Goal: Transaction & Acquisition: Purchase product/service

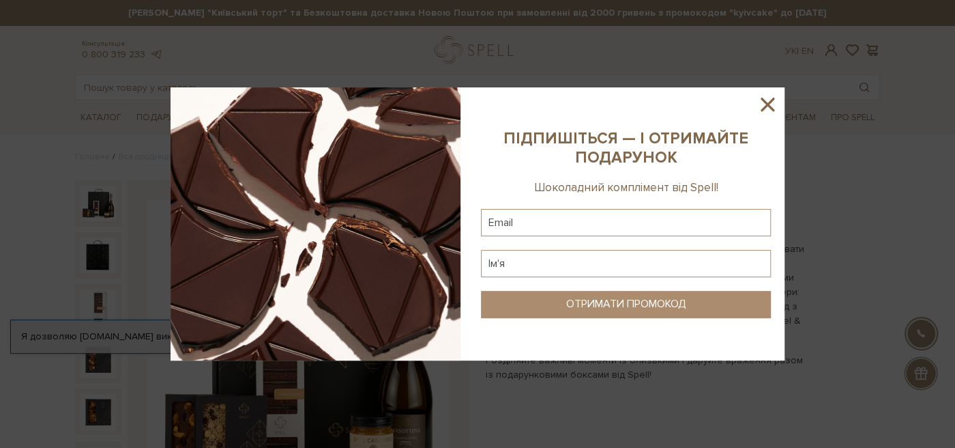
click at [767, 100] on icon at bounding box center [767, 104] width 23 height 23
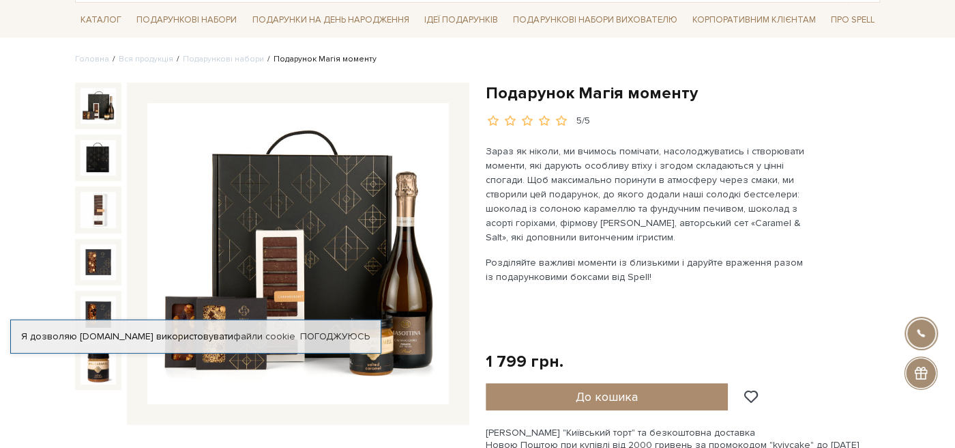
scroll to position [72, 0]
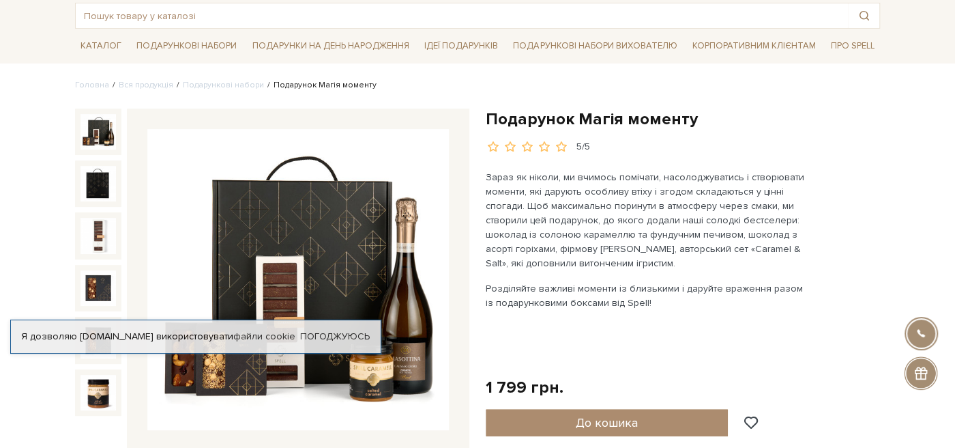
click at [96, 128] on img at bounding box center [97, 131] width 35 height 35
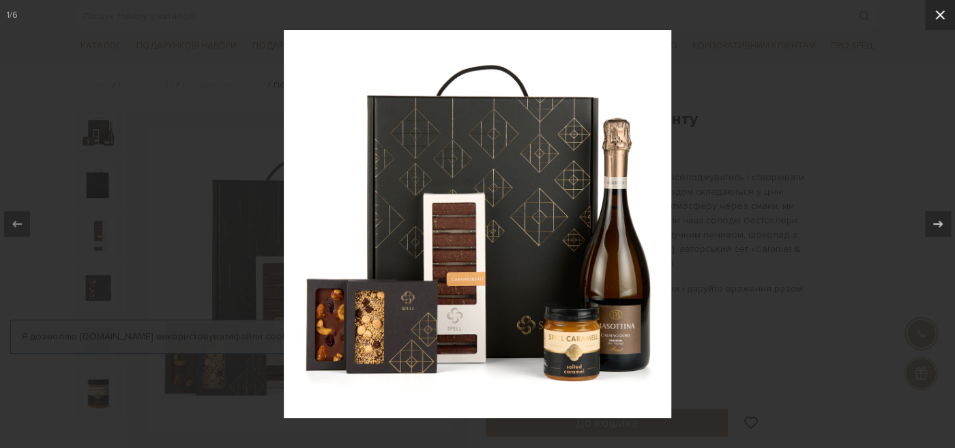
click at [937, 16] on icon at bounding box center [940, 15] width 10 height 10
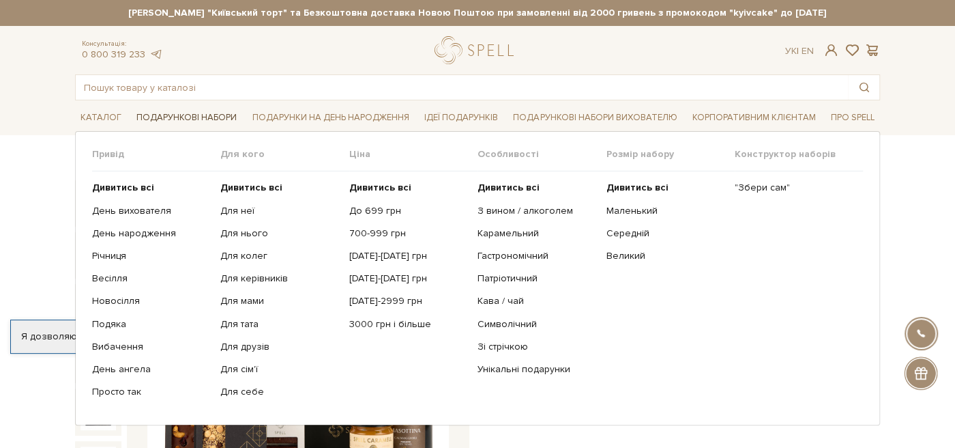
click at [184, 112] on link "Подарункові набори" at bounding box center [186, 117] width 111 height 21
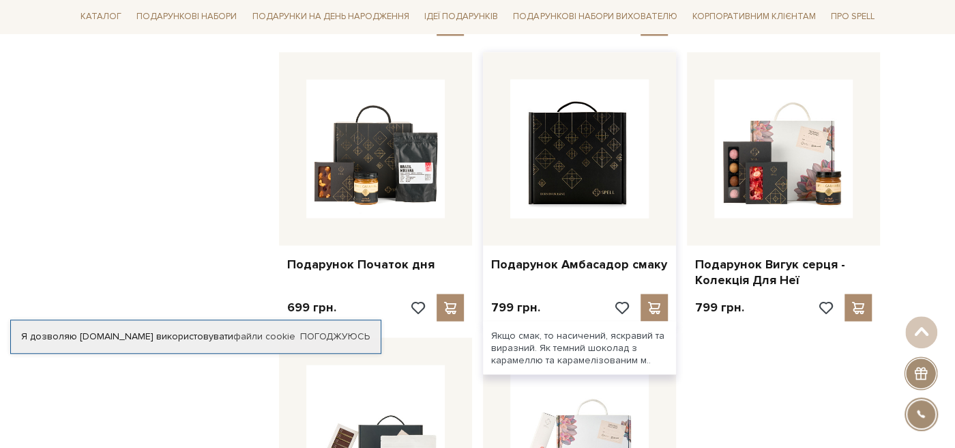
scroll to position [1366, 0]
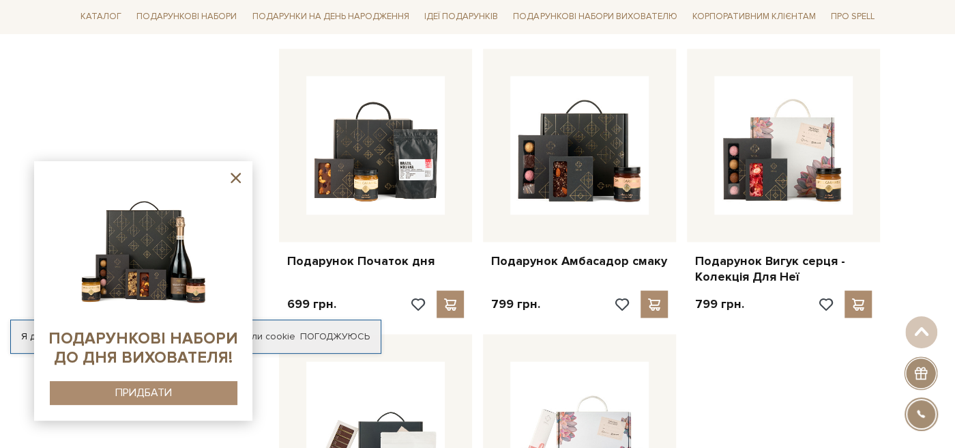
click at [236, 180] on icon at bounding box center [235, 177] width 17 height 17
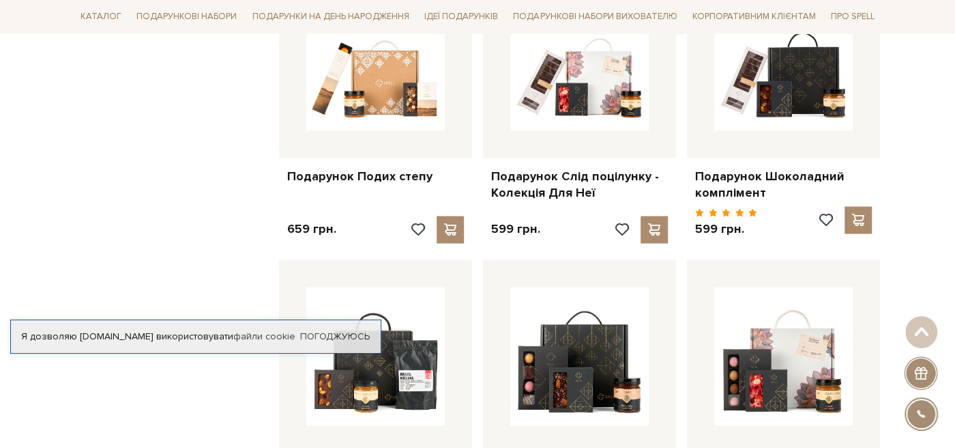
scroll to position [1150, 0]
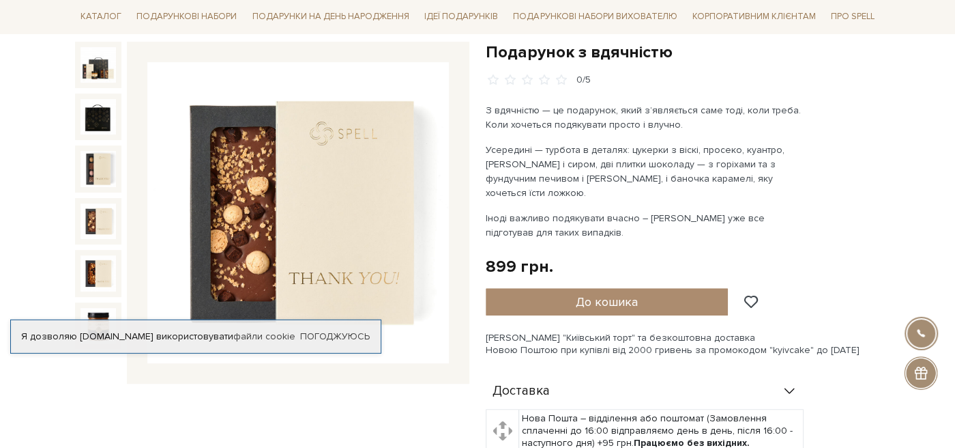
scroll to position [72, 0]
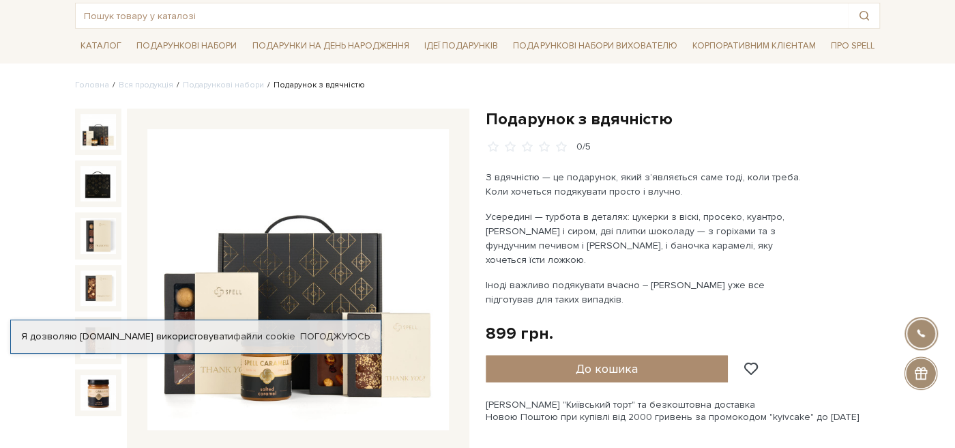
click at [102, 143] on img at bounding box center [97, 131] width 35 height 35
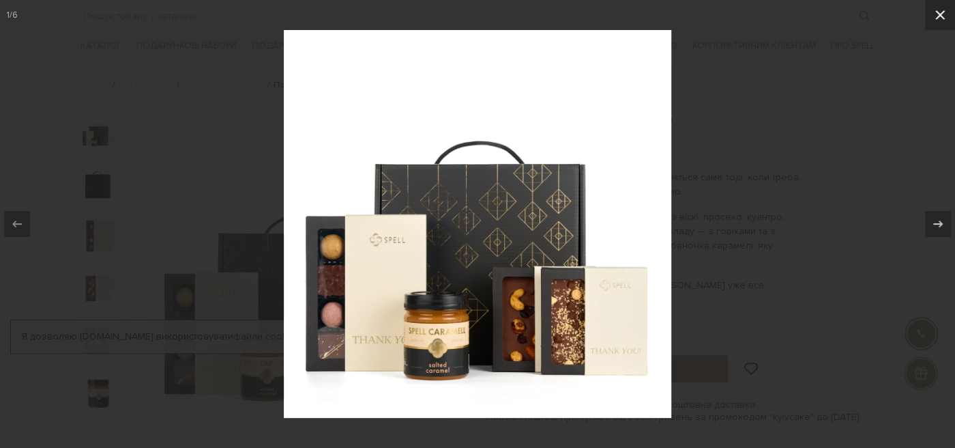
click at [949, 13] on button at bounding box center [940, 15] width 30 height 30
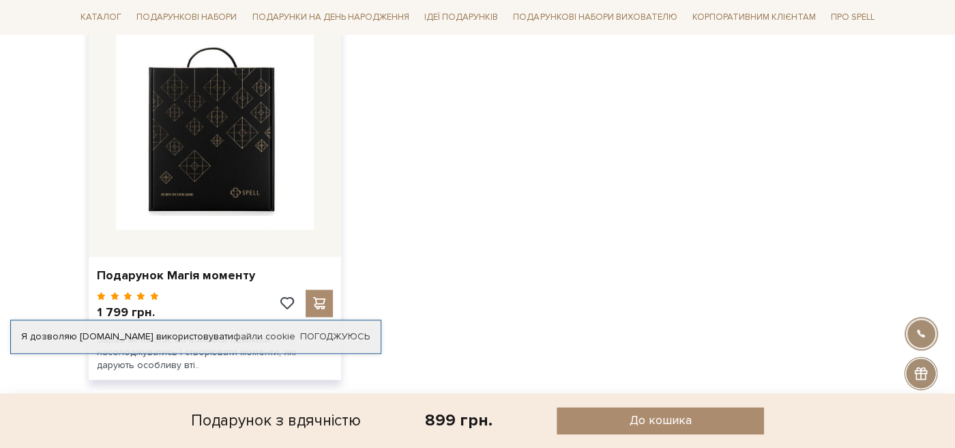
scroll to position [935, 0]
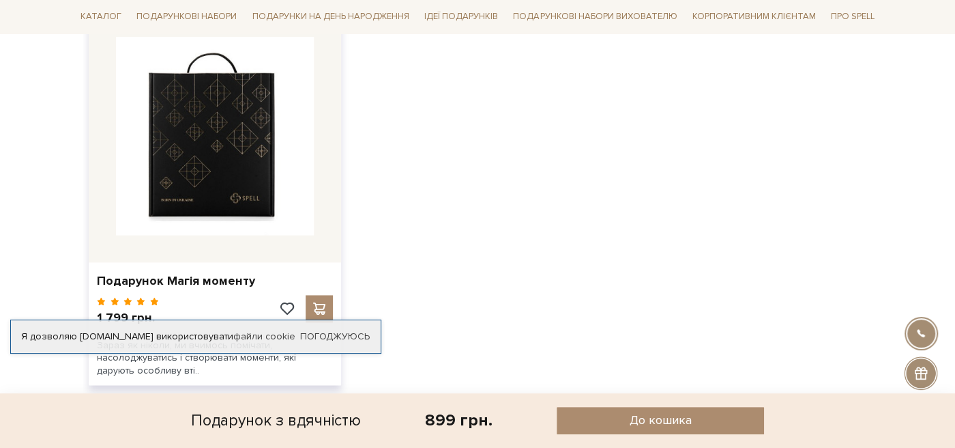
click at [274, 129] on img at bounding box center [215, 136] width 198 height 198
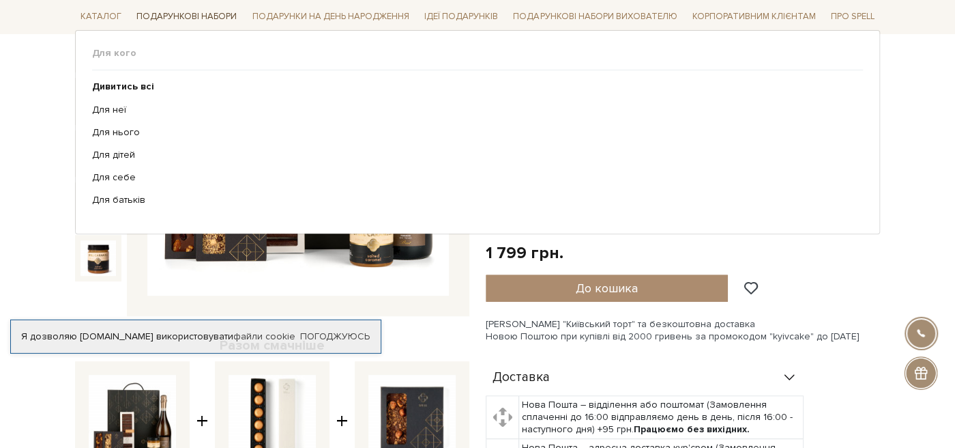
scroll to position [143, 0]
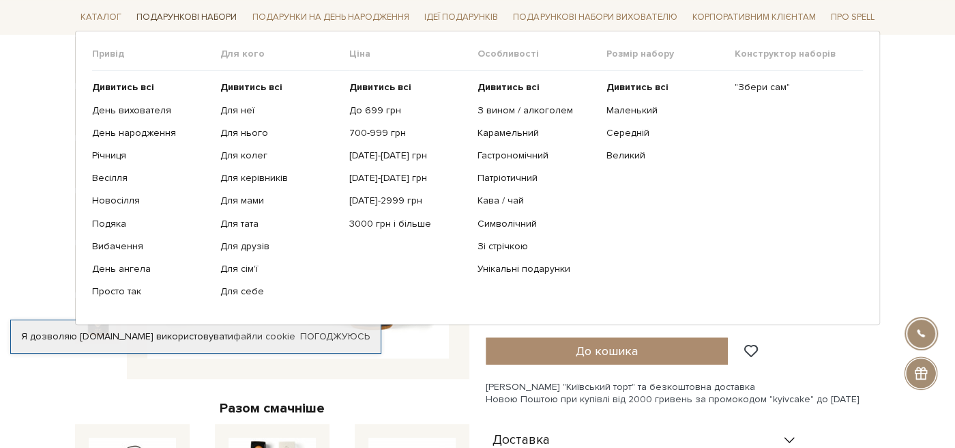
click at [168, 15] on link "Подарункові набори" at bounding box center [186, 17] width 111 height 21
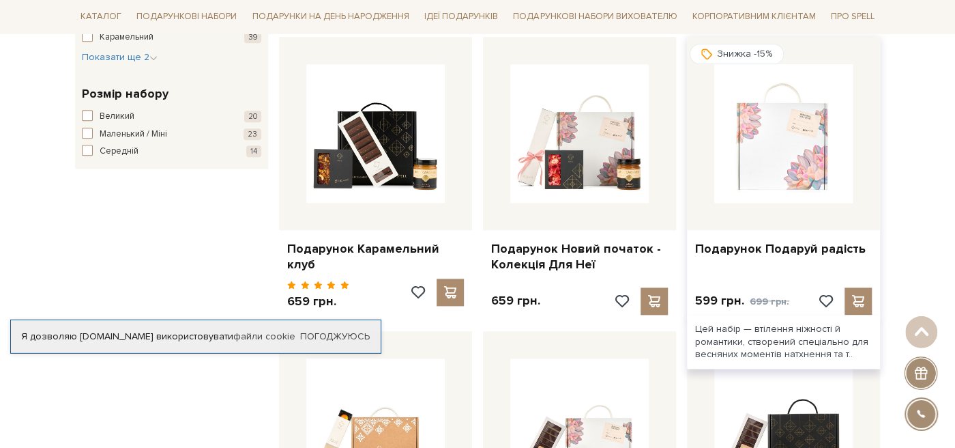
scroll to position [791, 0]
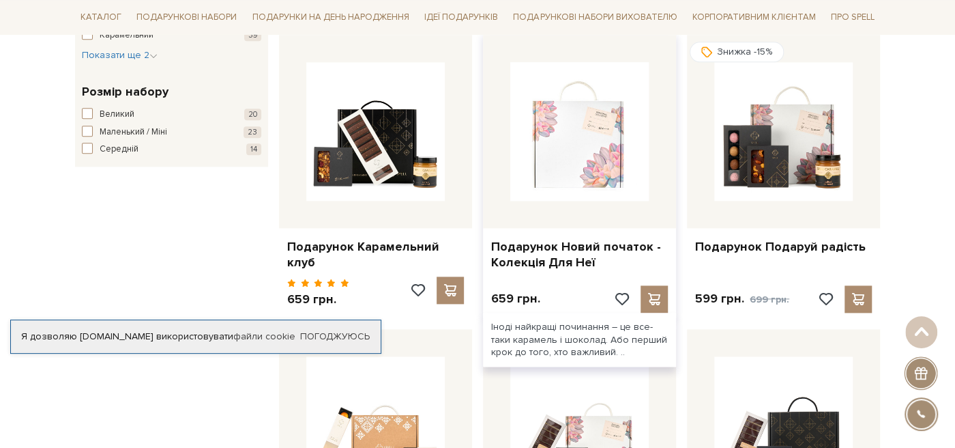
click at [576, 164] on img at bounding box center [579, 131] width 138 height 138
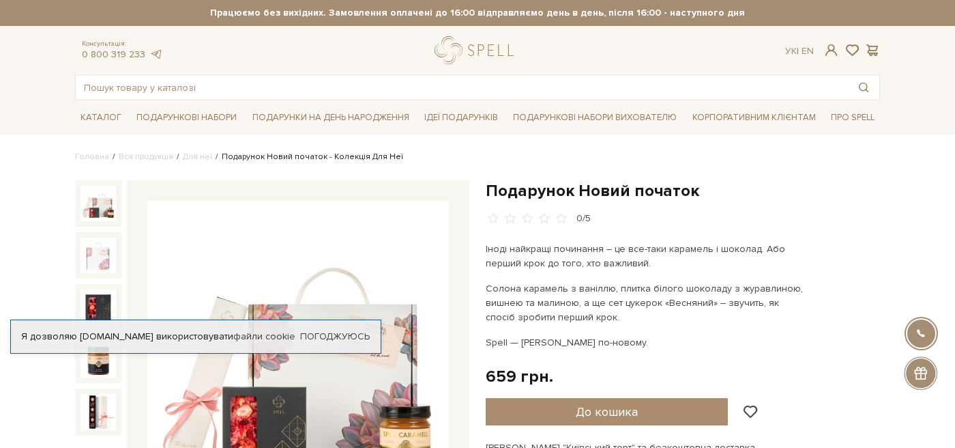
scroll to position [216, 0]
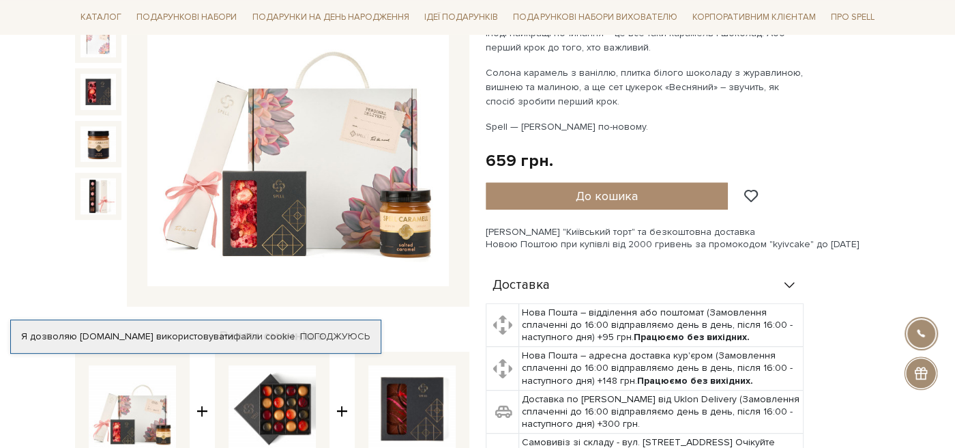
click at [247, 207] on img at bounding box center [298, 136] width 302 height 302
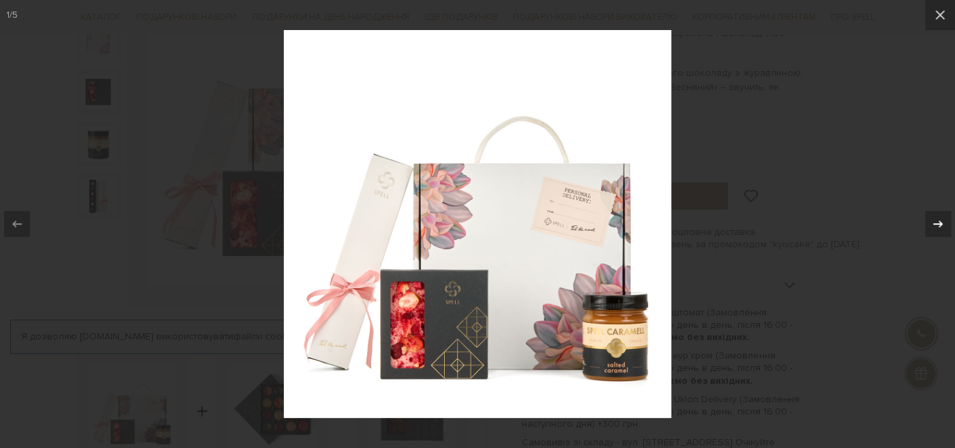
click at [934, 231] on icon at bounding box center [938, 224] width 16 height 16
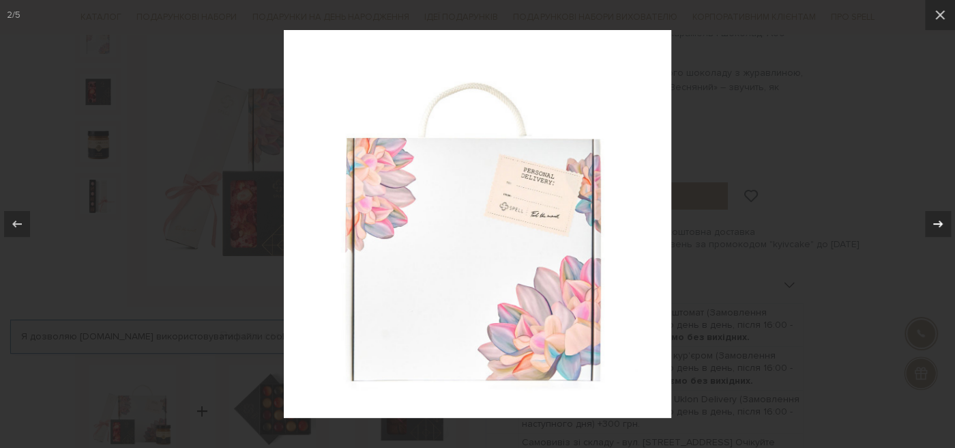
click at [934, 231] on icon at bounding box center [938, 224] width 16 height 16
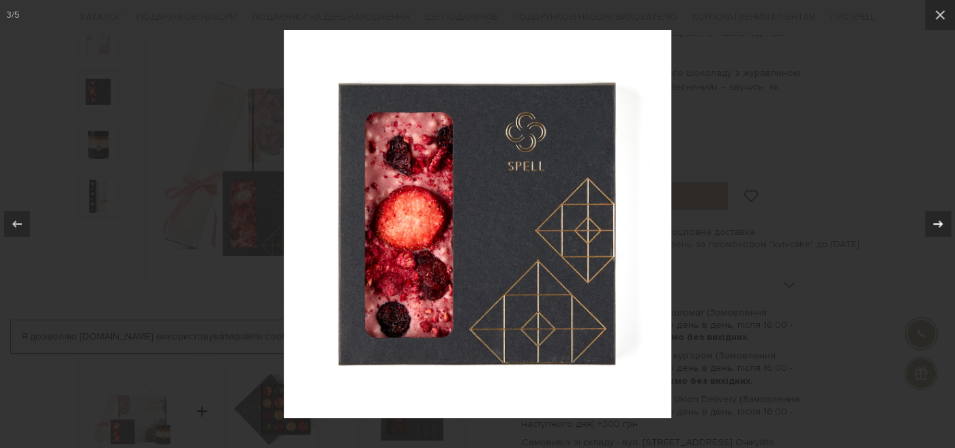
click at [934, 231] on icon at bounding box center [938, 224] width 16 height 16
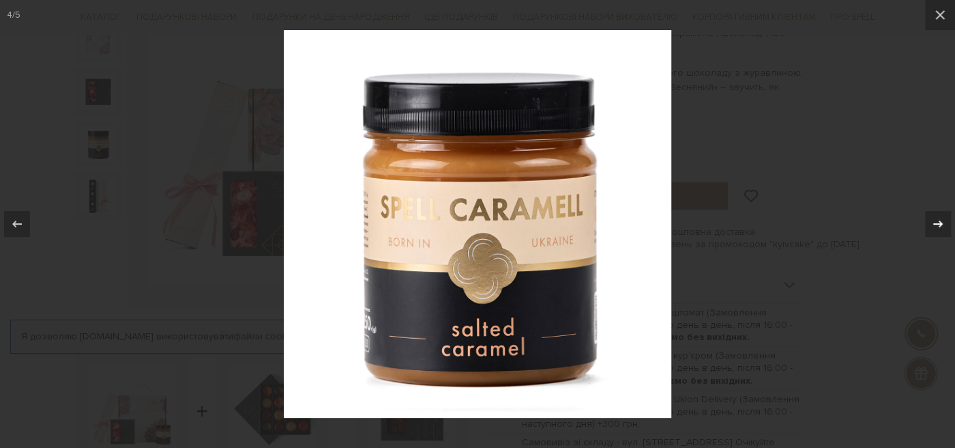
click at [932, 230] on icon at bounding box center [938, 224] width 16 height 16
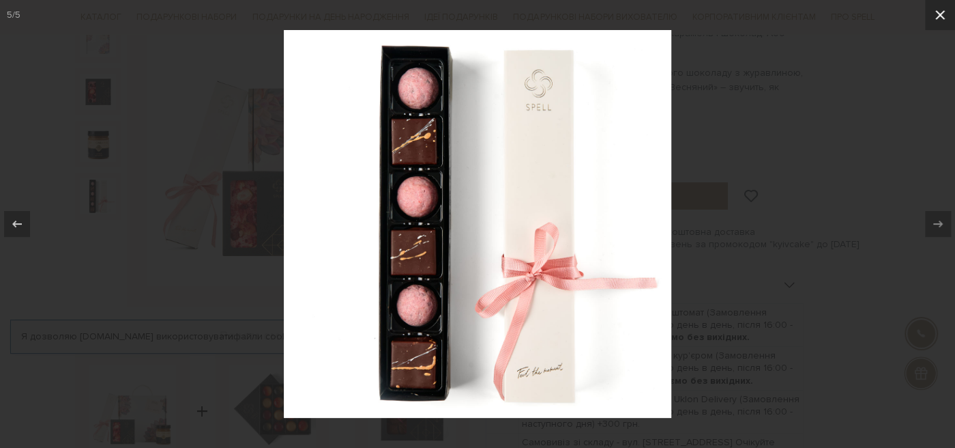
click at [952, 12] on button at bounding box center [940, 15] width 30 height 30
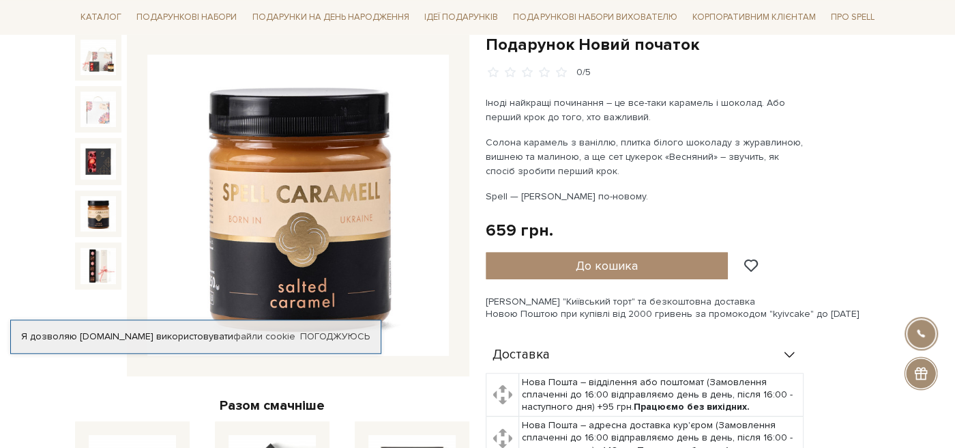
scroll to position [143, 0]
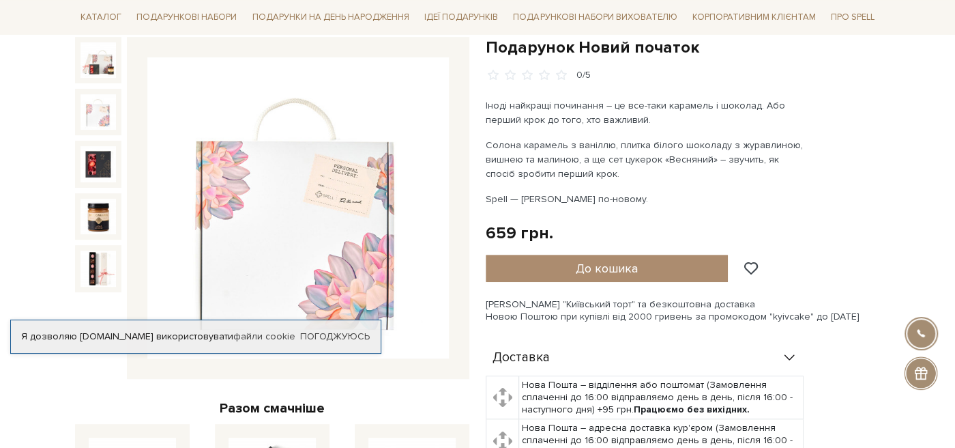
click at [97, 108] on img at bounding box center [97, 111] width 35 height 35
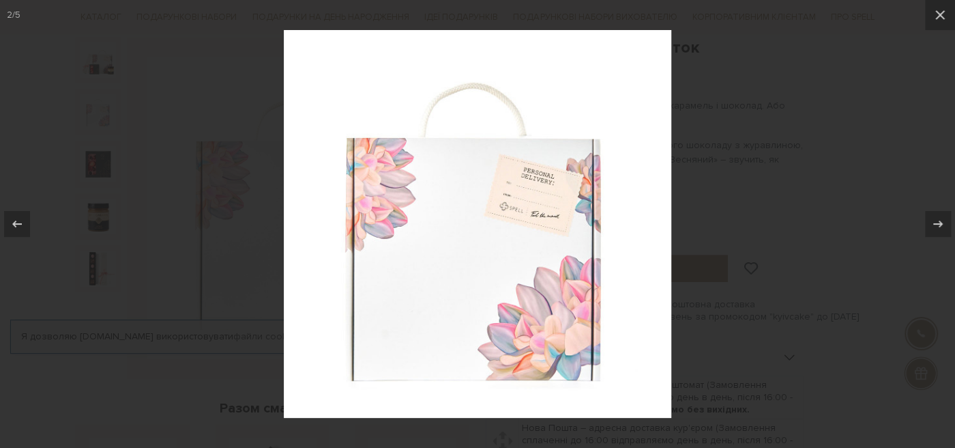
click at [137, 112] on div at bounding box center [477, 224] width 955 height 448
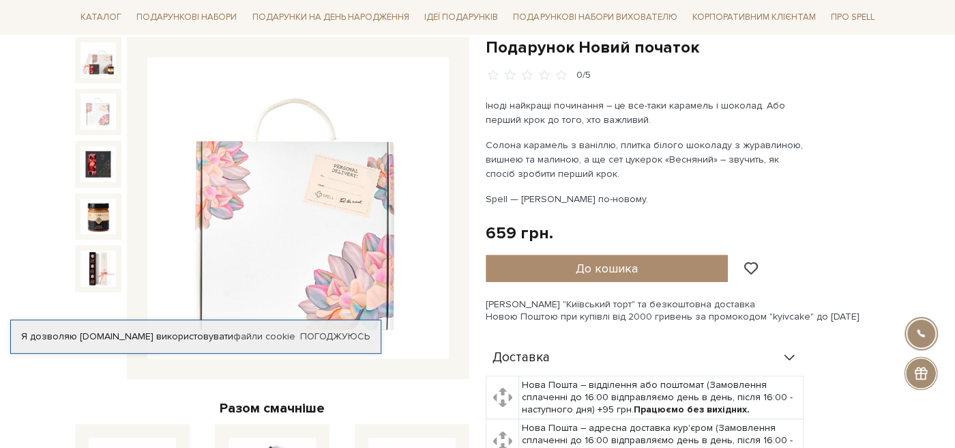
click at [113, 73] on img at bounding box center [97, 59] width 35 height 35
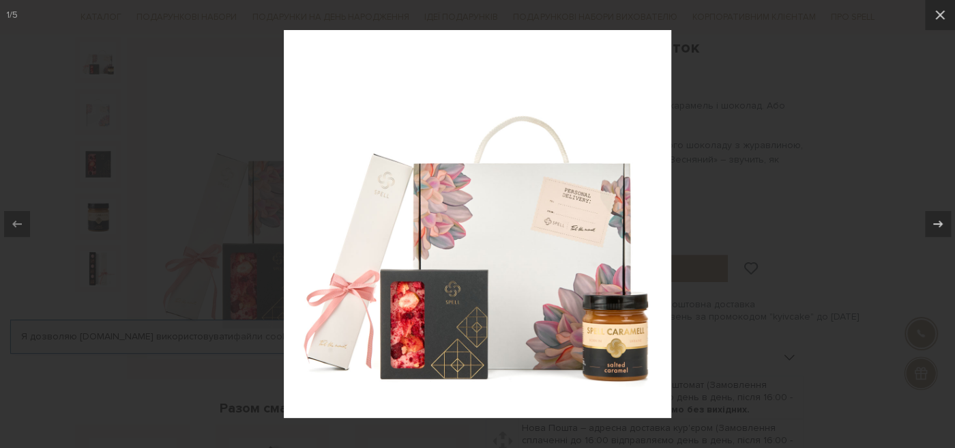
click at [173, 162] on div at bounding box center [477, 224] width 955 height 448
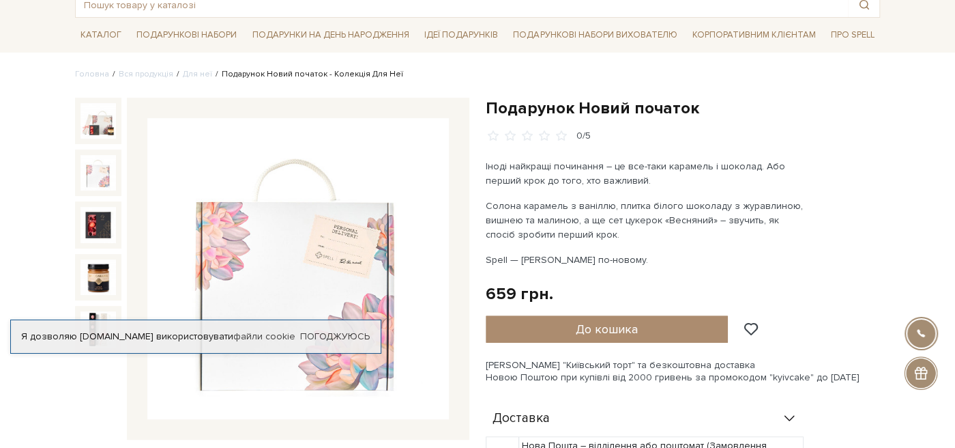
scroll to position [72, 0]
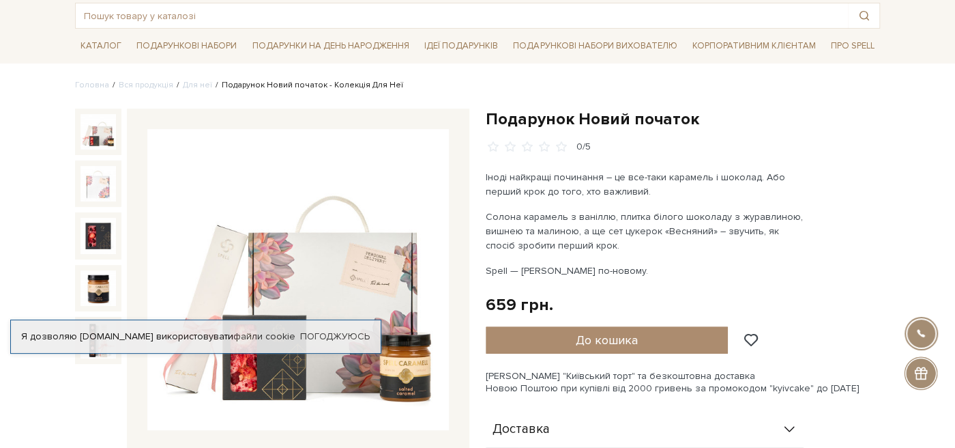
click at [104, 138] on img at bounding box center [97, 131] width 35 height 35
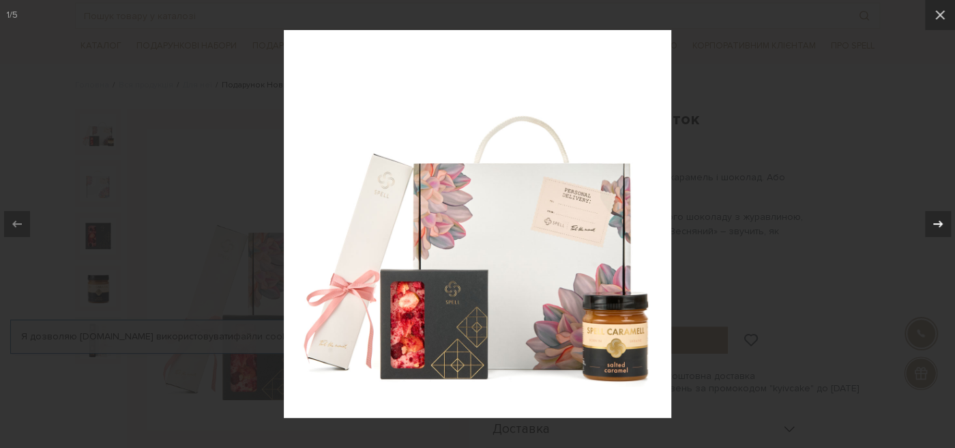
click at [937, 226] on icon at bounding box center [938, 224] width 16 height 16
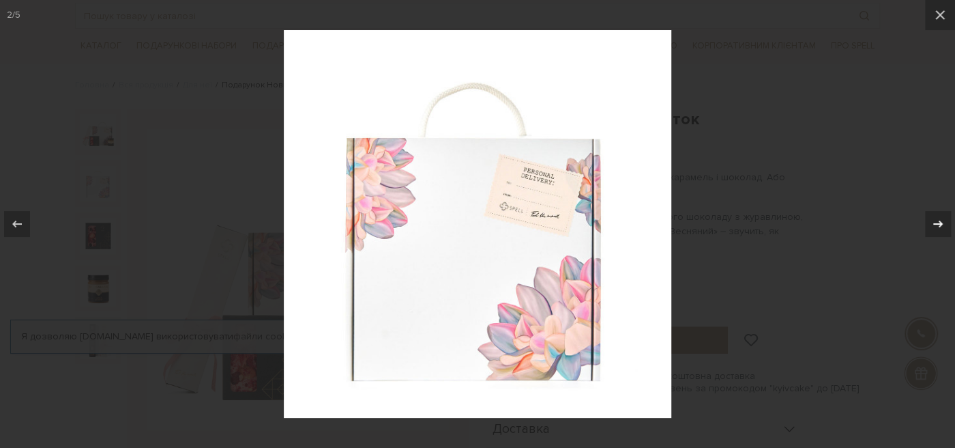
click at [937, 226] on icon at bounding box center [938, 224] width 16 height 16
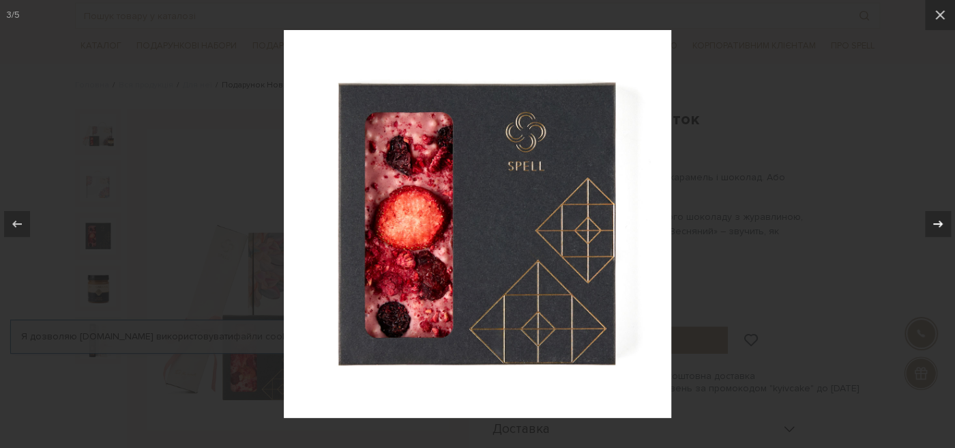
click at [937, 226] on icon at bounding box center [938, 224] width 16 height 16
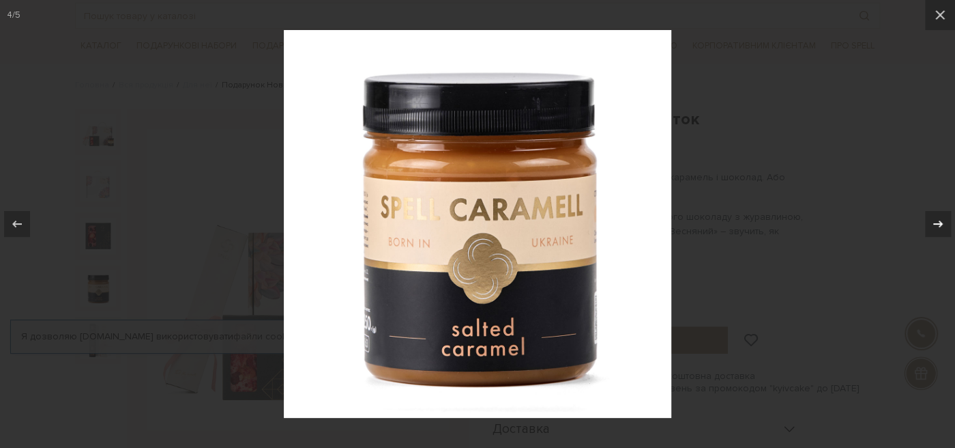
click at [937, 226] on icon at bounding box center [938, 224] width 16 height 16
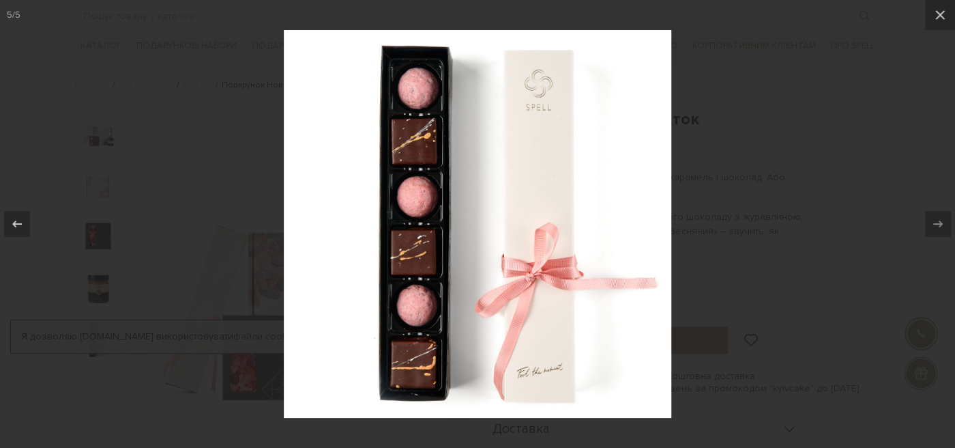
click at [813, 209] on div at bounding box center [477, 224] width 955 height 448
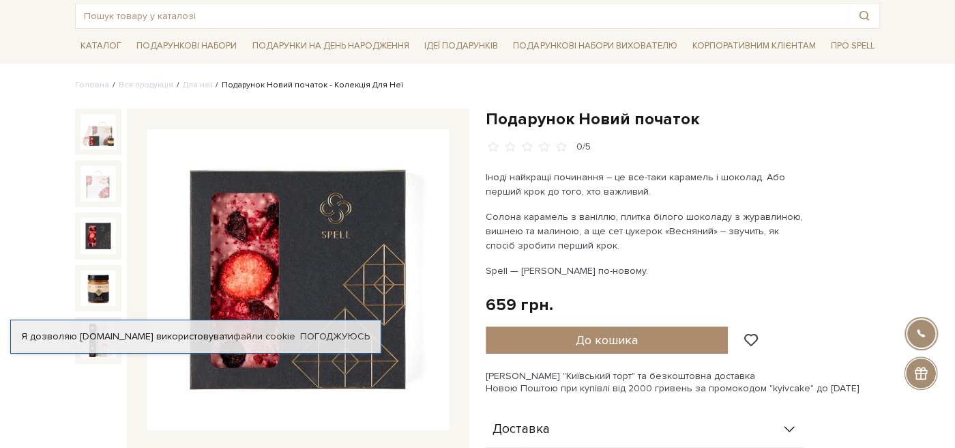
click at [107, 239] on img at bounding box center [97, 235] width 35 height 35
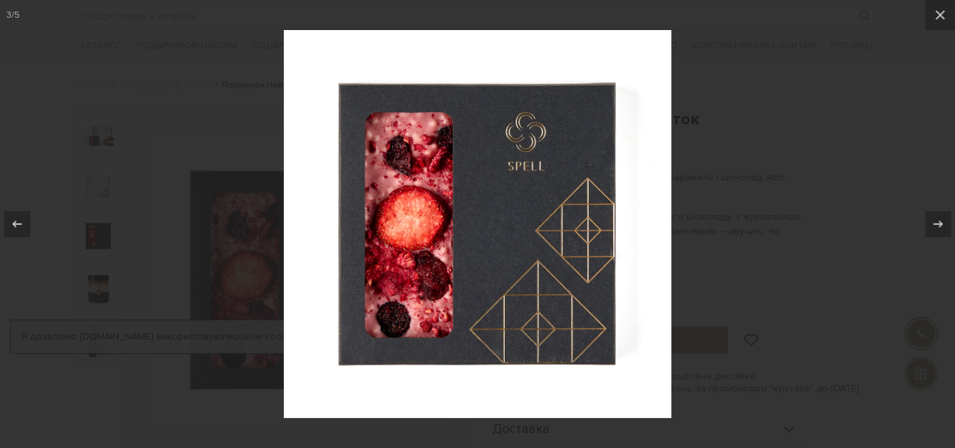
click at [838, 165] on div at bounding box center [477, 224] width 955 height 448
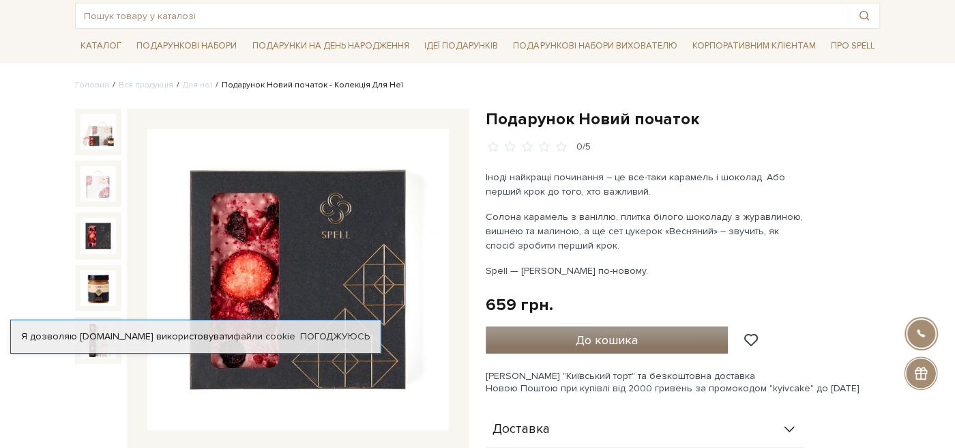
click at [613, 326] on button "До кошика" at bounding box center [607, 339] width 242 height 27
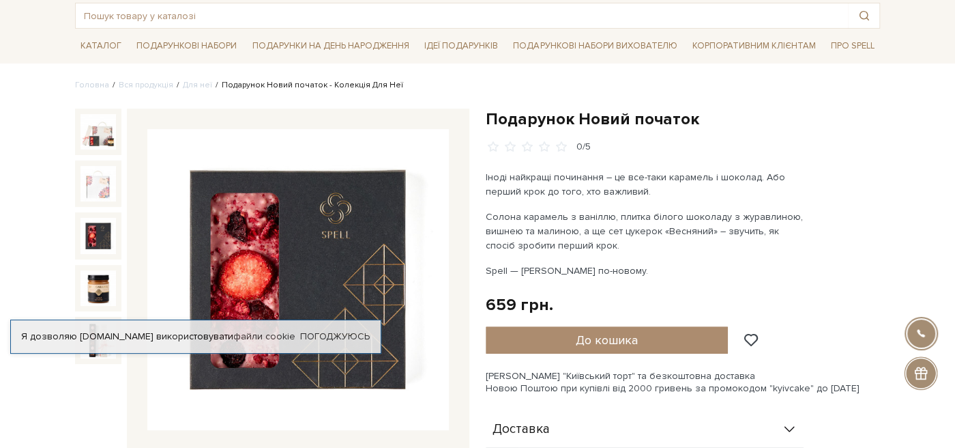
click at [79, 71] on div at bounding box center [477, 224] width 955 height 448
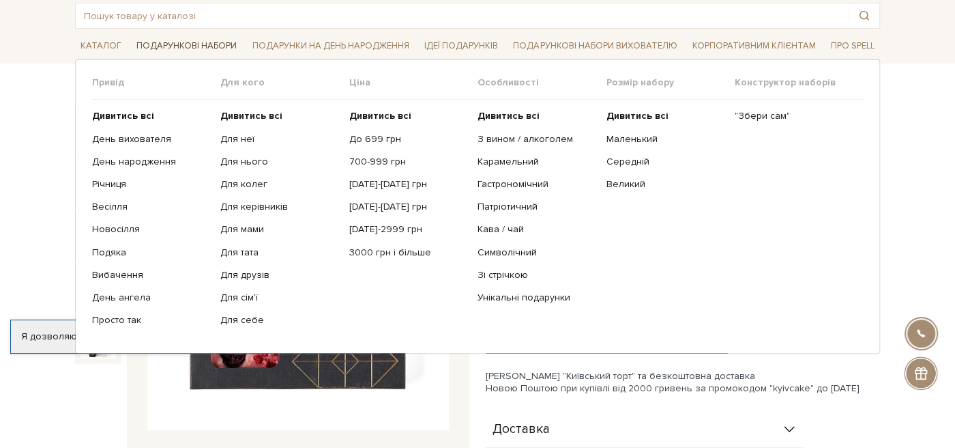
click at [188, 51] on link "Подарункові набори" at bounding box center [186, 45] width 111 height 21
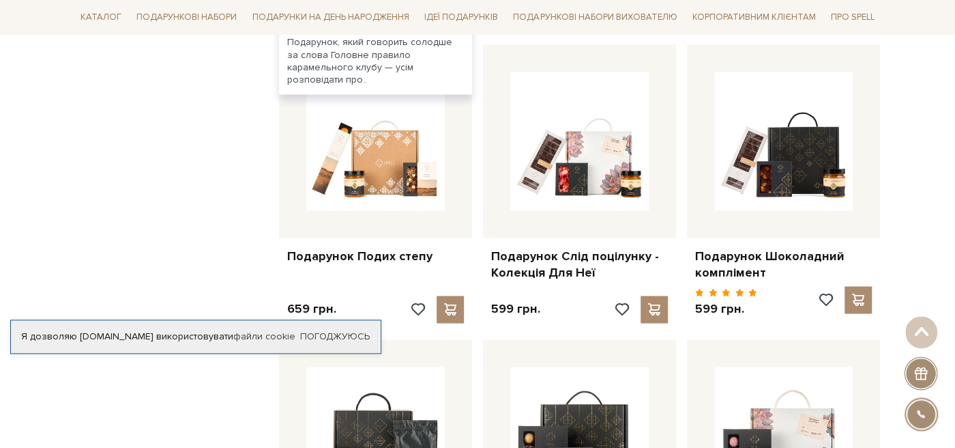
scroll to position [1079, 0]
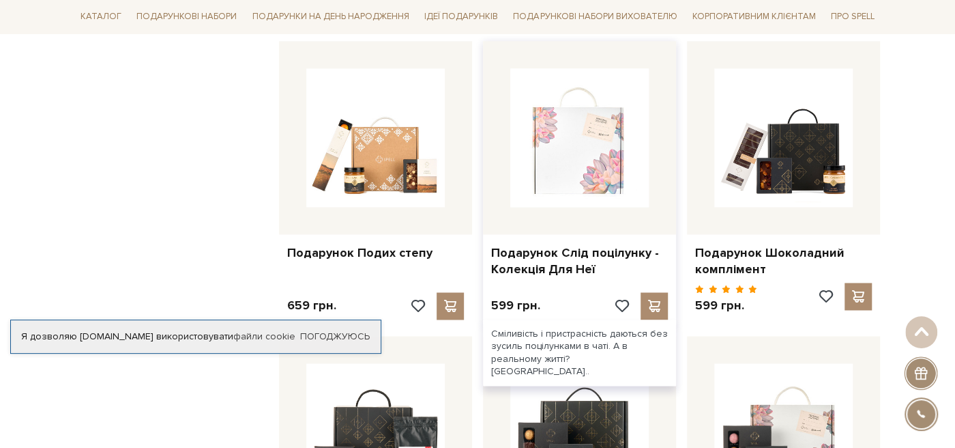
click at [590, 144] on img at bounding box center [579, 137] width 138 height 138
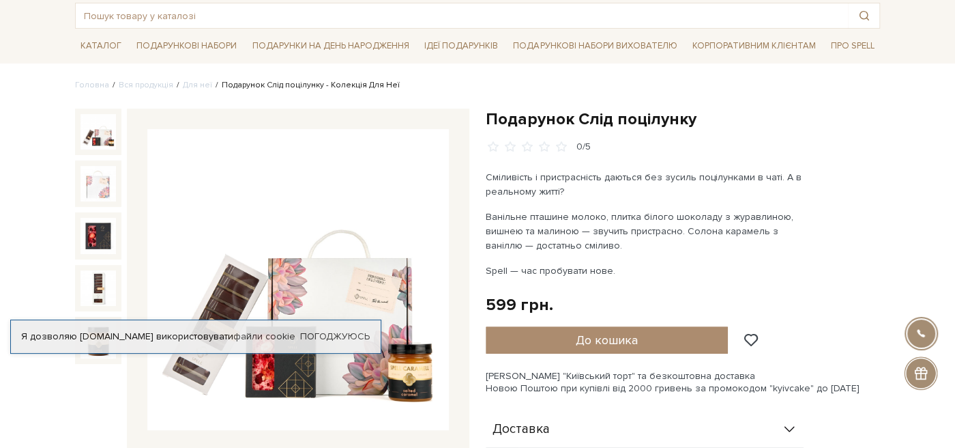
scroll to position [72, 0]
click at [263, 260] on img at bounding box center [298, 280] width 302 height 302
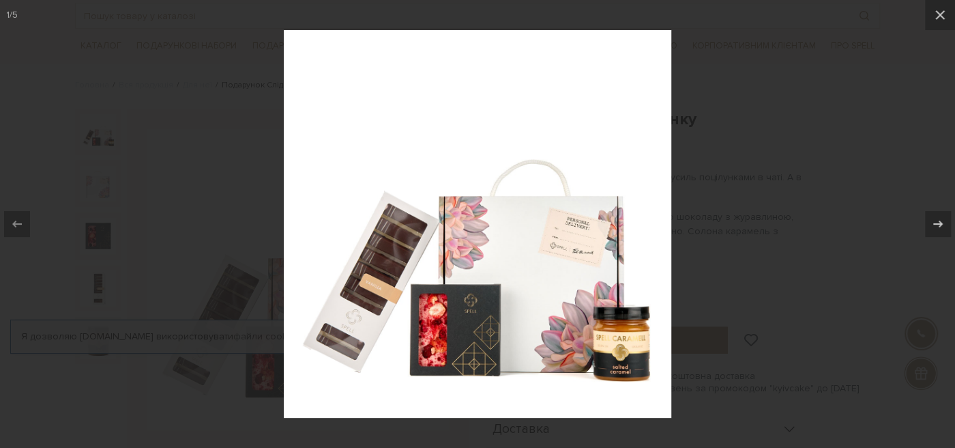
click at [827, 62] on div at bounding box center [477, 224] width 955 height 448
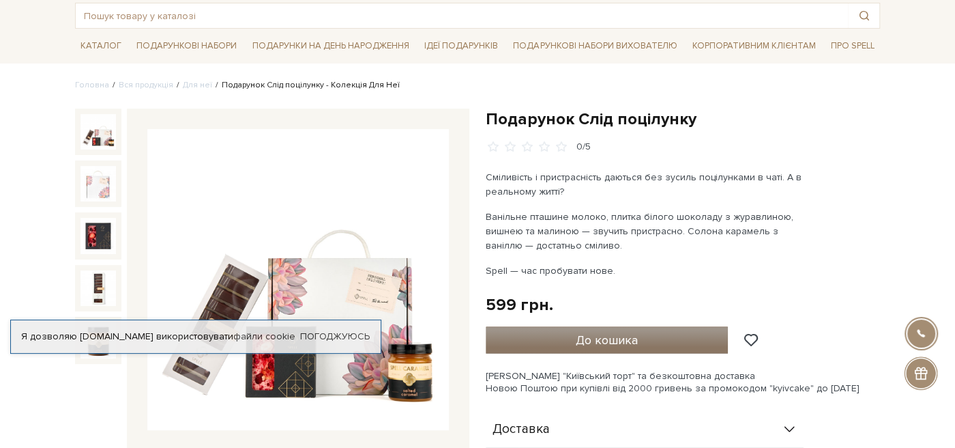
click at [558, 335] on button "До кошика" at bounding box center [607, 339] width 242 height 27
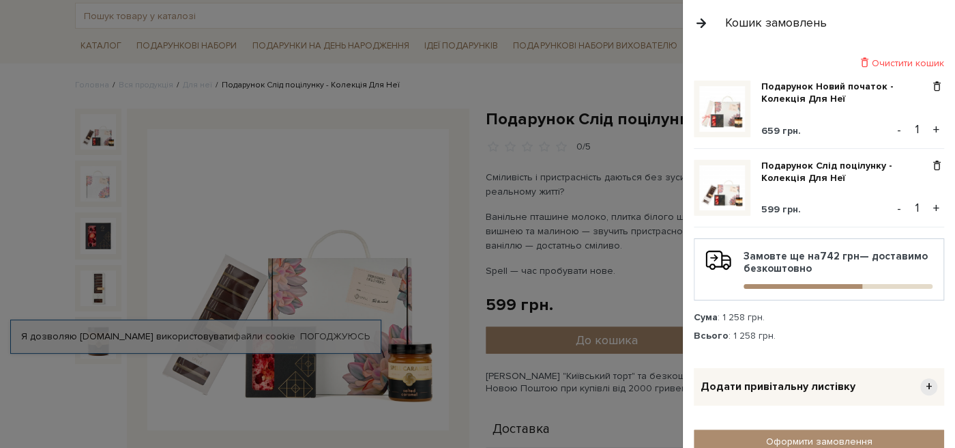
click at [302, 84] on div at bounding box center [477, 224] width 955 height 448
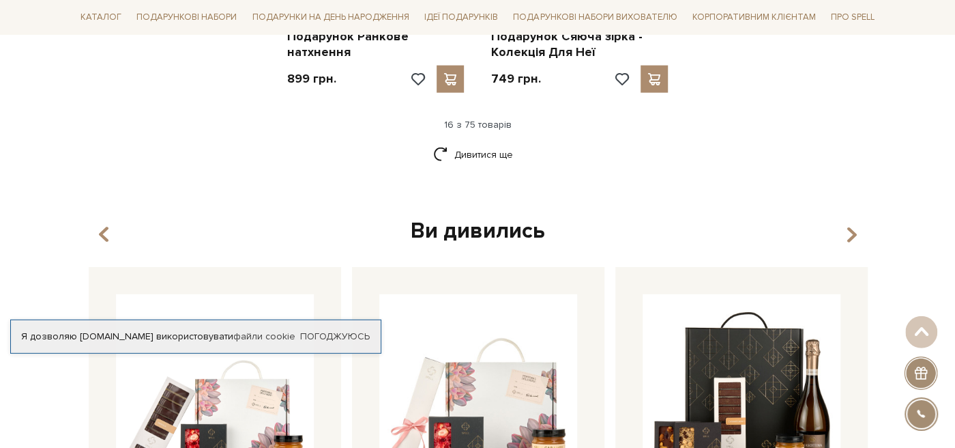
scroll to position [1869, 0]
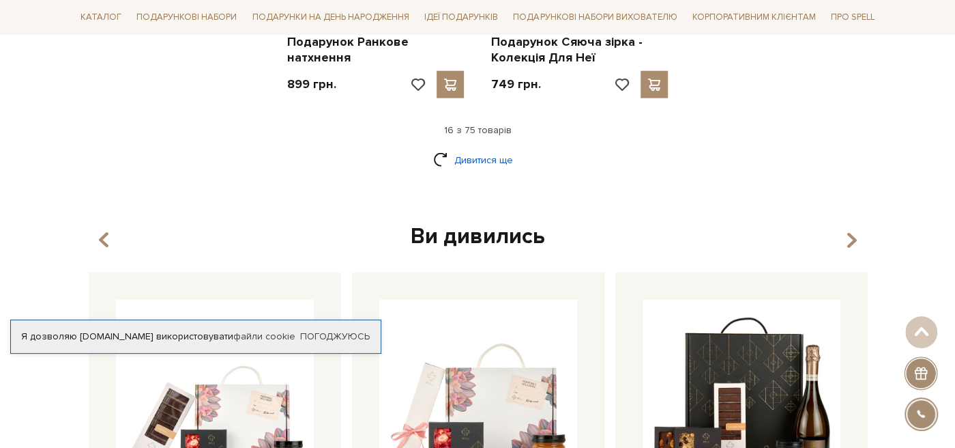
click at [482, 152] on link "Дивитися ще" at bounding box center [477, 160] width 89 height 24
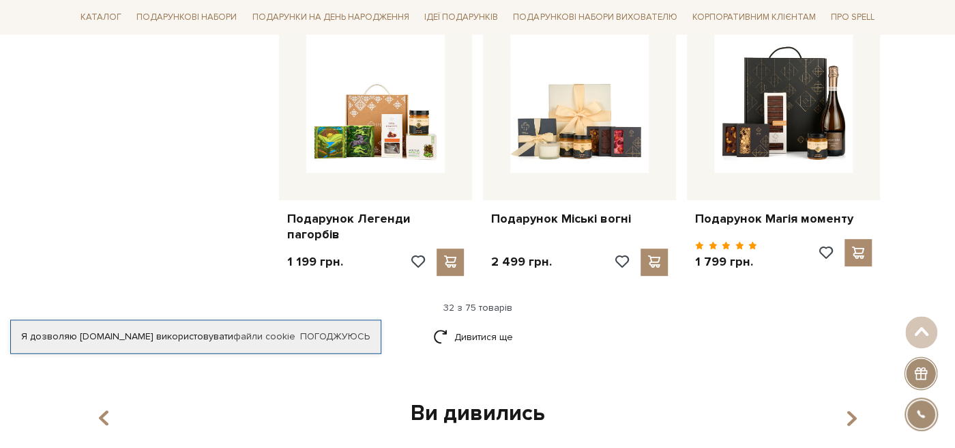
scroll to position [3163, 0]
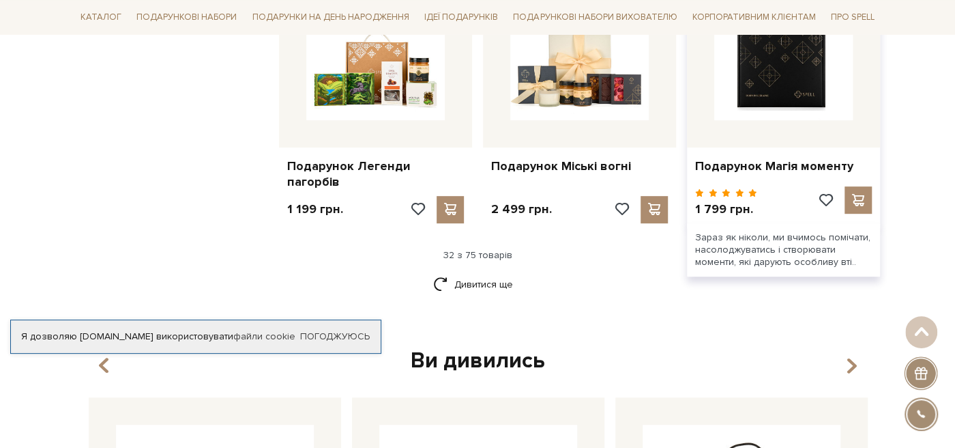
click at [767, 106] on img at bounding box center [783, 51] width 138 height 138
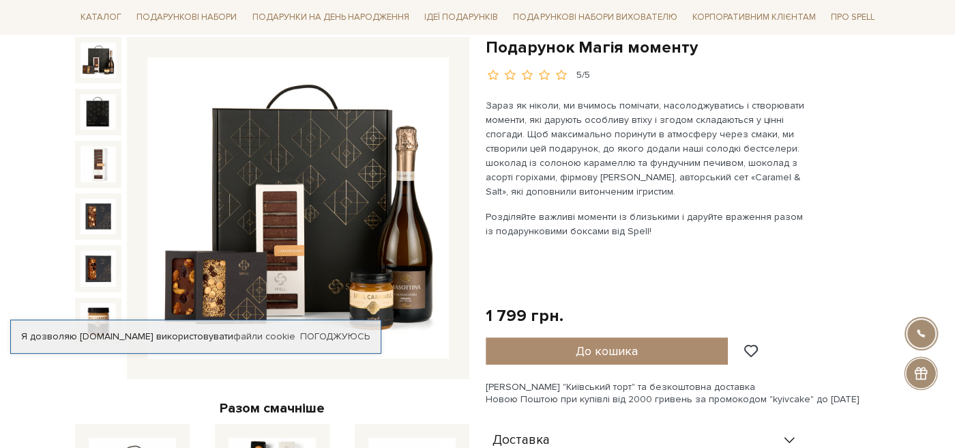
scroll to position [143, 0]
click at [407, 222] on img at bounding box center [298, 208] width 302 height 302
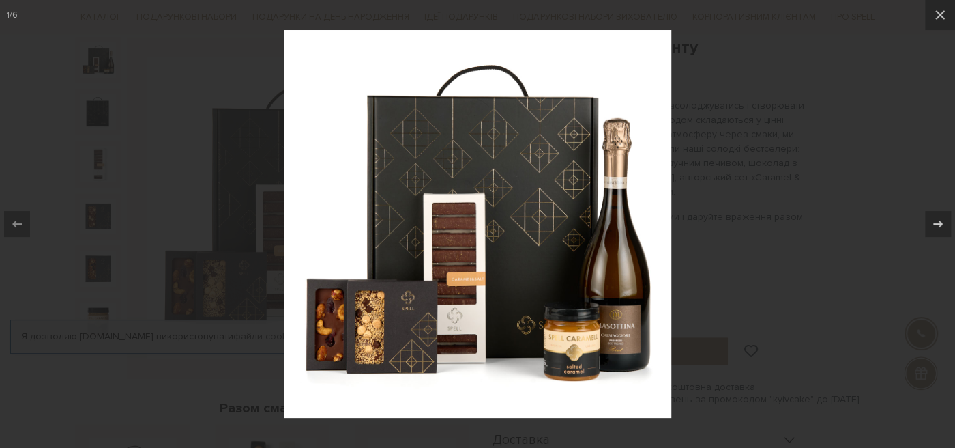
click at [201, 98] on div at bounding box center [477, 224] width 955 height 448
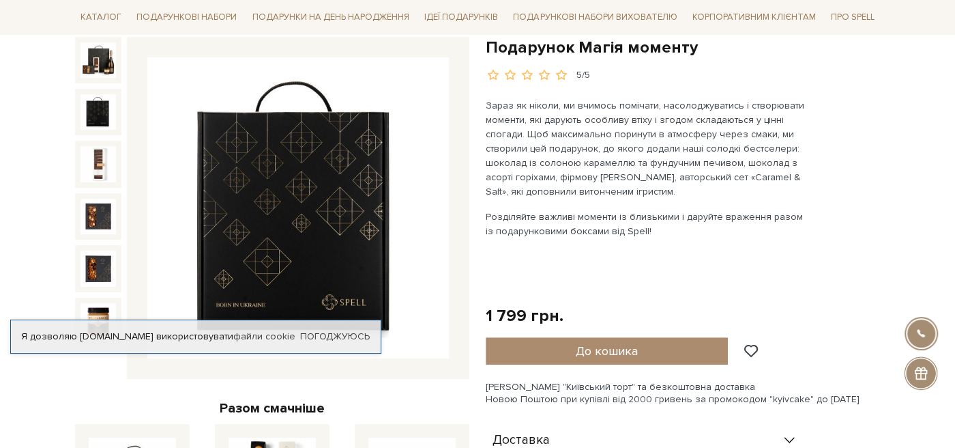
click at [102, 119] on img at bounding box center [97, 111] width 35 height 35
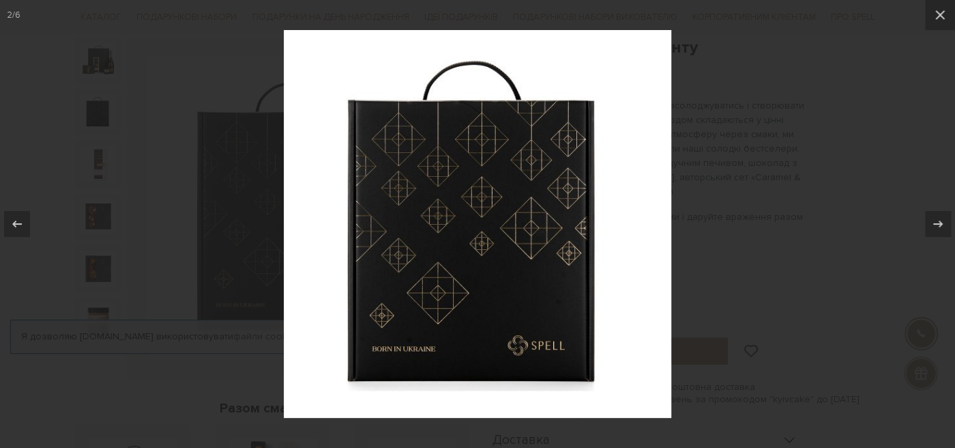
drag, startPoint x: 758, startPoint y: 246, endPoint x: 664, endPoint y: 242, distance: 93.5
click at [759, 245] on div at bounding box center [477, 224] width 955 height 448
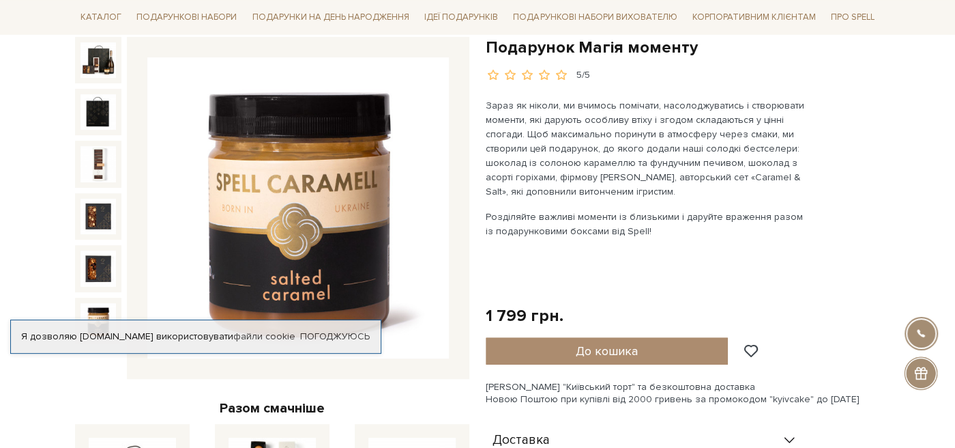
click at [89, 224] on img at bounding box center [97, 216] width 35 height 35
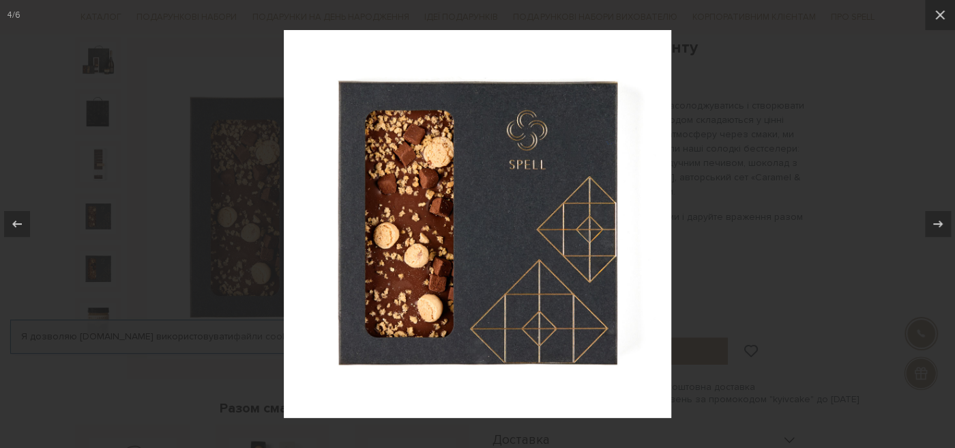
click at [762, 158] on div at bounding box center [477, 224] width 955 height 448
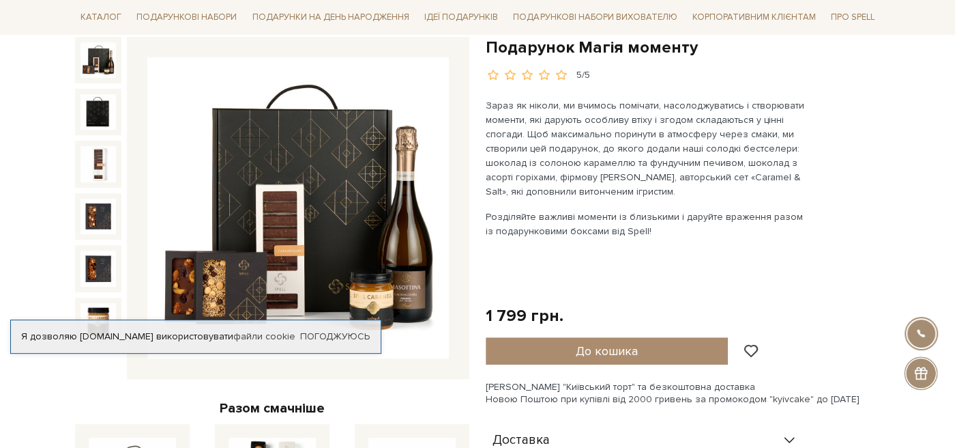
click at [80, 60] on div at bounding box center [98, 60] width 46 height 46
click at [85, 57] on img at bounding box center [97, 59] width 35 height 35
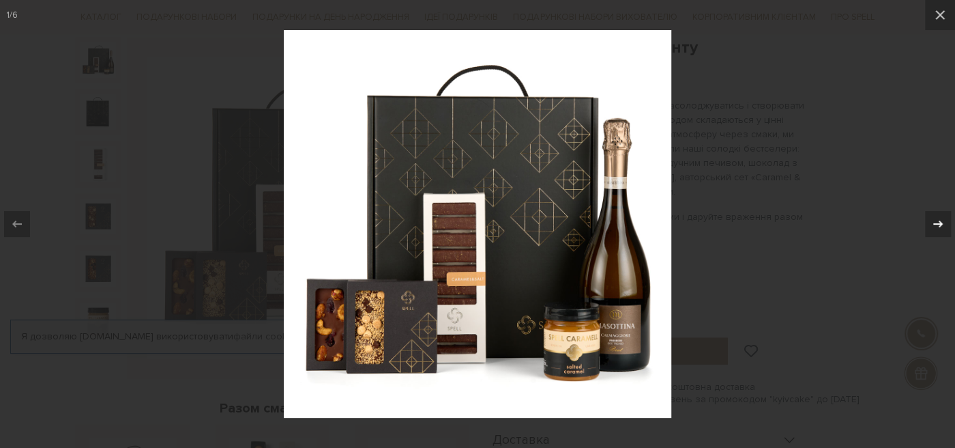
click at [940, 218] on icon at bounding box center [938, 224] width 16 height 16
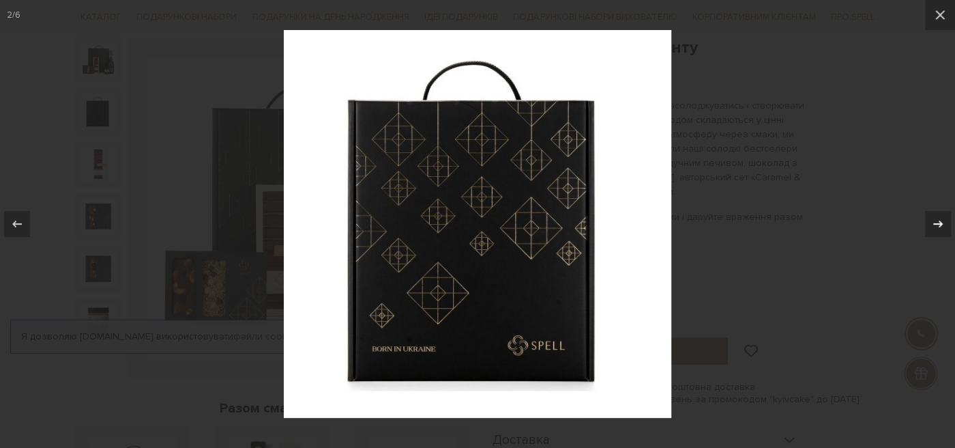
click at [940, 219] on icon at bounding box center [938, 224] width 16 height 16
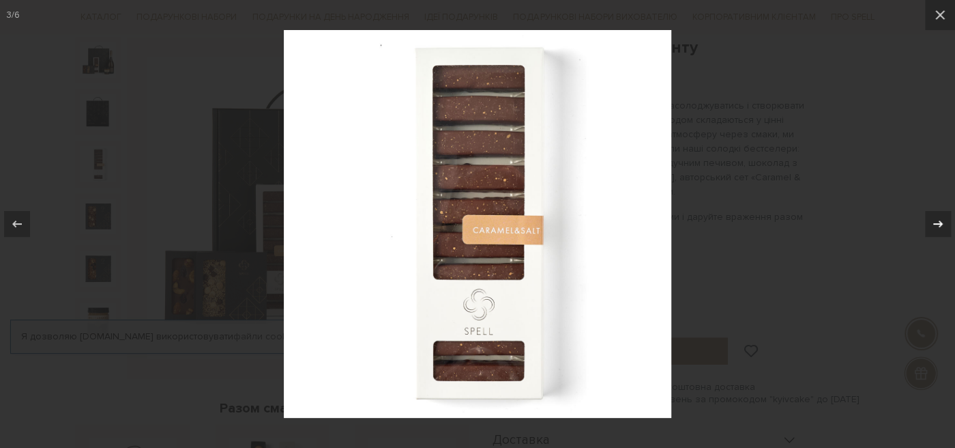
click at [940, 219] on icon at bounding box center [938, 224] width 16 height 16
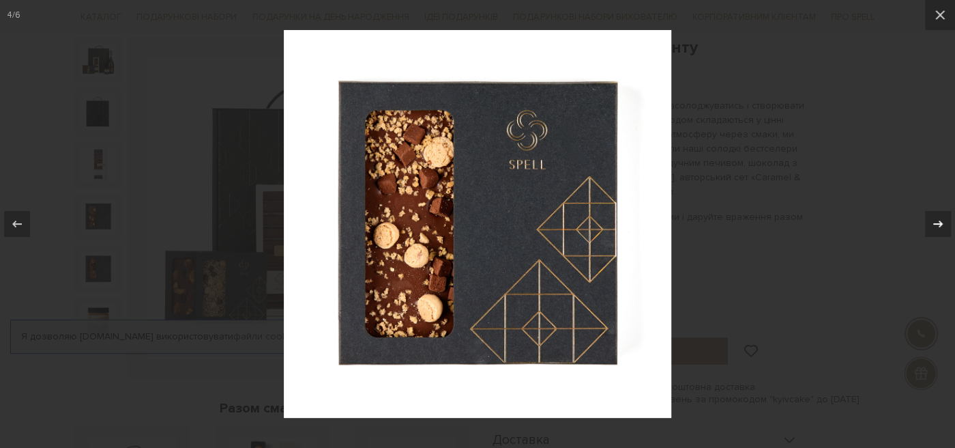
click at [940, 219] on icon at bounding box center [938, 224] width 16 height 16
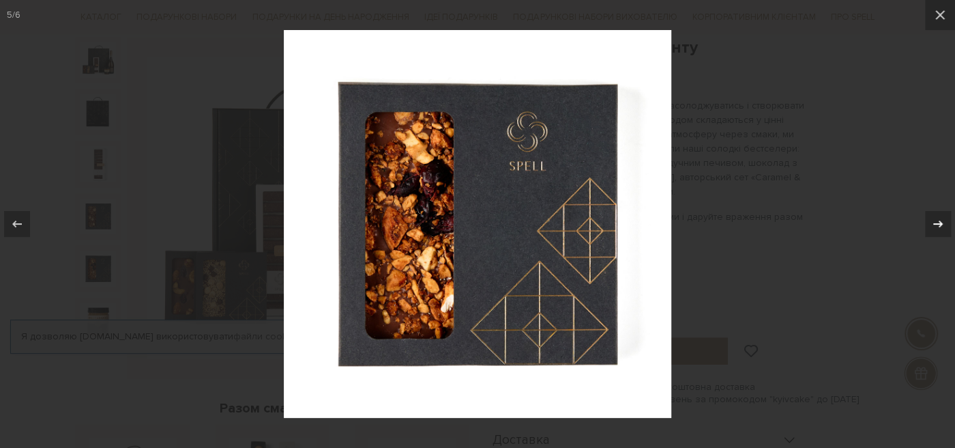
click at [940, 219] on icon at bounding box center [938, 224] width 16 height 16
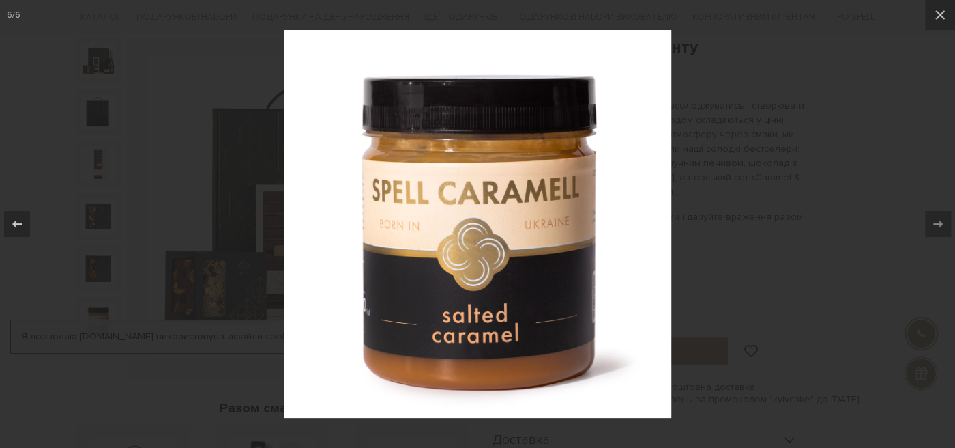
click at [779, 111] on div at bounding box center [477, 224] width 955 height 448
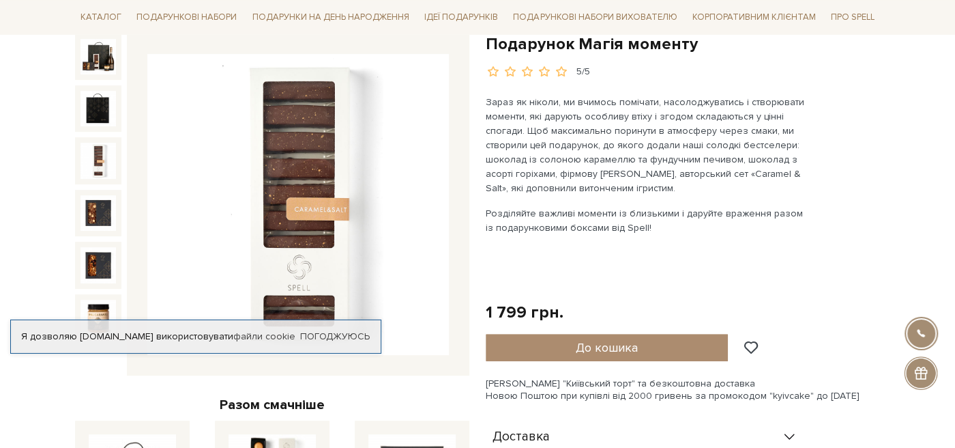
scroll to position [72, 0]
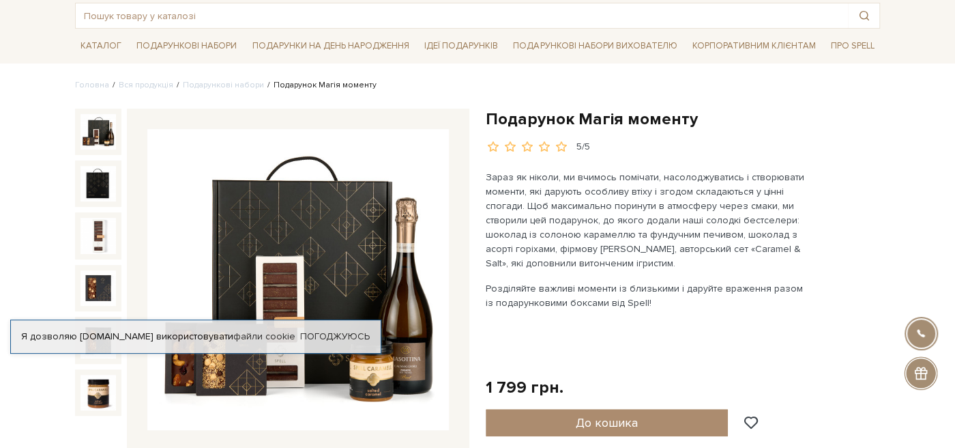
click at [106, 128] on img at bounding box center [97, 131] width 35 height 35
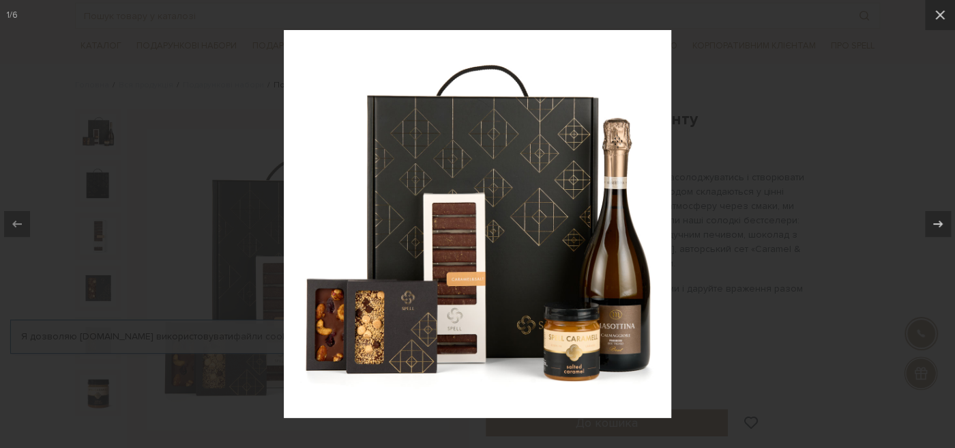
click at [815, 192] on div at bounding box center [477, 224] width 955 height 448
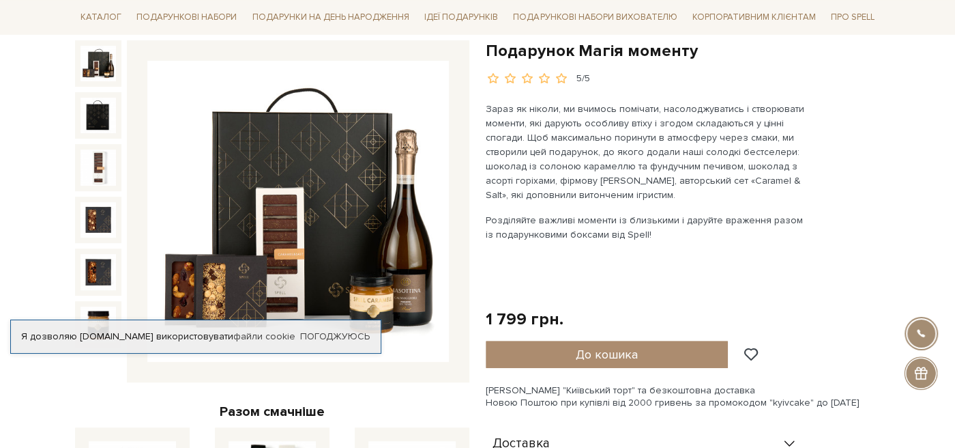
scroll to position [143, 0]
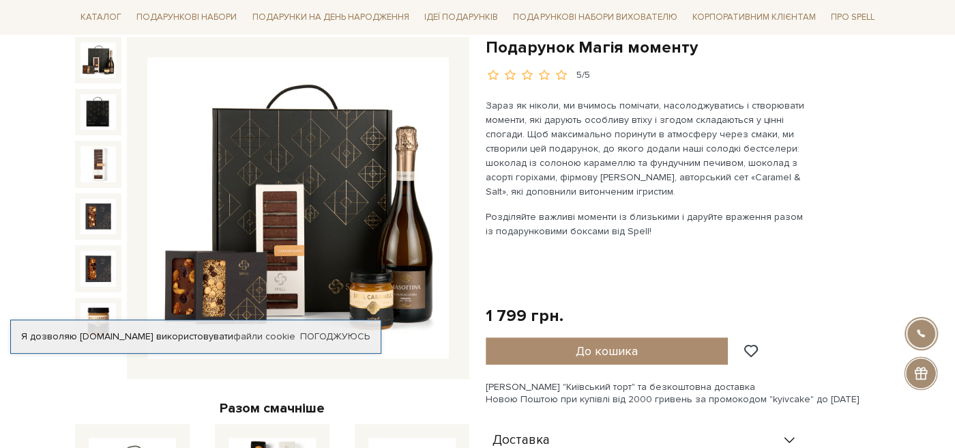
click at [261, 218] on img at bounding box center [298, 208] width 302 height 302
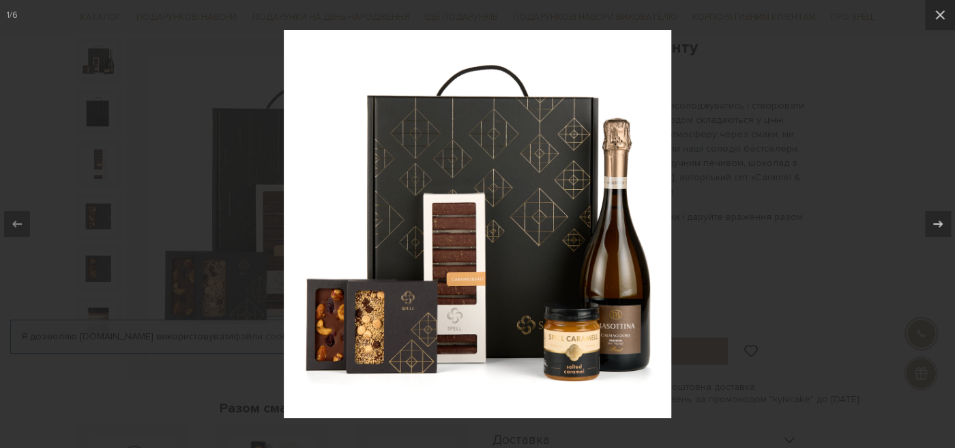
click at [819, 197] on div at bounding box center [477, 224] width 955 height 448
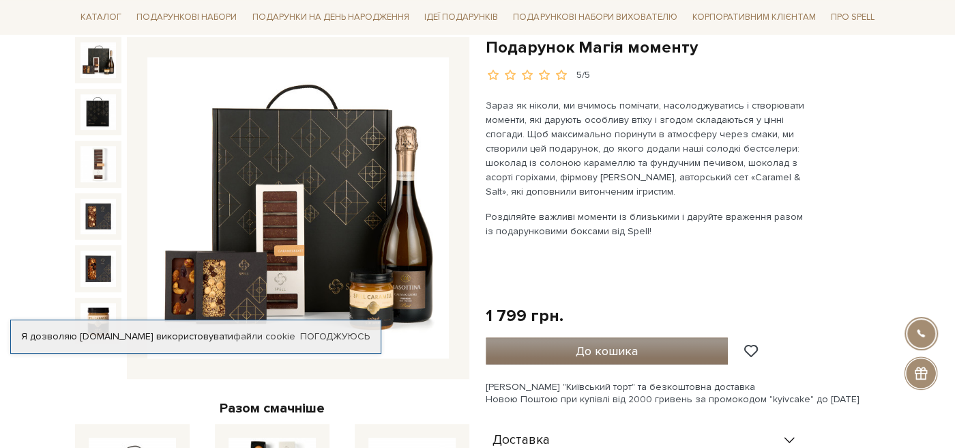
click at [582, 344] on span "До кошика" at bounding box center [607, 350] width 62 height 15
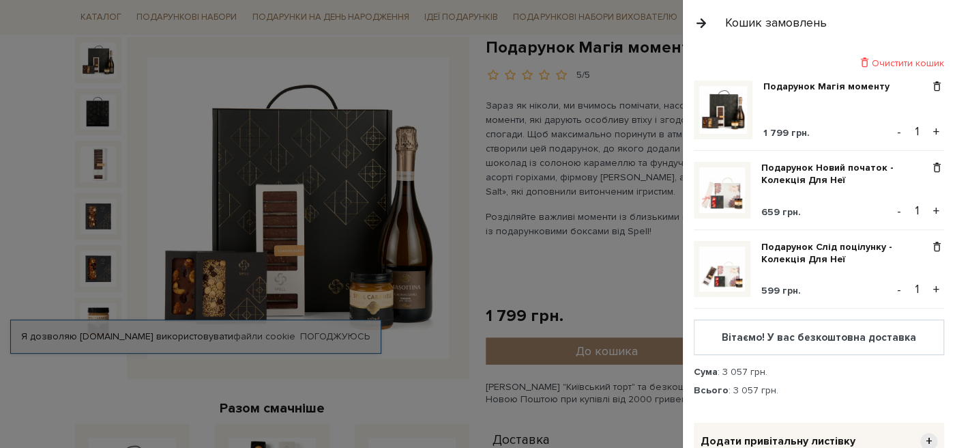
drag, startPoint x: 338, startPoint y: 90, endPoint x: 167, endPoint y: 44, distance: 176.6
click at [339, 89] on div at bounding box center [477, 224] width 955 height 448
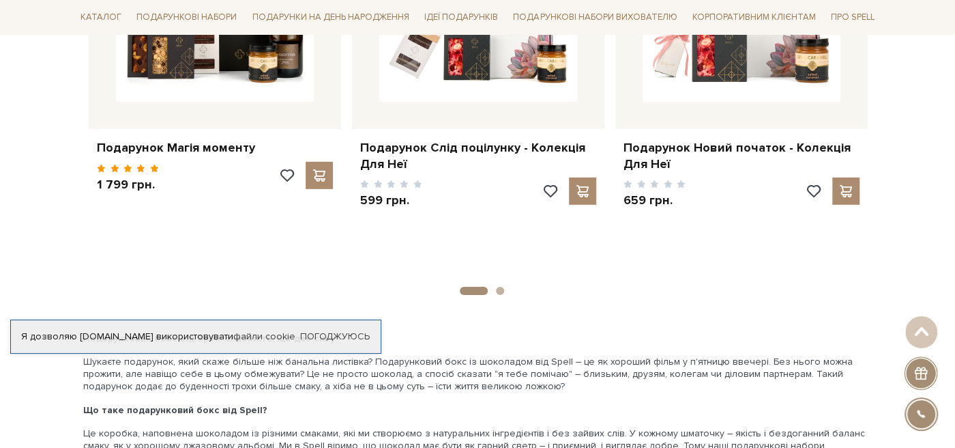
scroll to position [2395, 0]
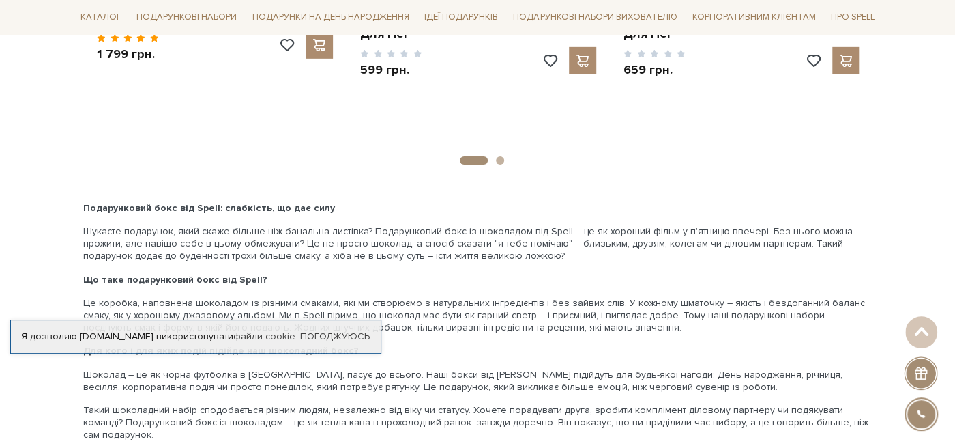
click at [500, 156] on button "2" at bounding box center [500, 160] width 8 height 8
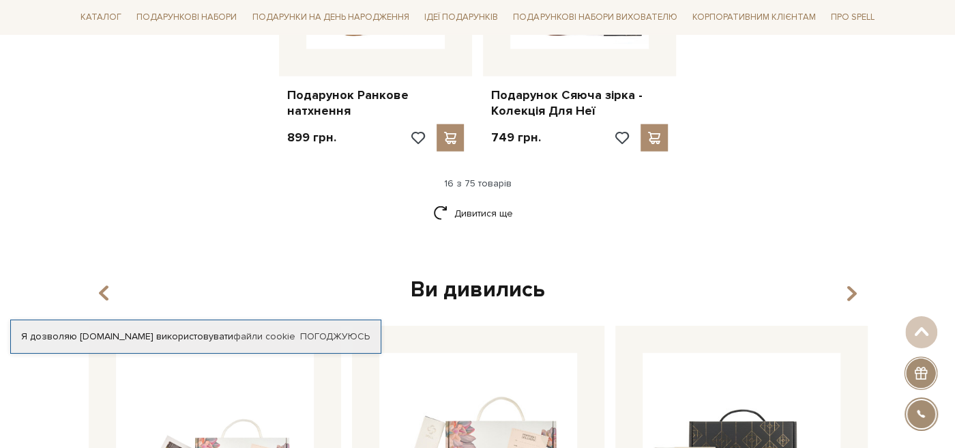
scroll to position [1820, 0]
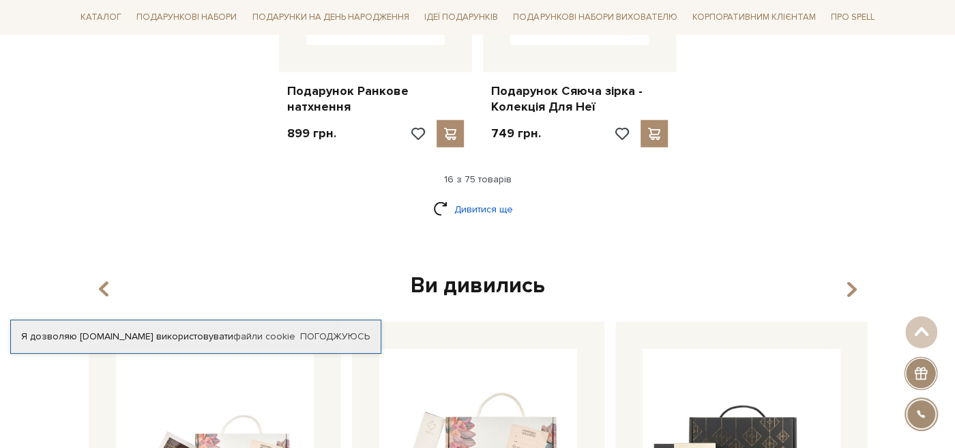
click at [486, 203] on link "Дивитися ще" at bounding box center [477, 209] width 89 height 24
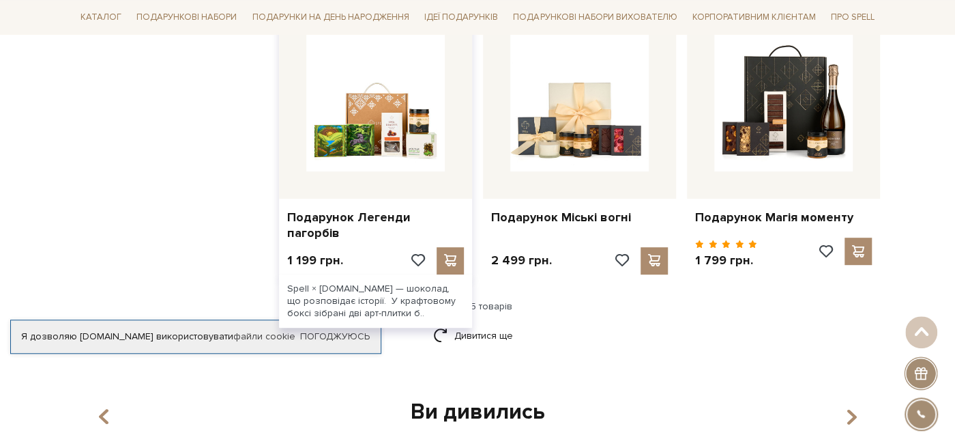
scroll to position [3114, 0]
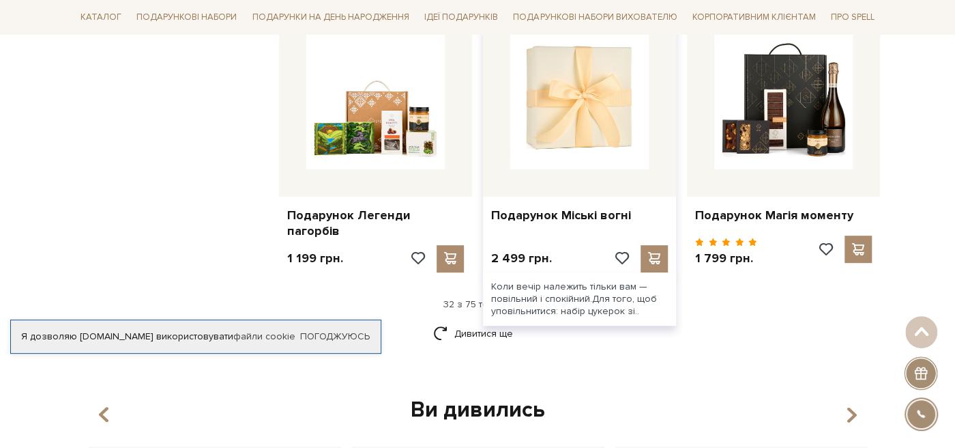
click at [589, 130] on img at bounding box center [579, 100] width 138 height 138
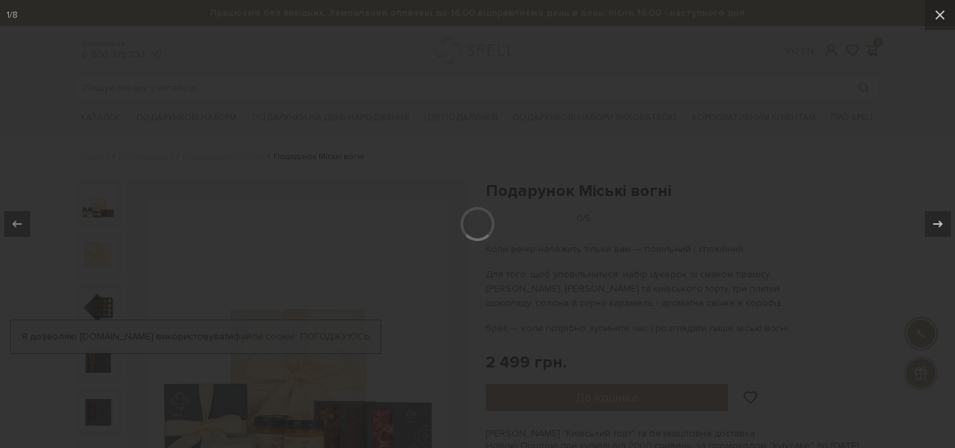
scroll to position [156, 0]
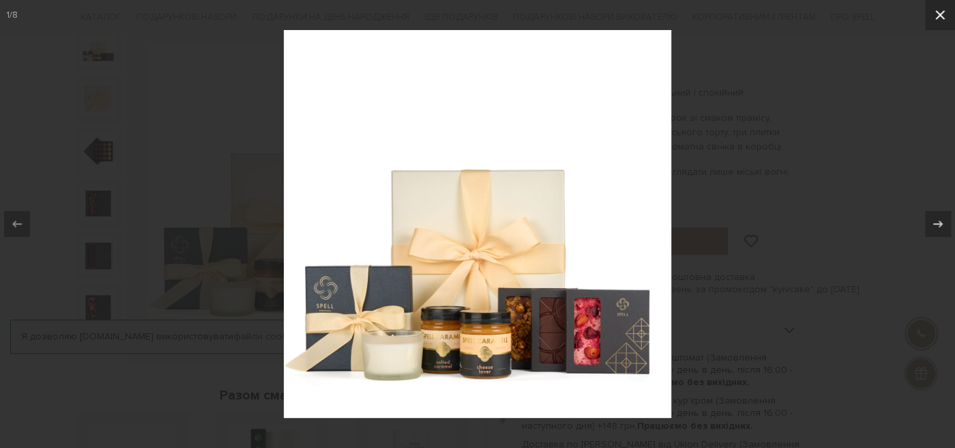
click at [933, 10] on icon at bounding box center [940, 15] width 16 height 16
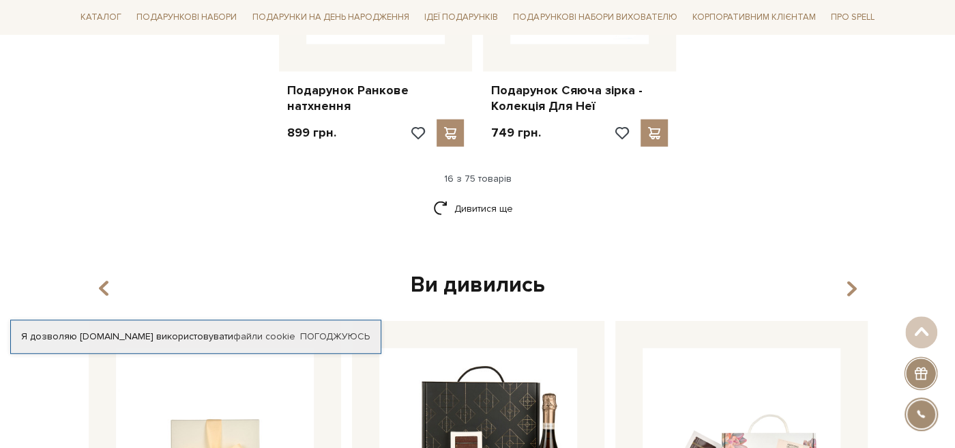
scroll to position [1820, 0]
click at [491, 197] on link "Дивитися ще" at bounding box center [477, 209] width 89 height 24
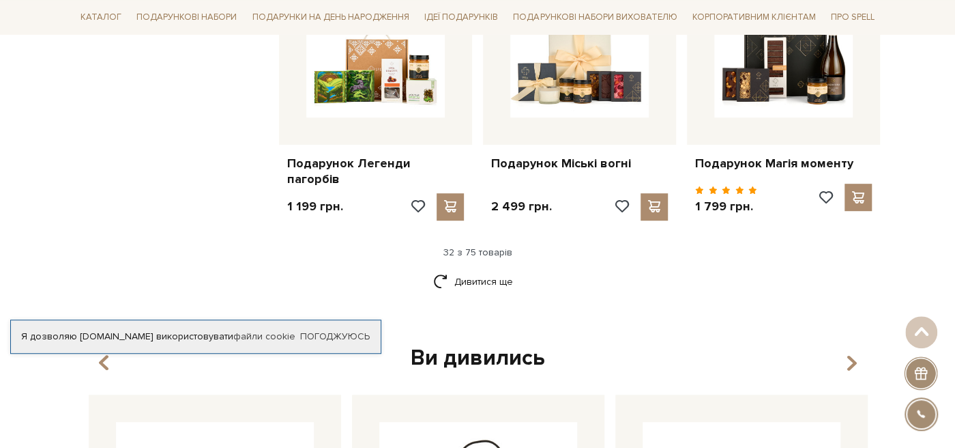
scroll to position [3186, 0]
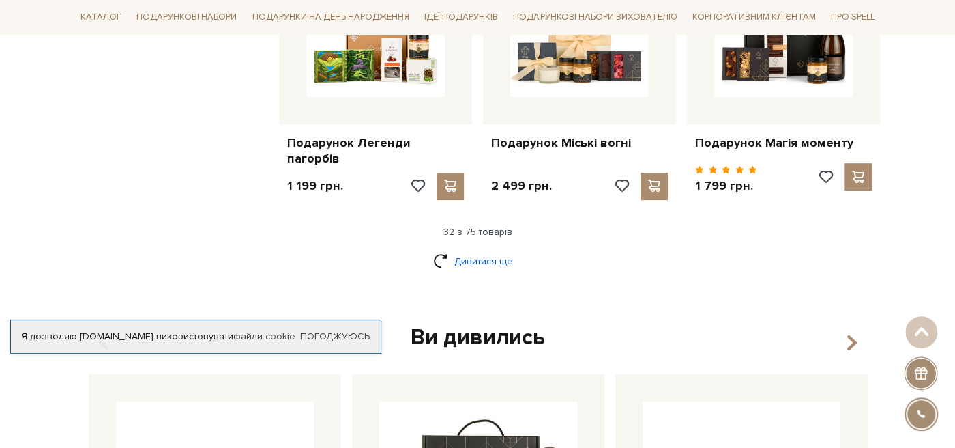
click at [457, 261] on link "Дивитися ще" at bounding box center [477, 261] width 89 height 24
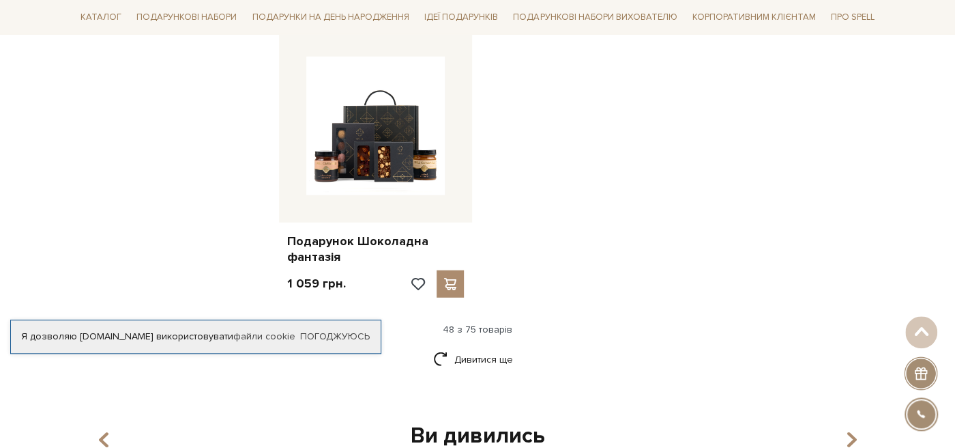
scroll to position [4840, 0]
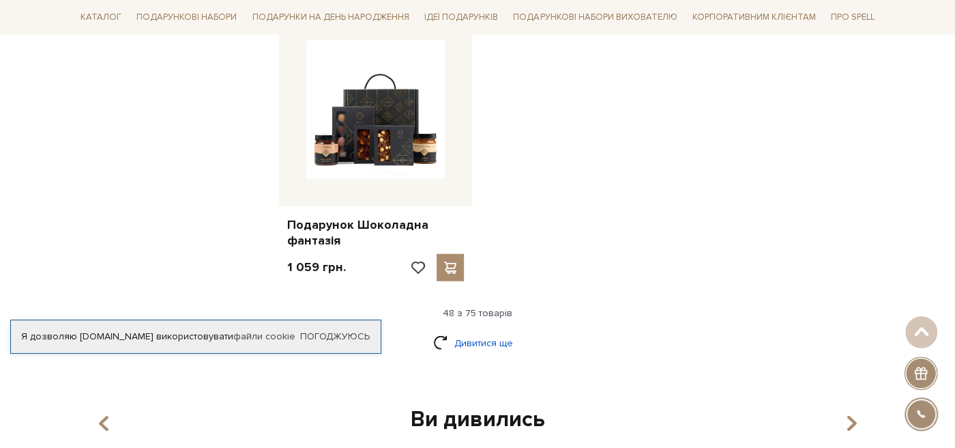
click at [476, 331] on link "Дивитися ще" at bounding box center [477, 343] width 89 height 24
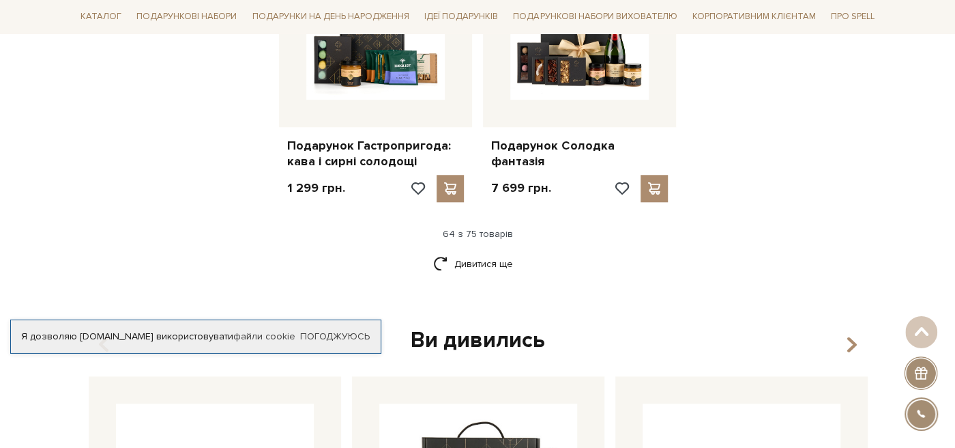
scroll to position [6350, 0]
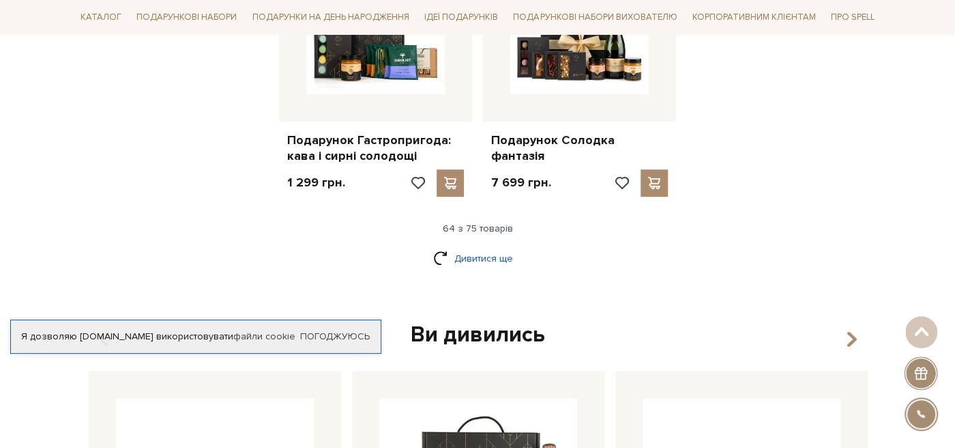
click at [467, 246] on link "Дивитися ще" at bounding box center [477, 258] width 89 height 24
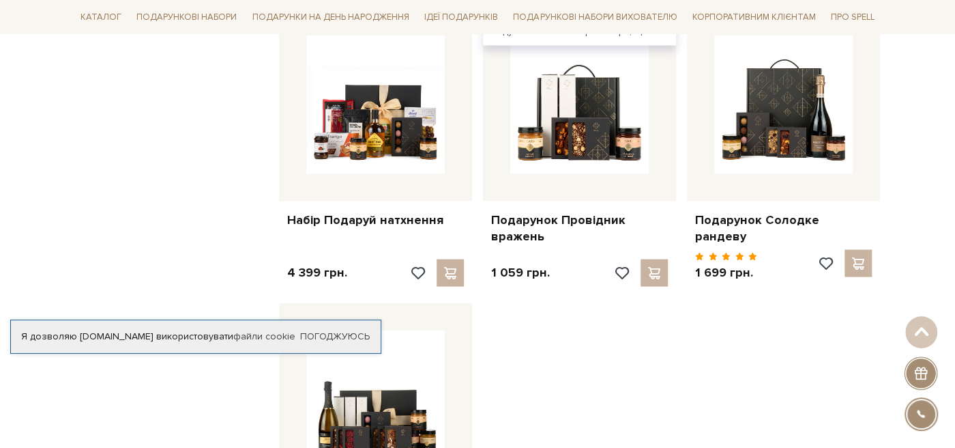
scroll to position [6925, 0]
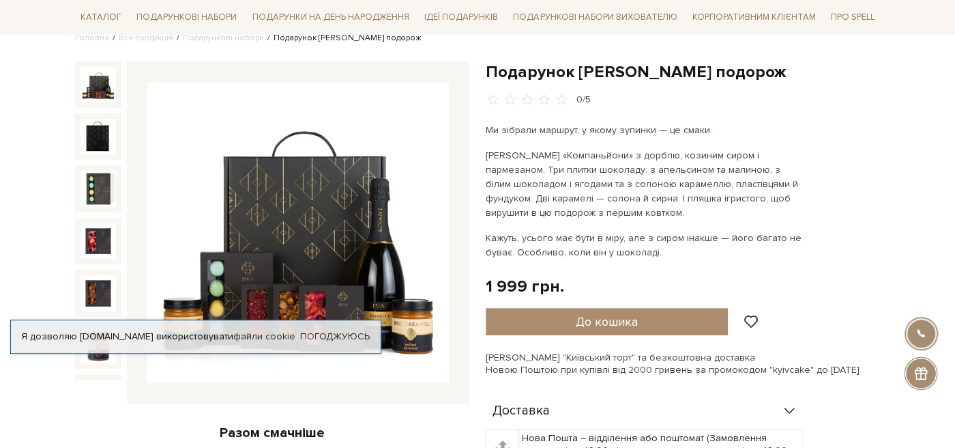
scroll to position [143, 0]
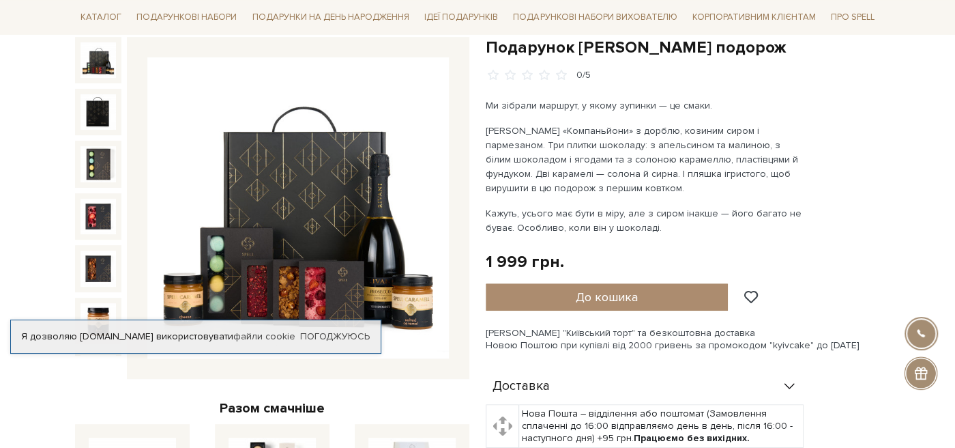
click at [390, 215] on img at bounding box center [298, 208] width 302 height 302
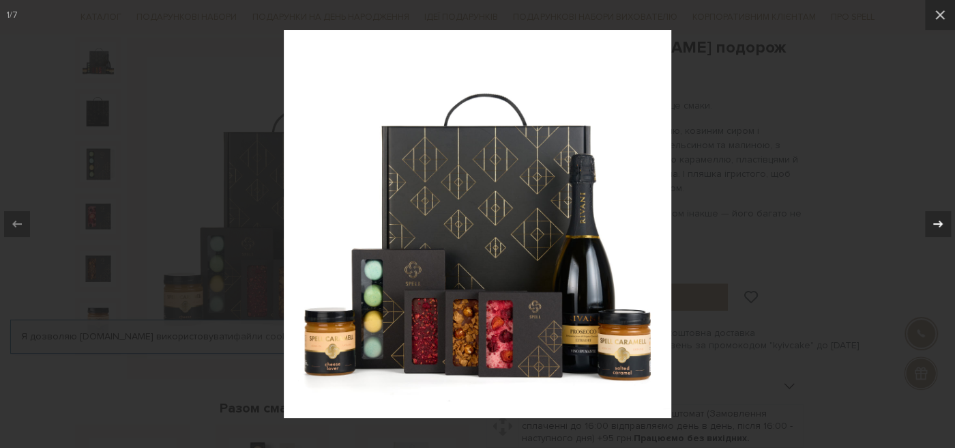
click at [939, 222] on icon at bounding box center [938, 223] width 10 height 7
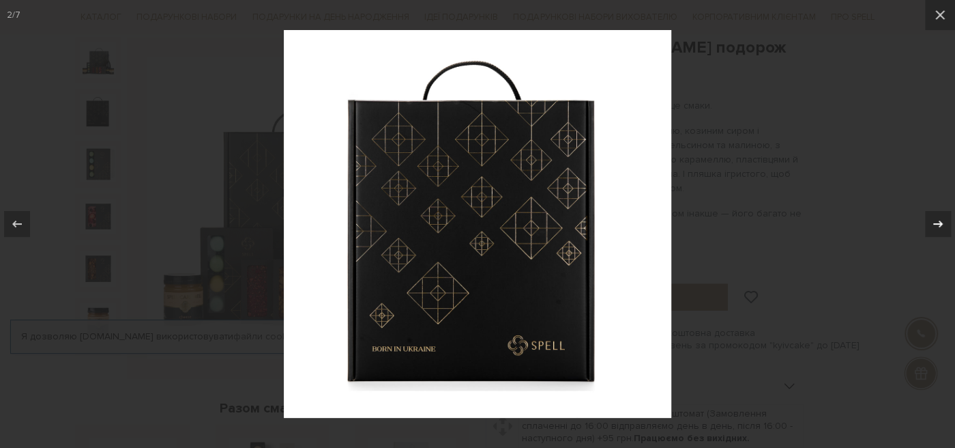
click at [935, 222] on icon at bounding box center [938, 224] width 16 height 16
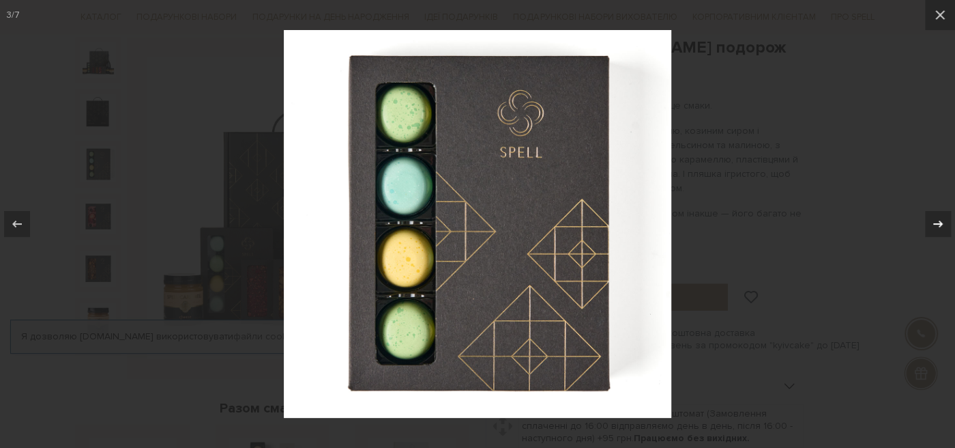
click at [935, 222] on icon at bounding box center [938, 224] width 16 height 16
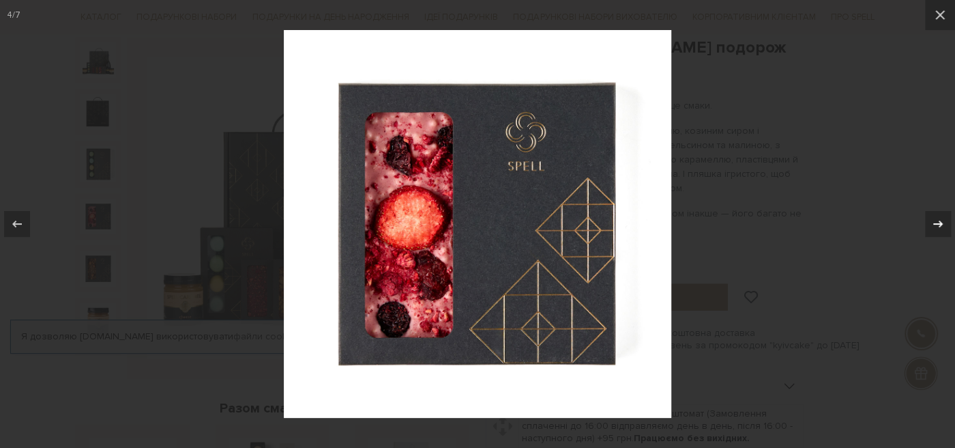
click at [933, 223] on icon at bounding box center [938, 224] width 16 height 16
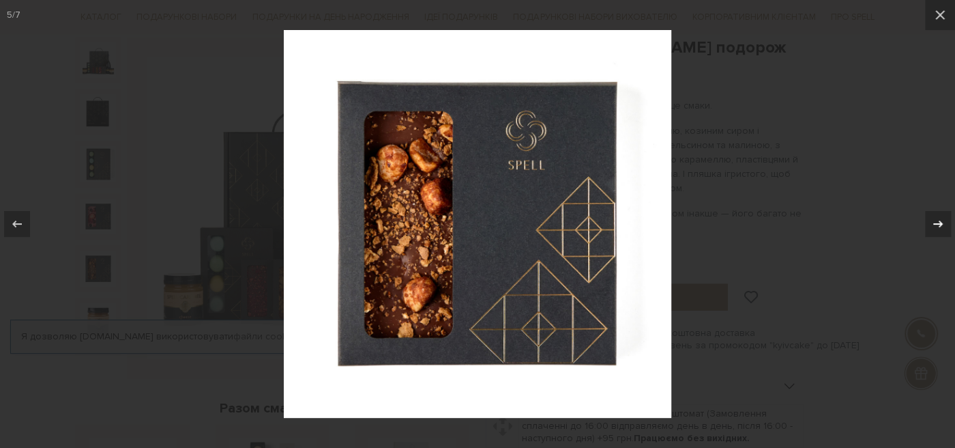
click at [933, 223] on icon at bounding box center [938, 224] width 16 height 16
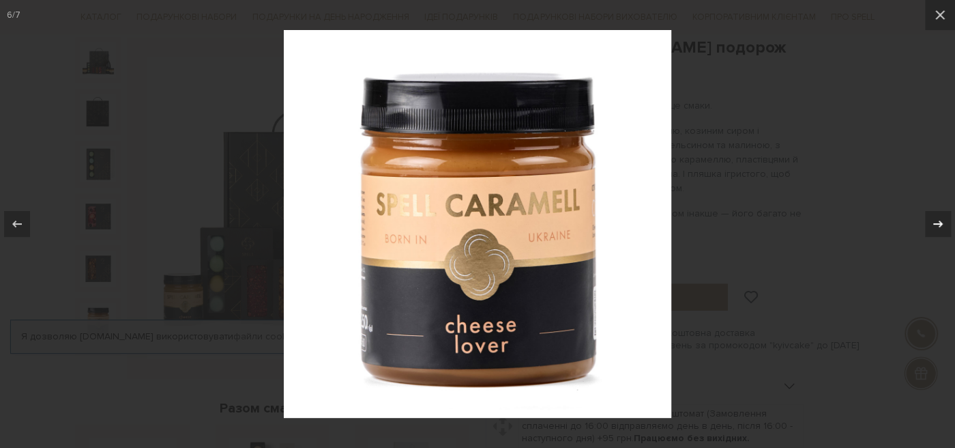
click at [933, 223] on icon at bounding box center [938, 224] width 16 height 16
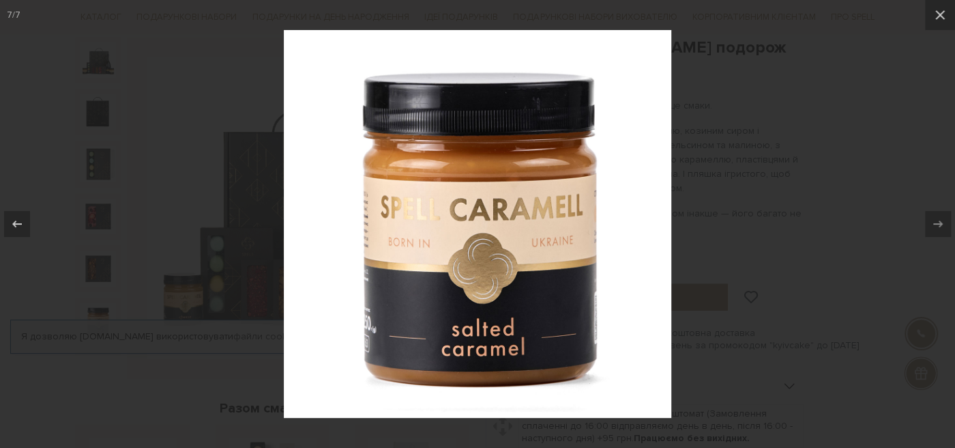
click at [795, 192] on div at bounding box center [477, 224] width 955 height 448
drag, startPoint x: 938, startPoint y: 10, endPoint x: 723, endPoint y: 134, distance: 248.2
click at [938, 12] on icon at bounding box center [940, 15] width 16 height 16
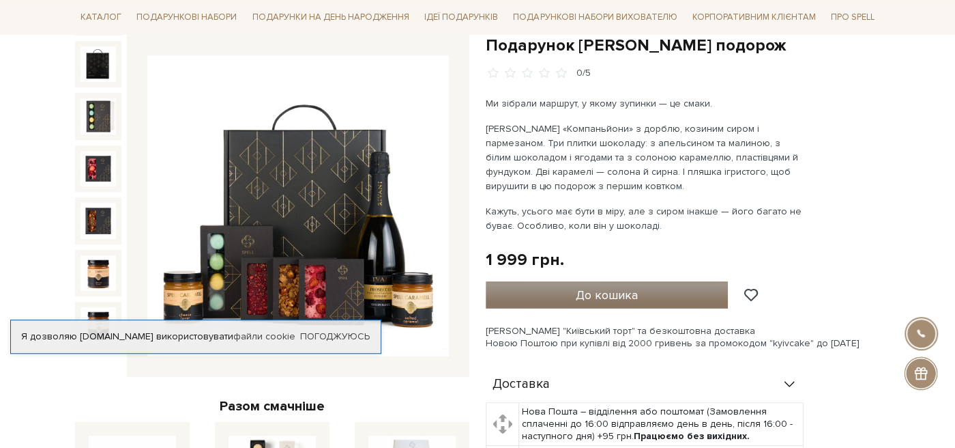
scroll to position [143, 0]
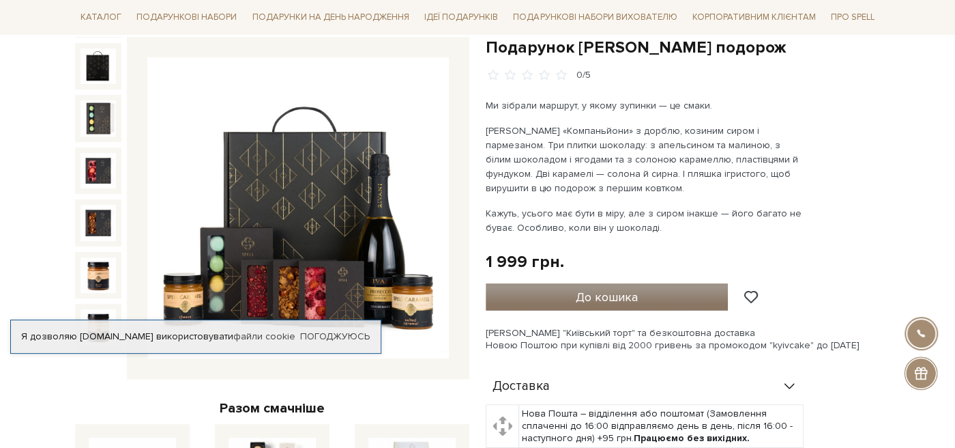
click at [552, 288] on button "До кошика" at bounding box center [607, 296] width 242 height 27
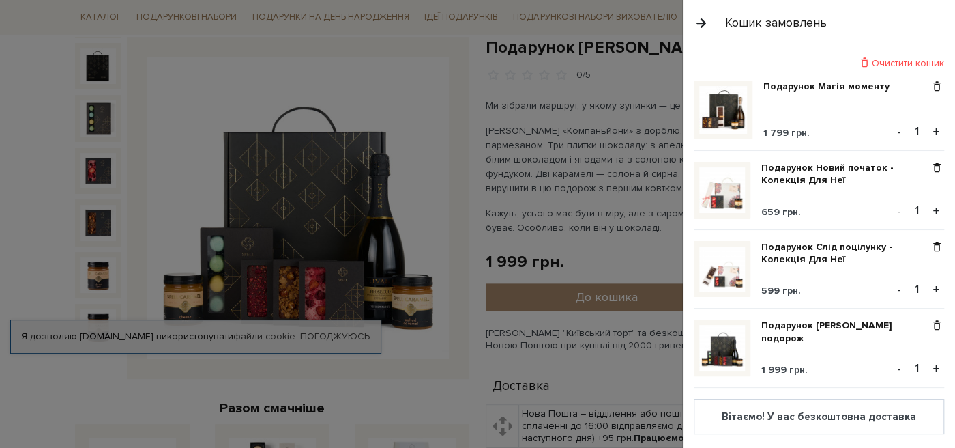
click at [368, 167] on div at bounding box center [477, 224] width 955 height 448
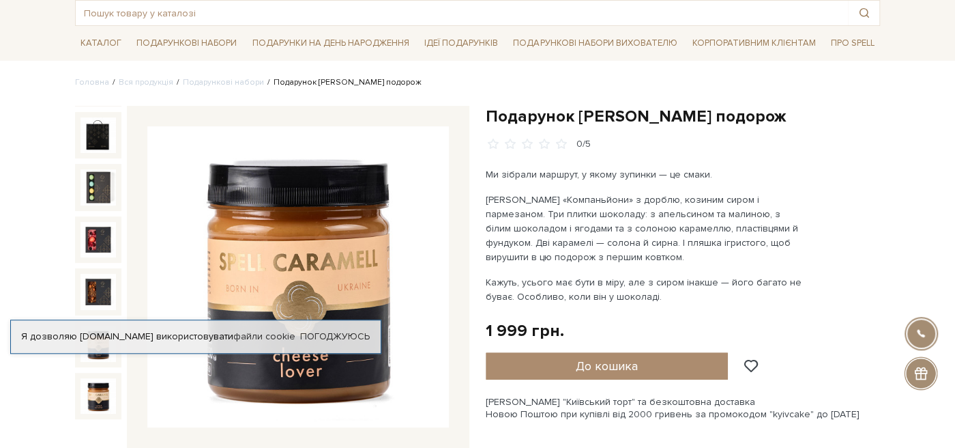
scroll to position [72, 0]
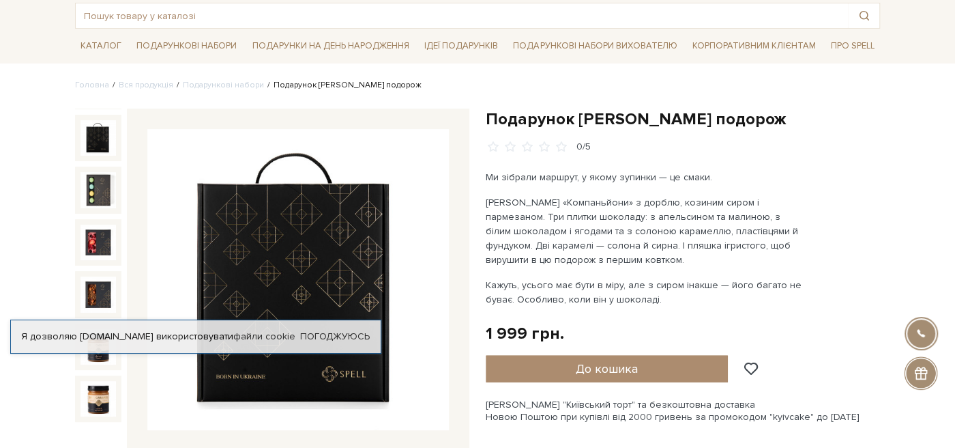
click at [91, 145] on img at bounding box center [97, 137] width 35 height 35
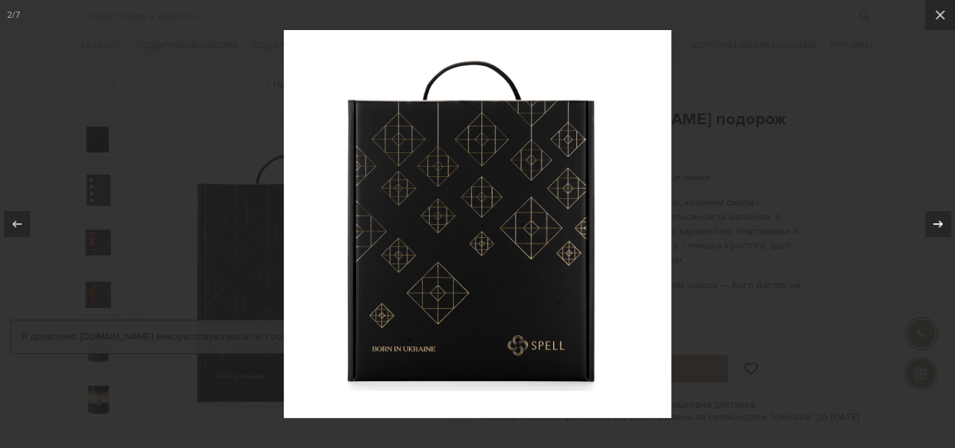
click at [954, 230] on button at bounding box center [931, 224] width 48 height 68
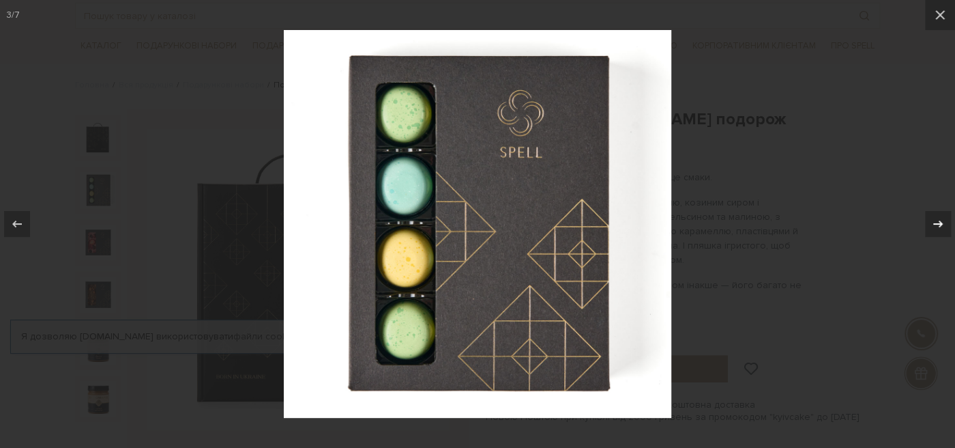
click at [950, 226] on div at bounding box center [938, 224] width 26 height 26
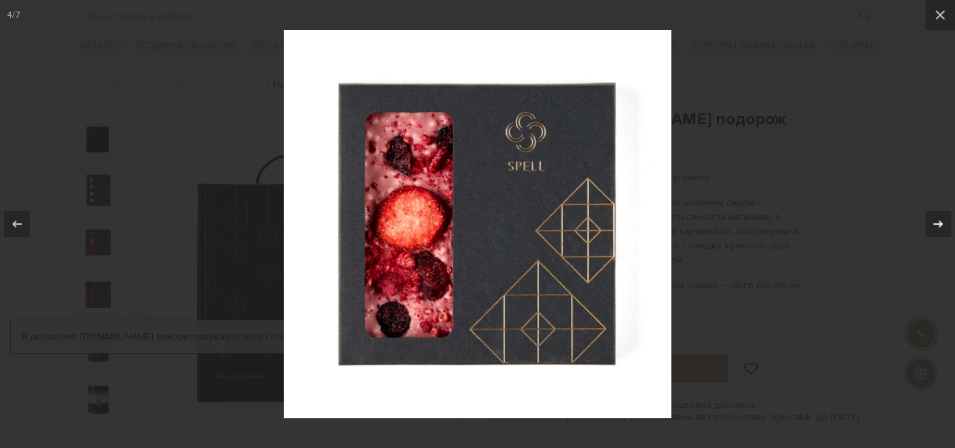
click at [950, 226] on div at bounding box center [938, 224] width 26 height 26
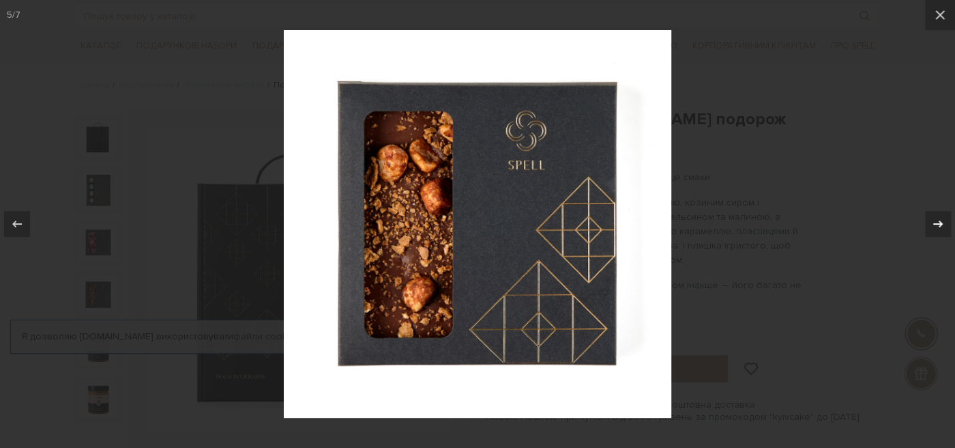
click at [950, 226] on div at bounding box center [938, 224] width 26 height 26
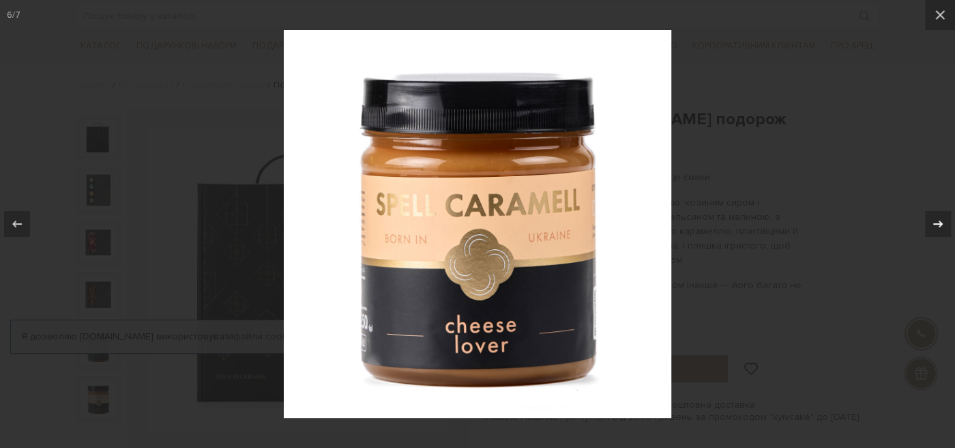
click at [950, 226] on div at bounding box center [938, 224] width 26 height 26
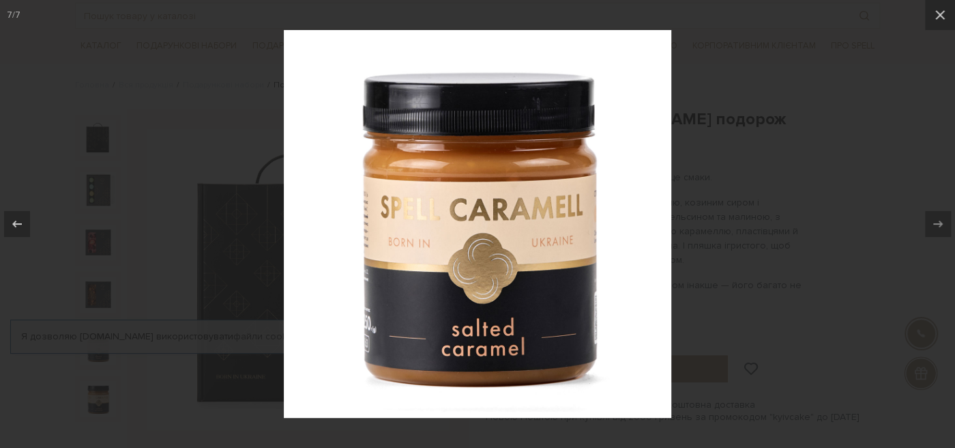
click at [785, 241] on div at bounding box center [477, 224] width 955 height 448
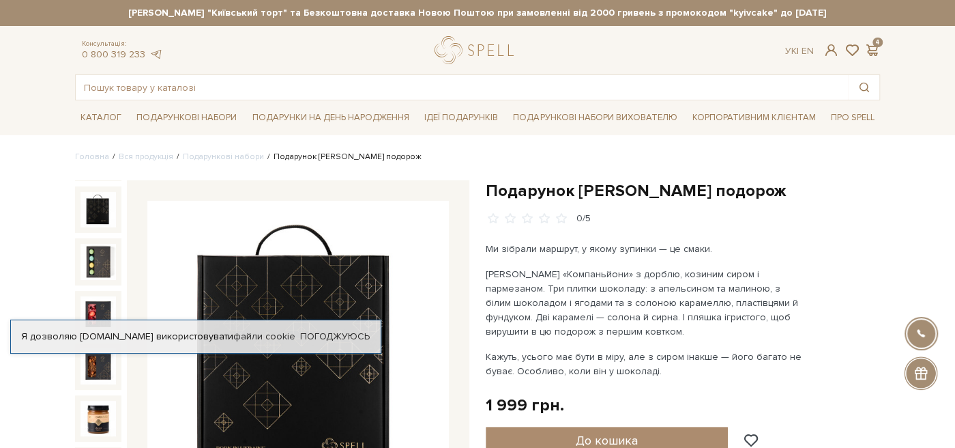
click at [102, 196] on img at bounding box center [97, 209] width 35 height 35
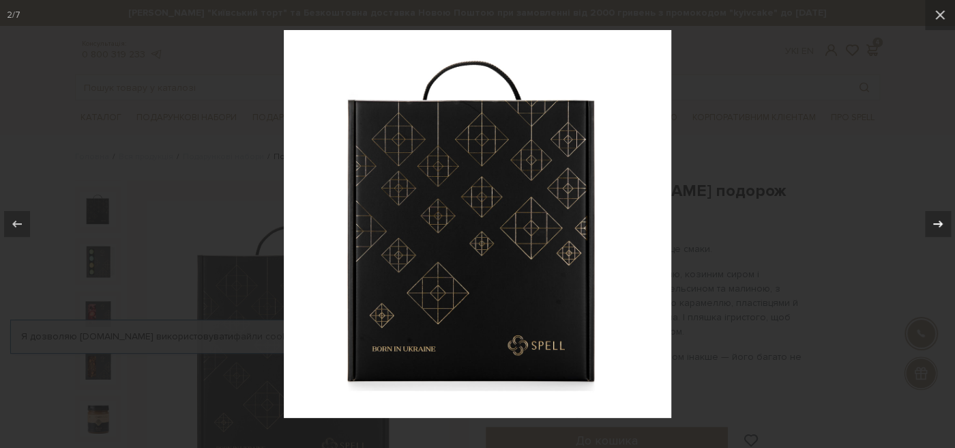
click at [932, 220] on icon at bounding box center [938, 224] width 16 height 16
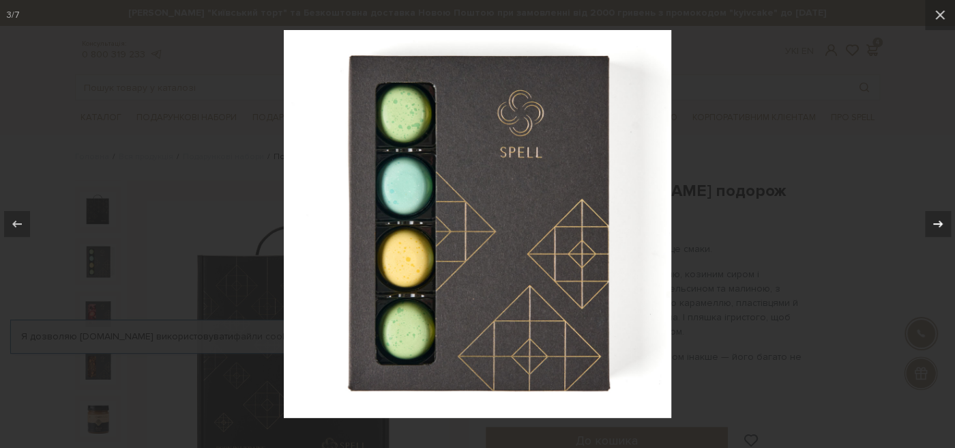
click at [932, 221] on icon at bounding box center [938, 224] width 16 height 16
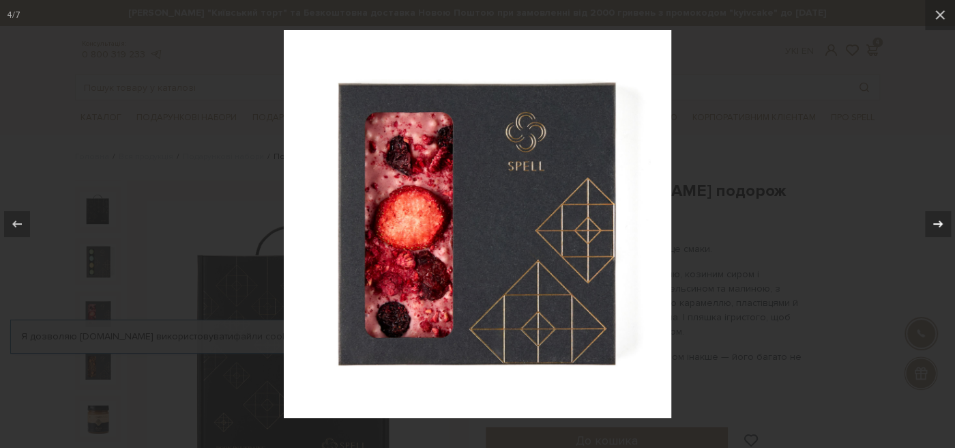
click at [932, 221] on icon at bounding box center [938, 224] width 16 height 16
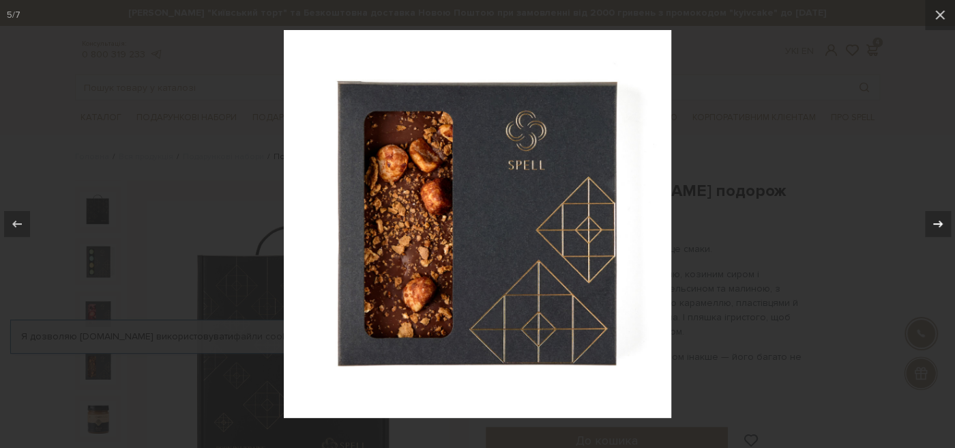
click at [933, 222] on icon at bounding box center [938, 224] width 16 height 16
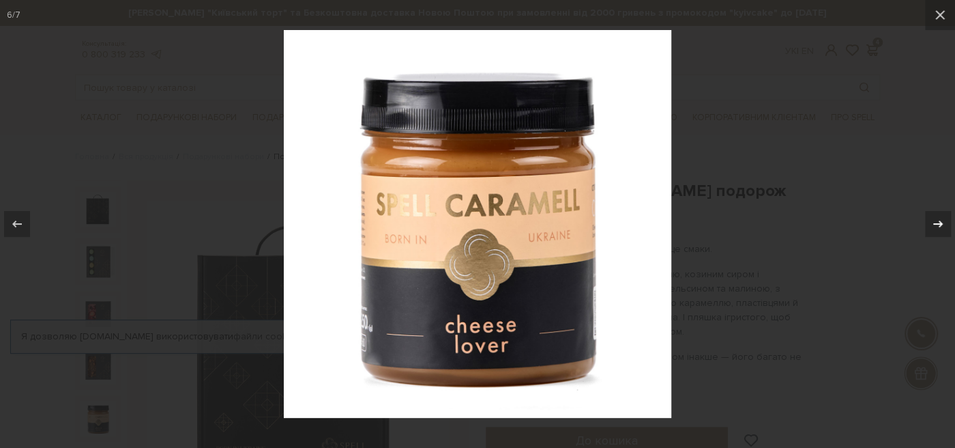
click at [933, 222] on icon at bounding box center [938, 224] width 16 height 16
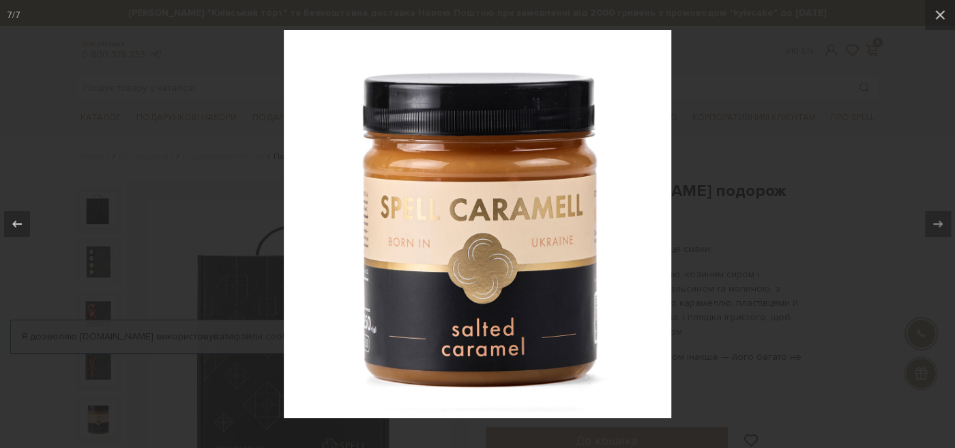
click at [861, 215] on div at bounding box center [477, 224] width 955 height 448
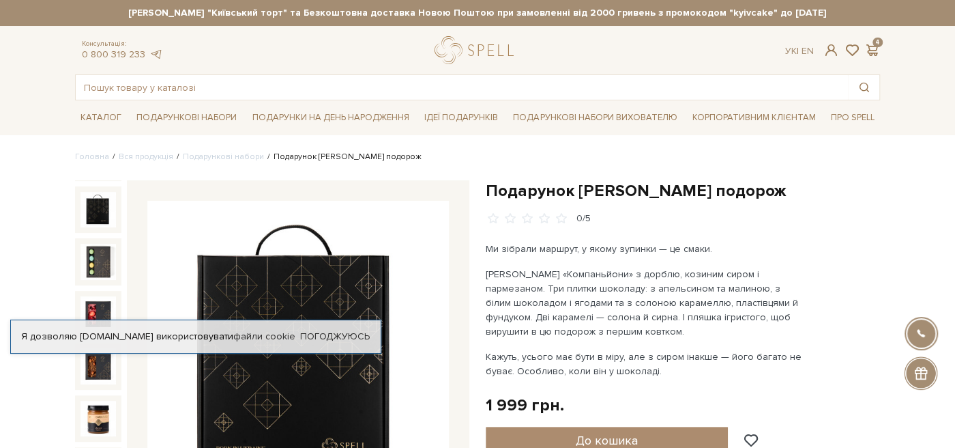
click at [525, 198] on h1 "Подарунок [PERSON_NAME] подорож" at bounding box center [683, 190] width 394 height 21
click at [528, 198] on h1 "Подарунок [PERSON_NAME] подорож" at bounding box center [683, 190] width 394 height 21
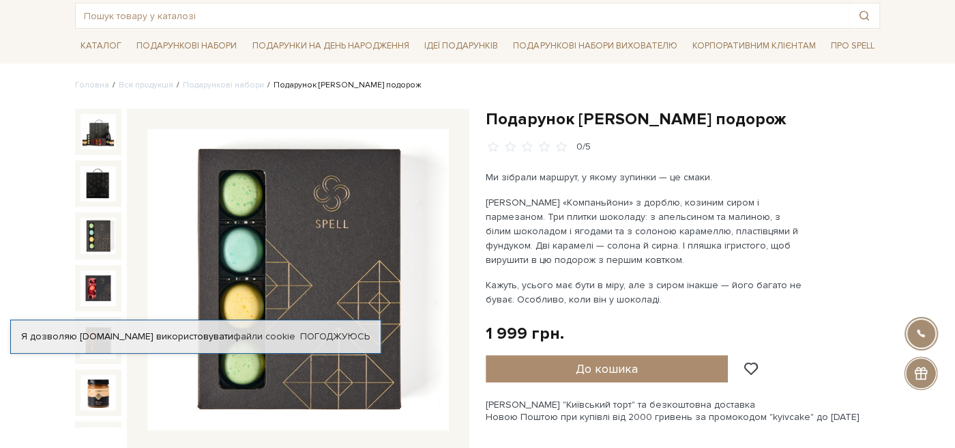
click at [111, 129] on img at bounding box center [97, 131] width 35 height 35
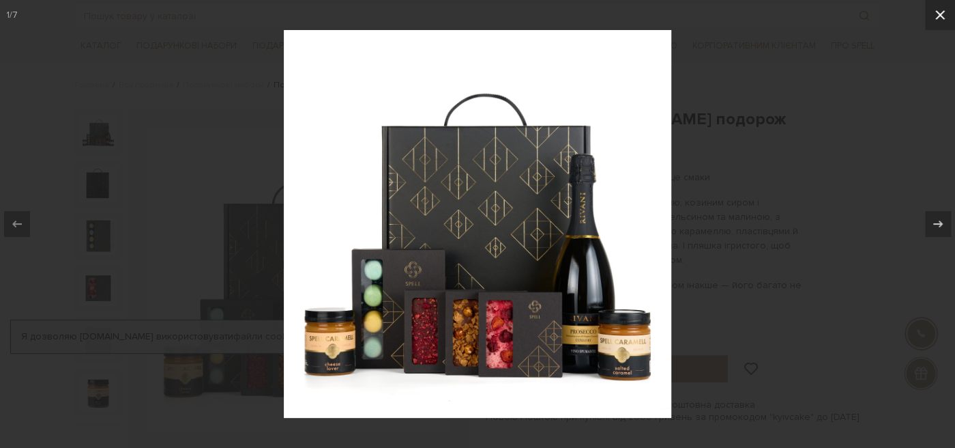
click at [945, 20] on icon at bounding box center [940, 15] width 16 height 16
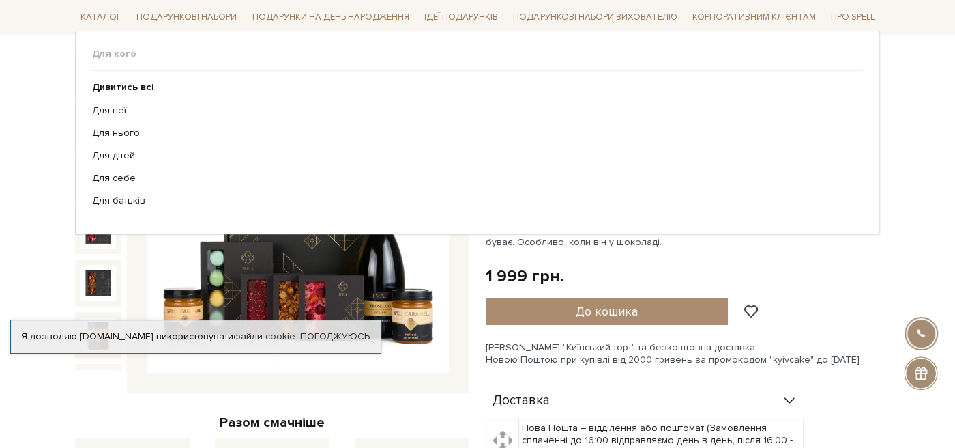
scroll to position [143, 0]
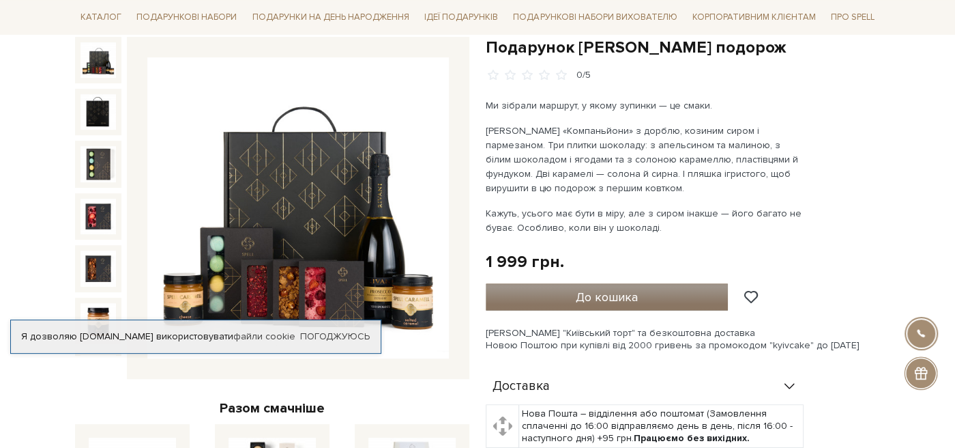
click at [608, 300] on span "До кошика" at bounding box center [607, 296] width 62 height 15
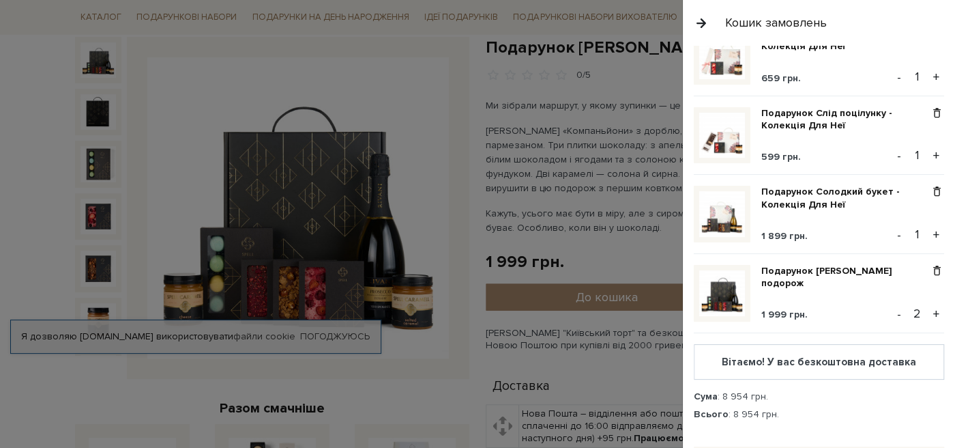
scroll to position [139, 0]
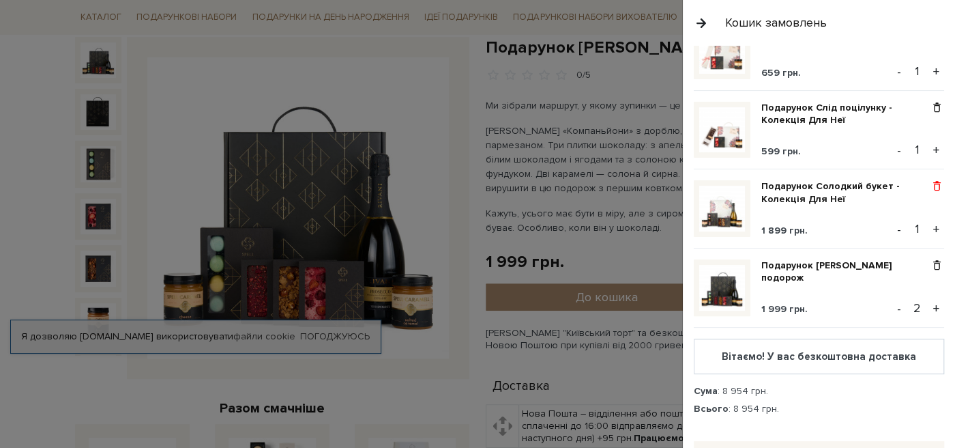
click at [939, 186] on span at bounding box center [937, 186] width 14 height 12
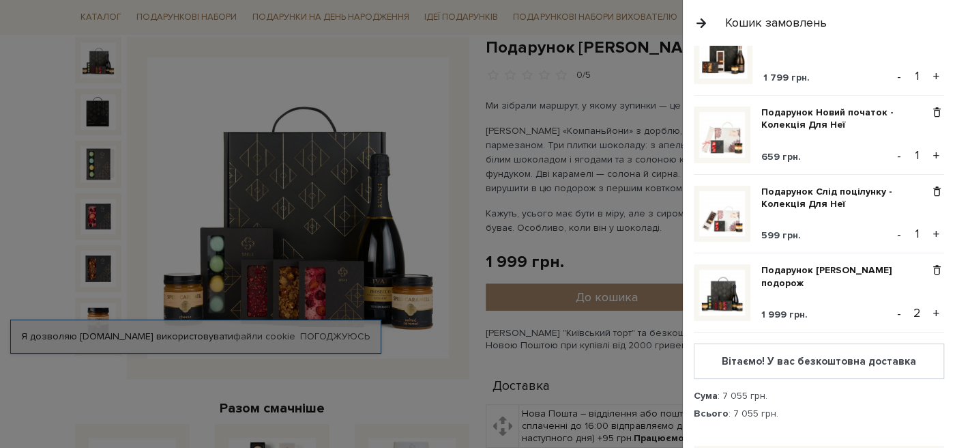
scroll to position [0, 0]
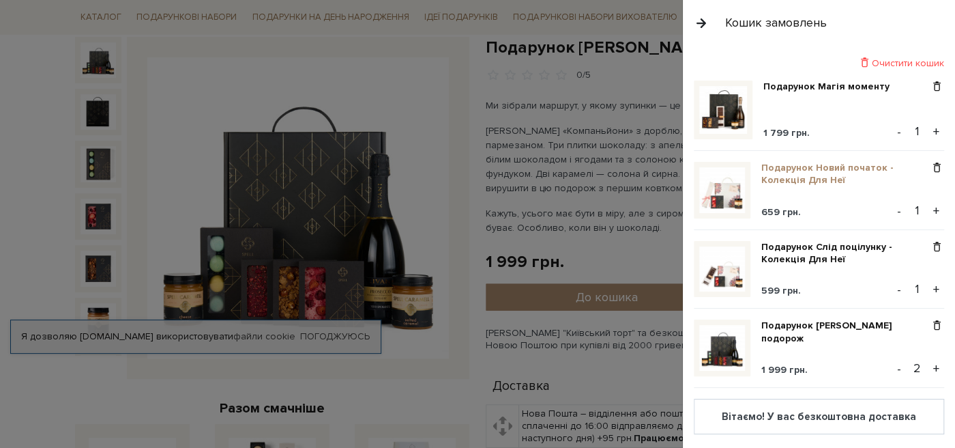
click at [792, 173] on link "Подарунок Новий початок - Колекція Для Неї" at bounding box center [845, 174] width 168 height 25
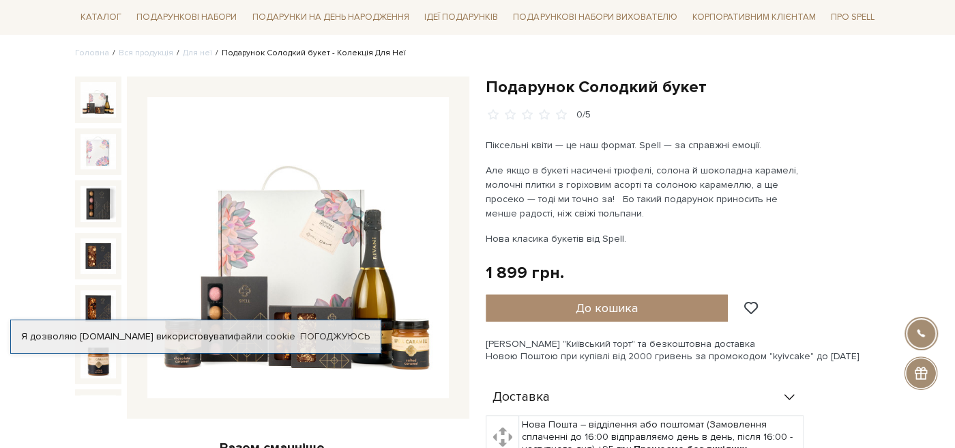
scroll to position [143, 0]
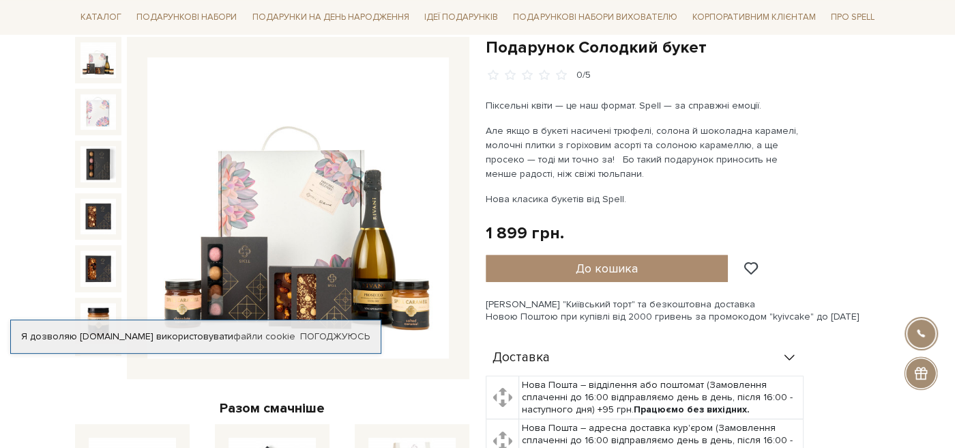
click at [297, 218] on img at bounding box center [298, 208] width 302 height 302
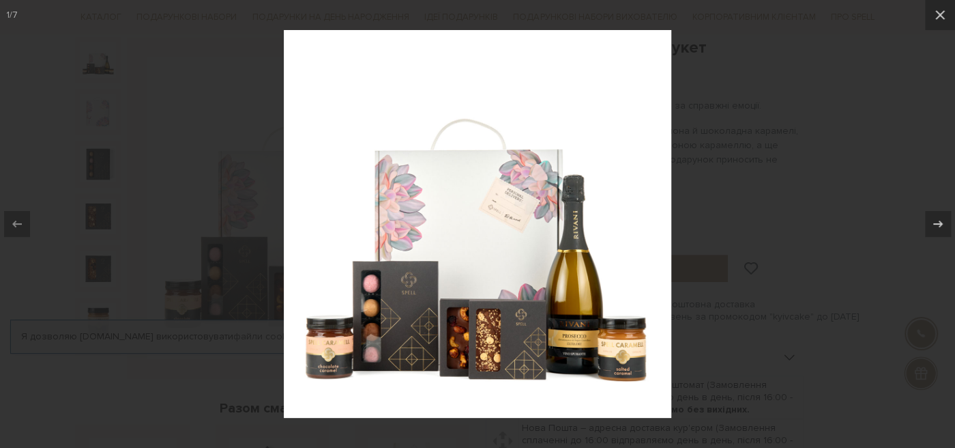
click at [829, 145] on div at bounding box center [477, 224] width 955 height 448
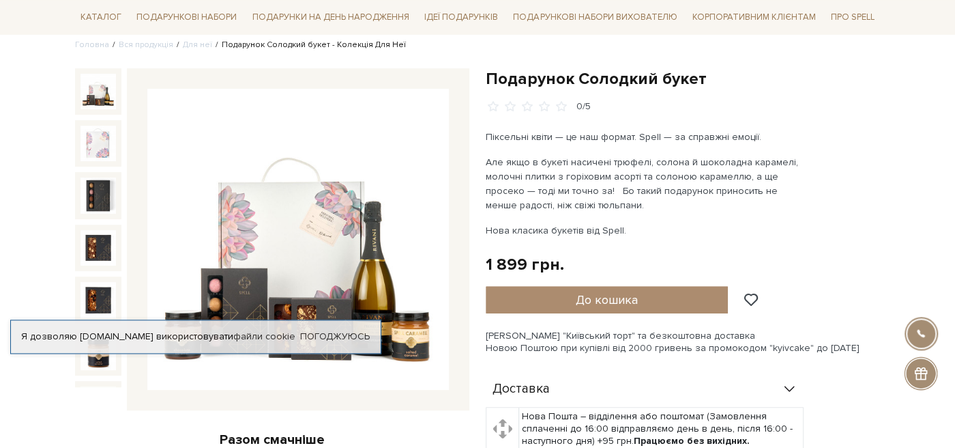
scroll to position [143, 0]
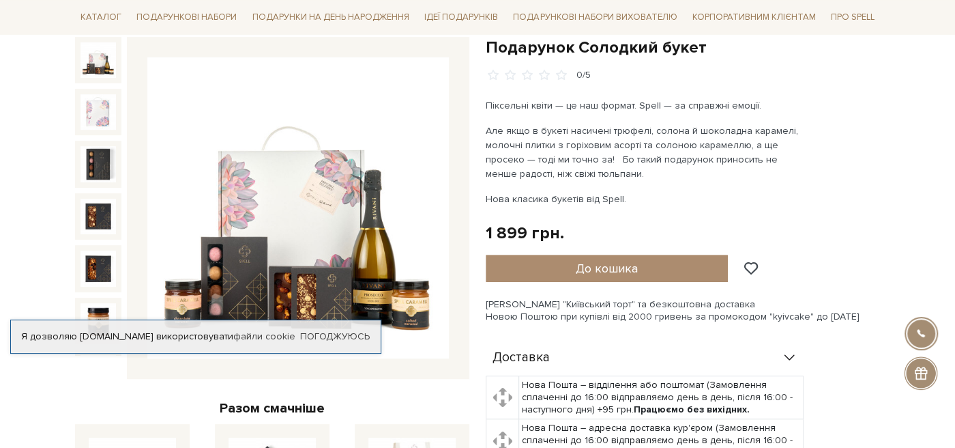
drag, startPoint x: 610, startPoint y: 257, endPoint x: 632, endPoint y: 244, distance: 25.4
click at [610, 259] on button "До кошика" at bounding box center [607, 267] width 242 height 27
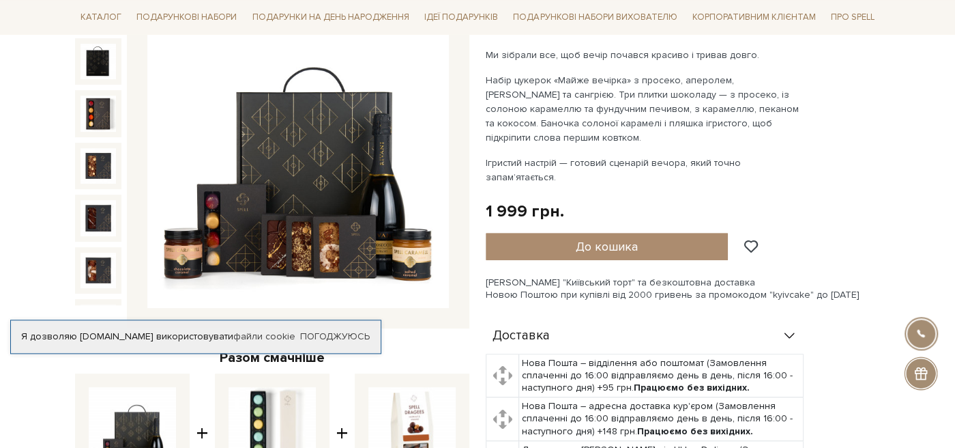
scroll to position [216, 0]
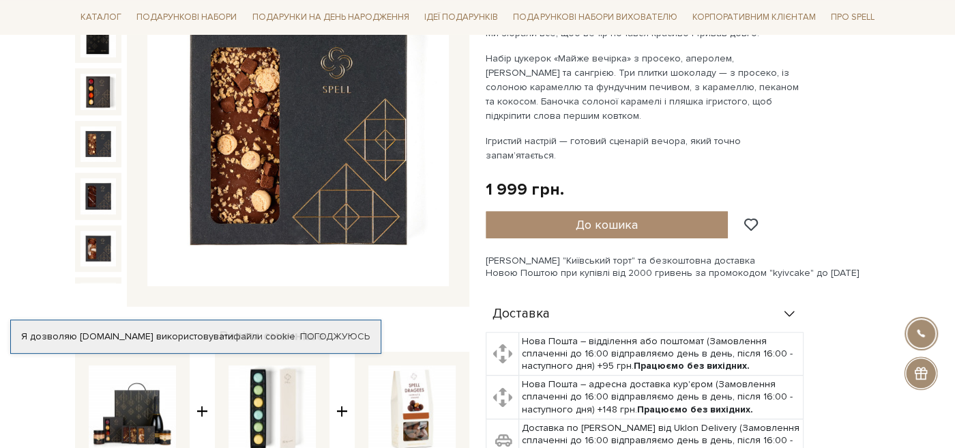
click at [284, 208] on img at bounding box center [298, 136] width 302 height 302
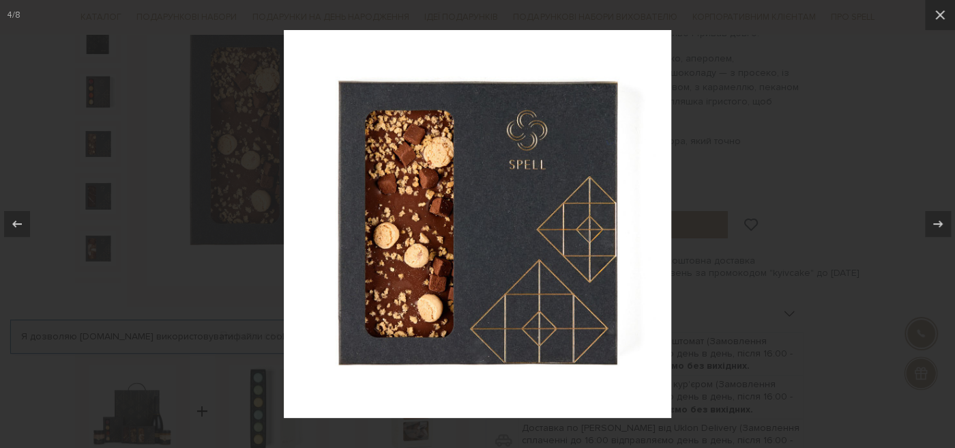
click at [776, 126] on div at bounding box center [477, 224] width 955 height 448
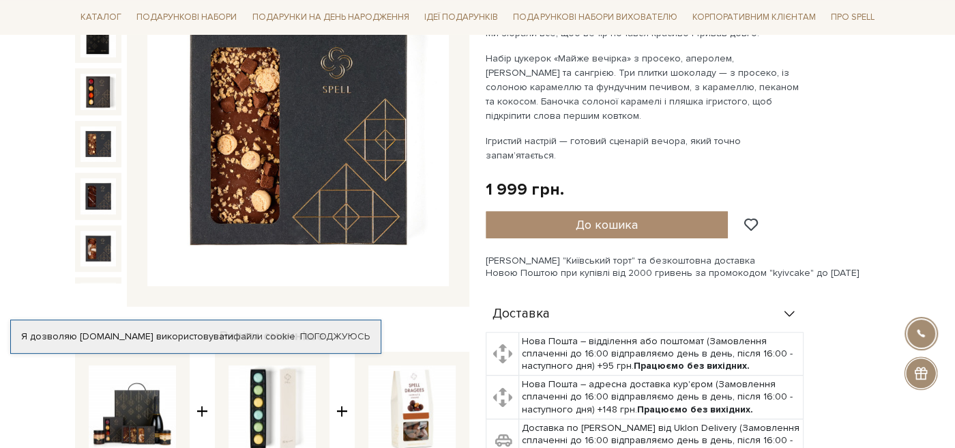
click at [246, 109] on img at bounding box center [298, 136] width 302 height 302
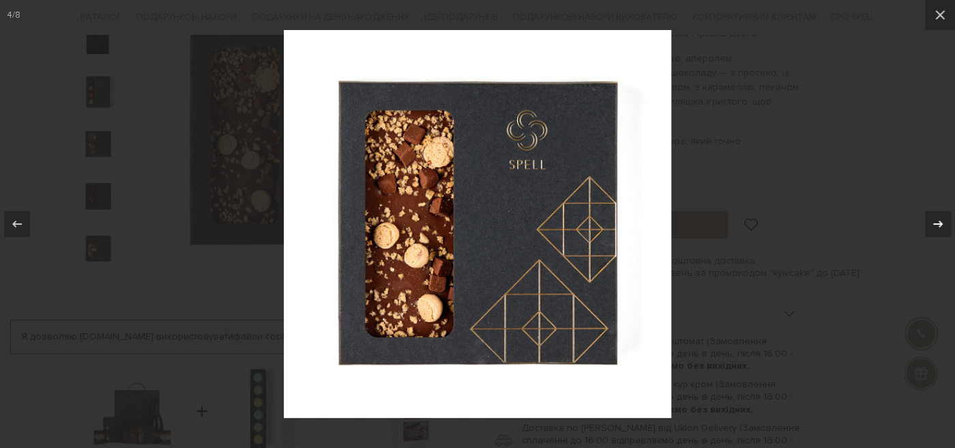
click at [949, 228] on div at bounding box center [938, 224] width 26 height 26
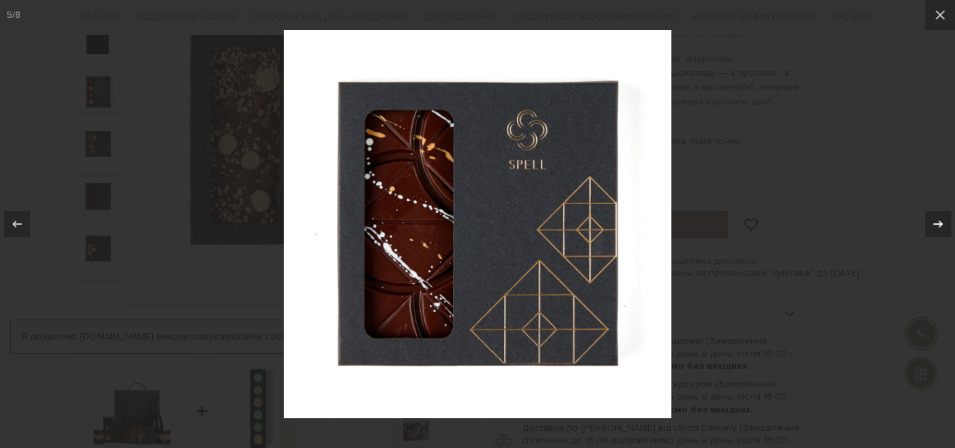
click at [947, 225] on div at bounding box center [938, 224] width 26 height 26
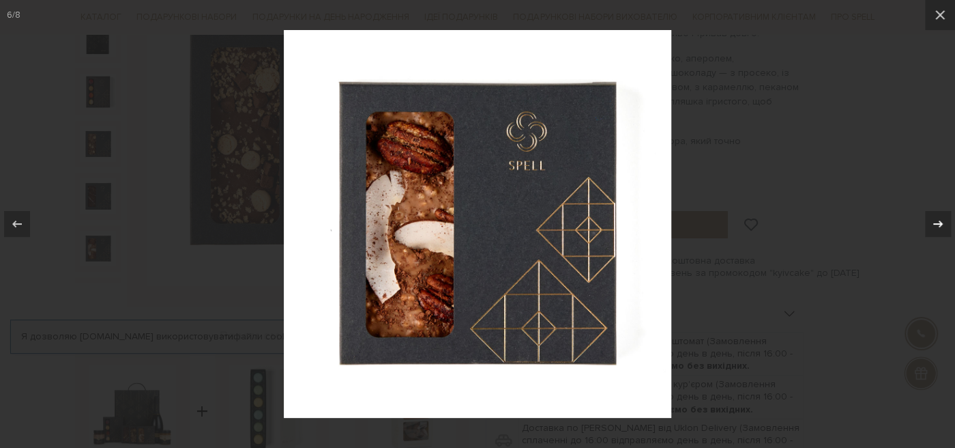
click at [947, 225] on div at bounding box center [938, 224] width 26 height 26
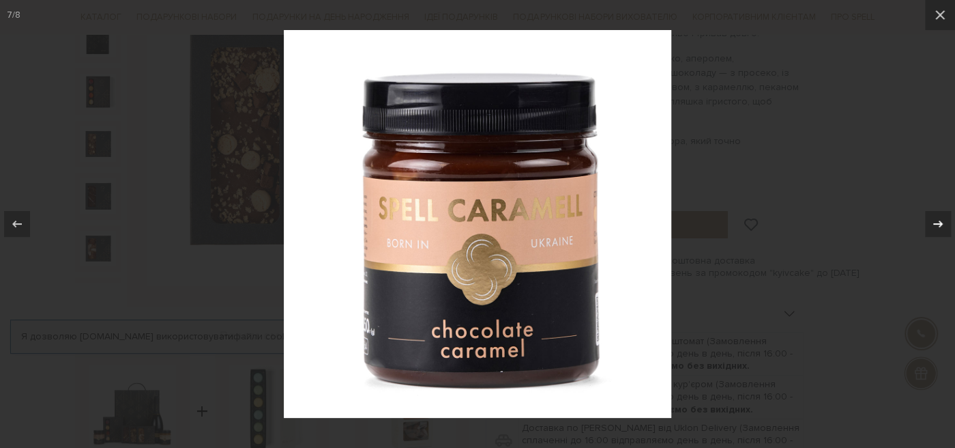
click at [947, 225] on div at bounding box center [938, 224] width 26 height 26
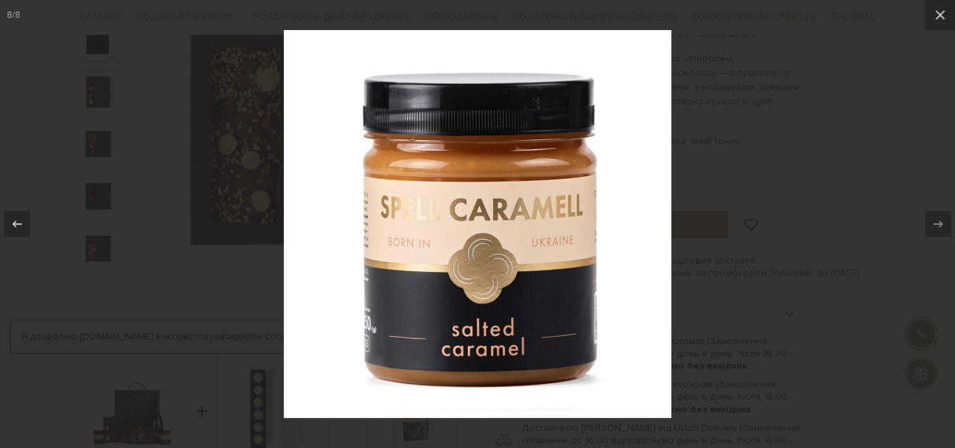
click at [752, 117] on div at bounding box center [477, 224] width 955 height 448
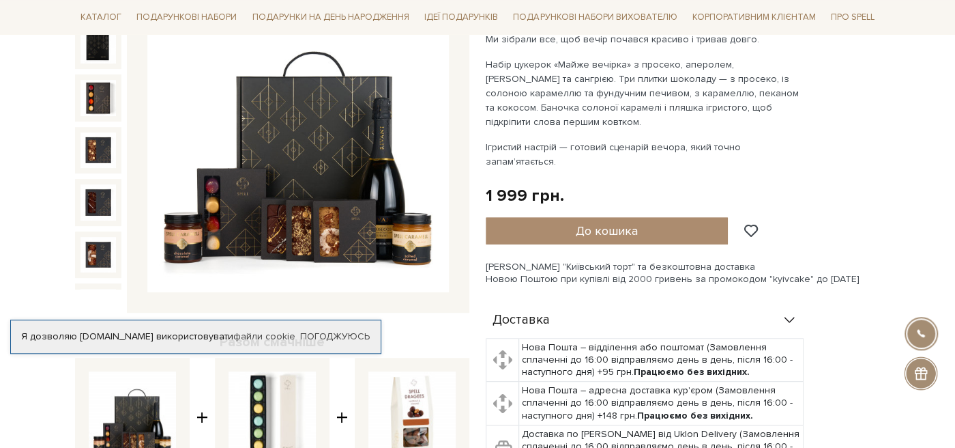
scroll to position [216, 0]
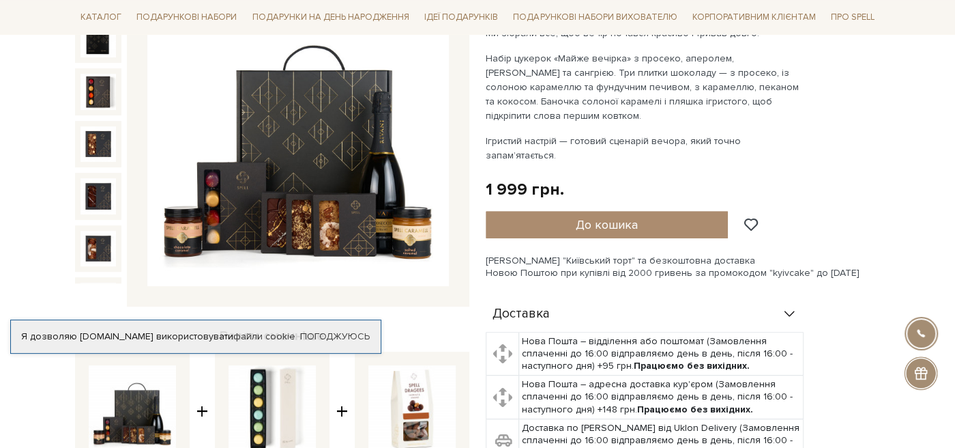
click at [263, 168] on img at bounding box center [298, 136] width 302 height 302
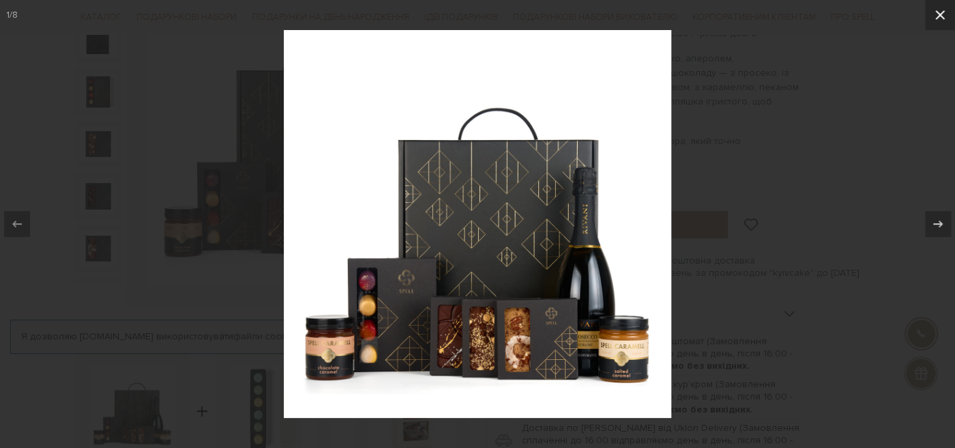
click at [935, 20] on icon at bounding box center [940, 15] width 16 height 16
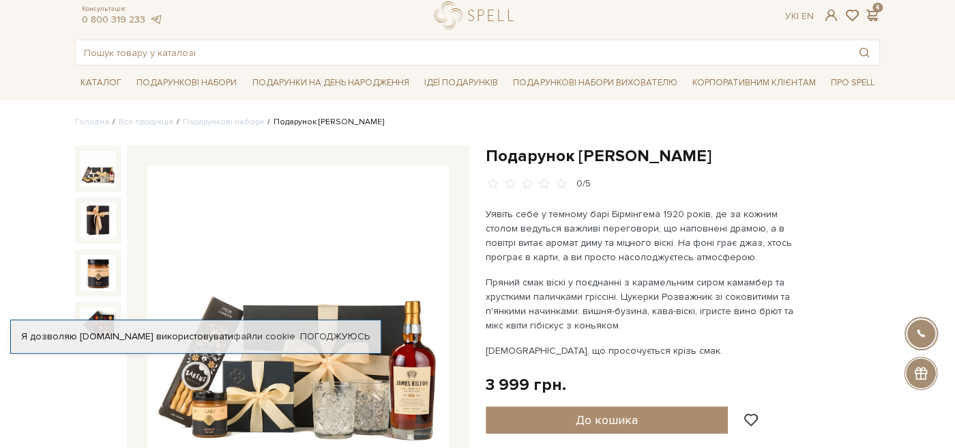
scroll to position [72, 0]
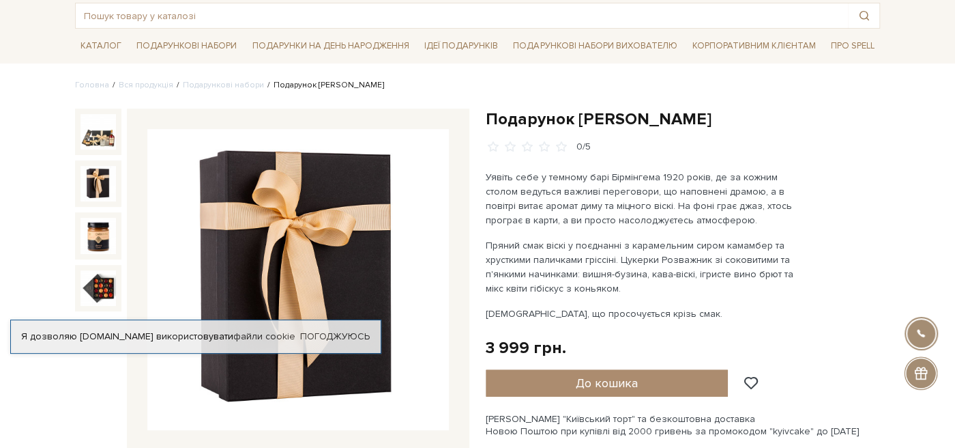
click at [96, 191] on img at bounding box center [97, 183] width 35 height 35
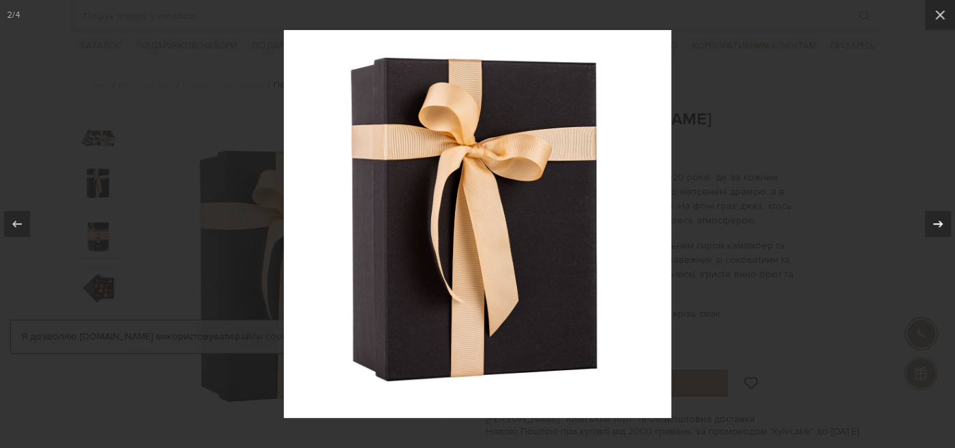
click at [943, 216] on div at bounding box center [938, 224] width 26 height 26
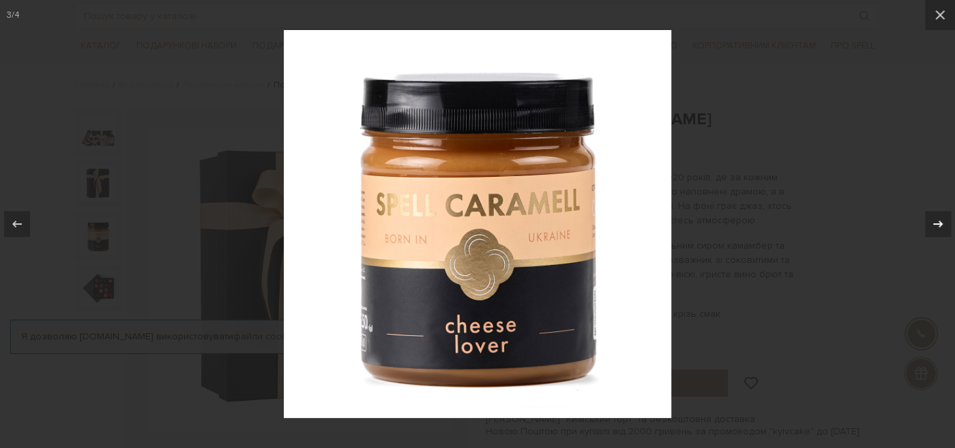
click at [945, 217] on icon at bounding box center [938, 224] width 16 height 16
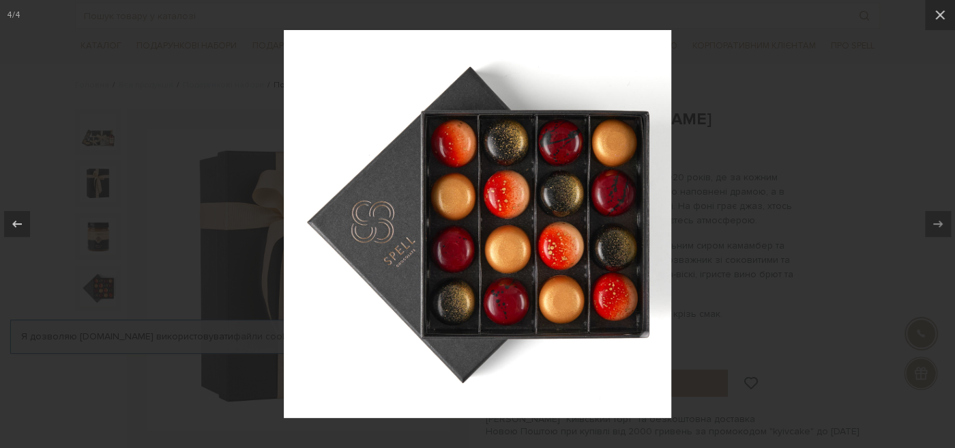
click at [862, 198] on div at bounding box center [477, 224] width 955 height 448
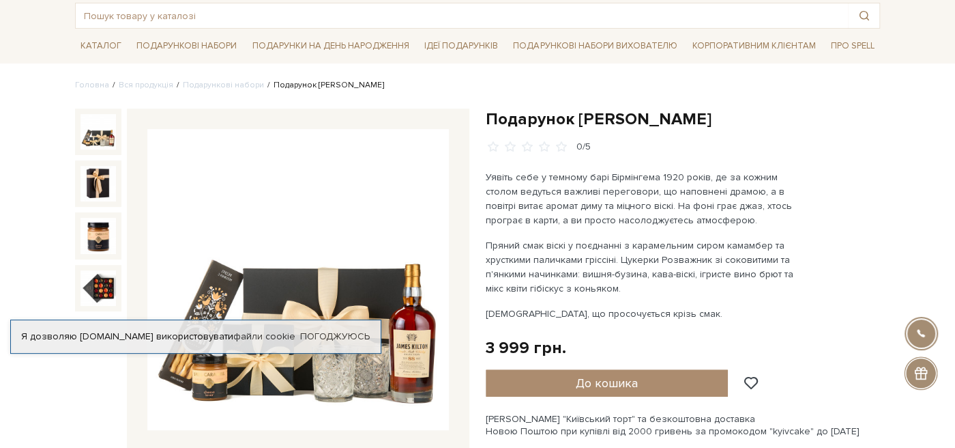
click at [88, 140] on img at bounding box center [97, 131] width 35 height 35
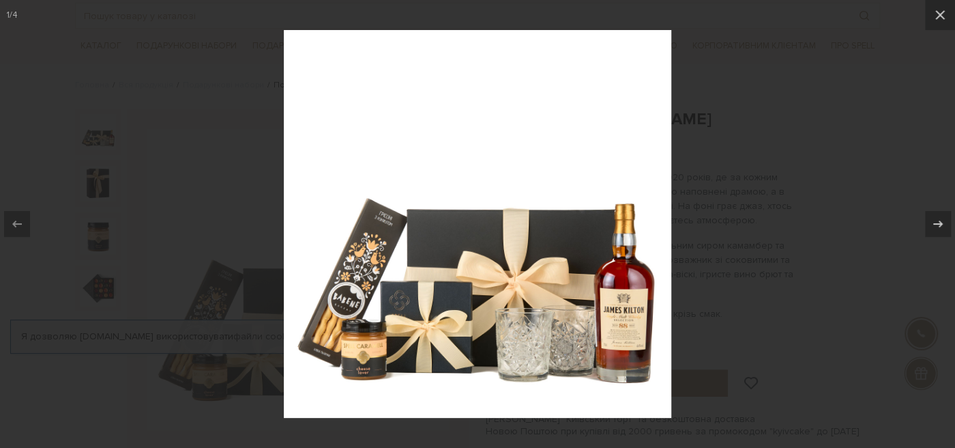
click at [465, 310] on img at bounding box center [477, 223] width 387 height 387
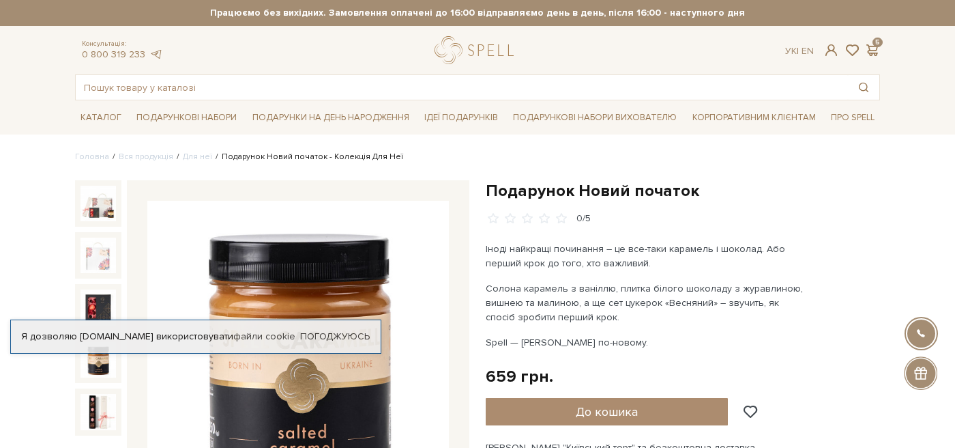
scroll to position [143, 0]
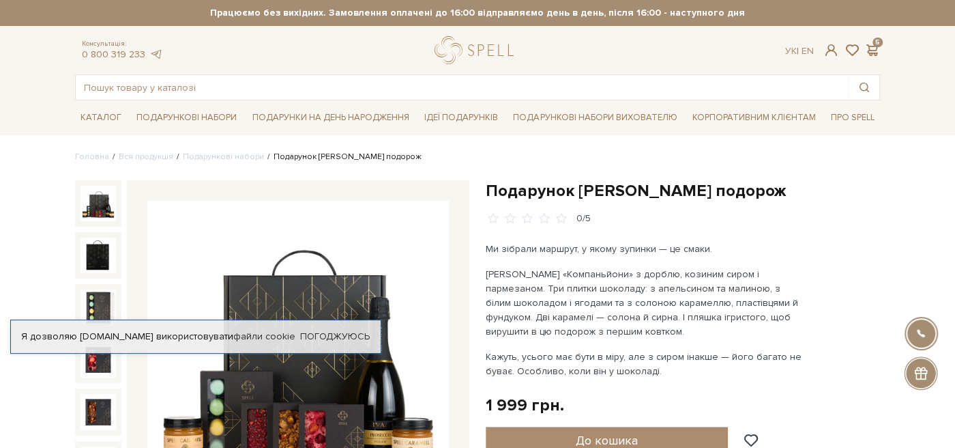
click at [873, 42] on div "Консультація: 0 800 319 233 Ук | En | 5" at bounding box center [477, 50] width 821 height 28
click at [874, 53] on span at bounding box center [872, 50] width 16 height 14
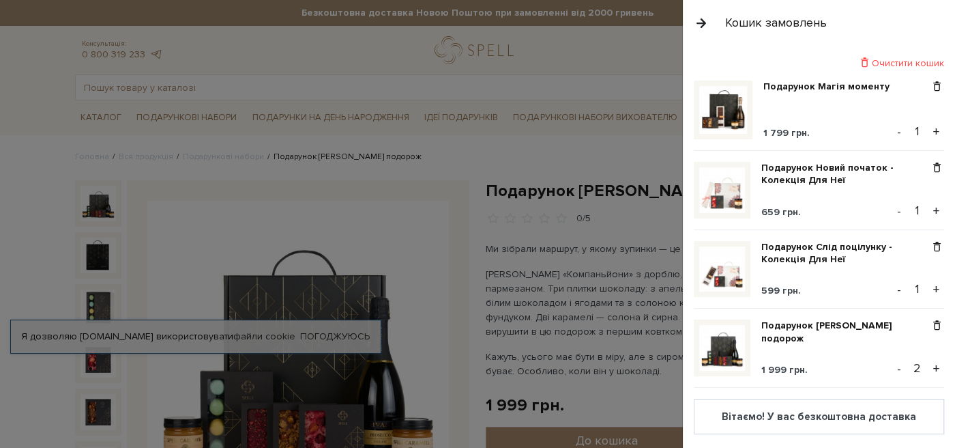
click at [722, 270] on img at bounding box center [722, 269] width 46 height 46
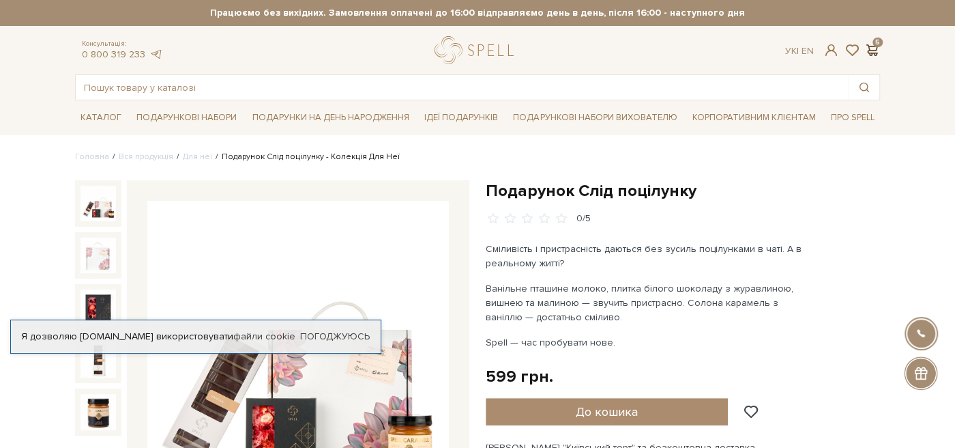
click at [870, 46] on span at bounding box center [872, 50] width 16 height 14
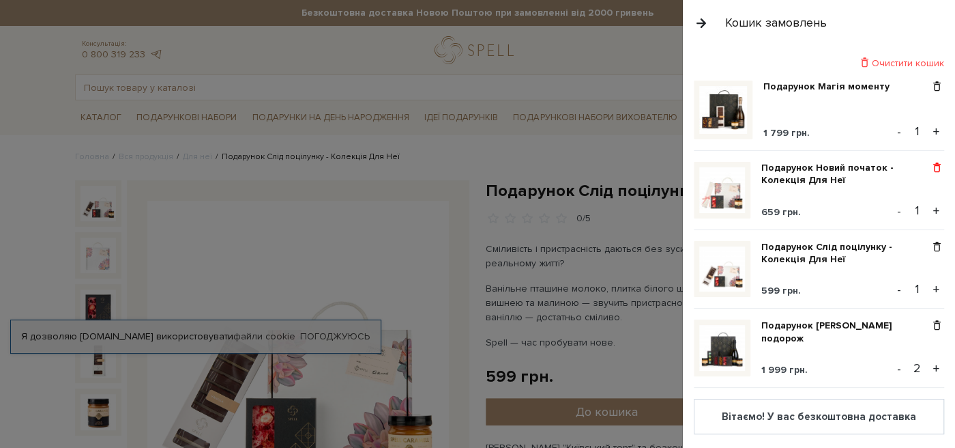
click at [939, 171] on span at bounding box center [937, 168] width 14 height 12
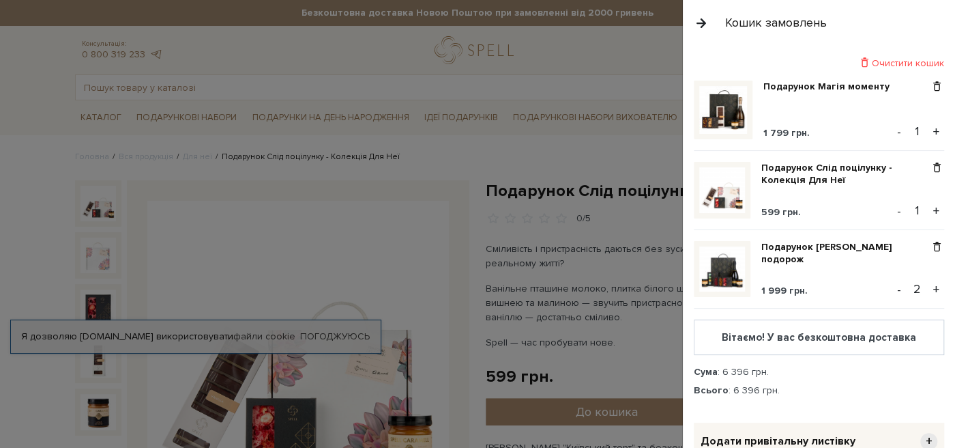
click at [131, 172] on div at bounding box center [477, 224] width 955 height 448
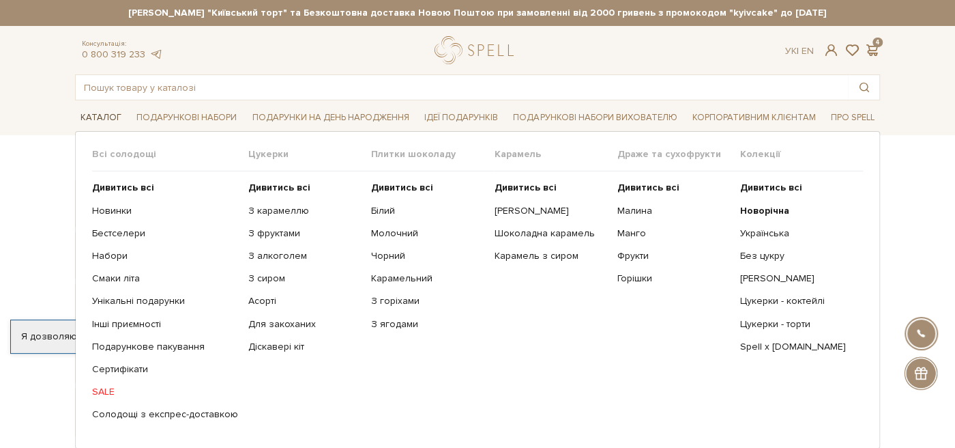
click at [116, 123] on link "Каталог" at bounding box center [101, 117] width 52 height 21
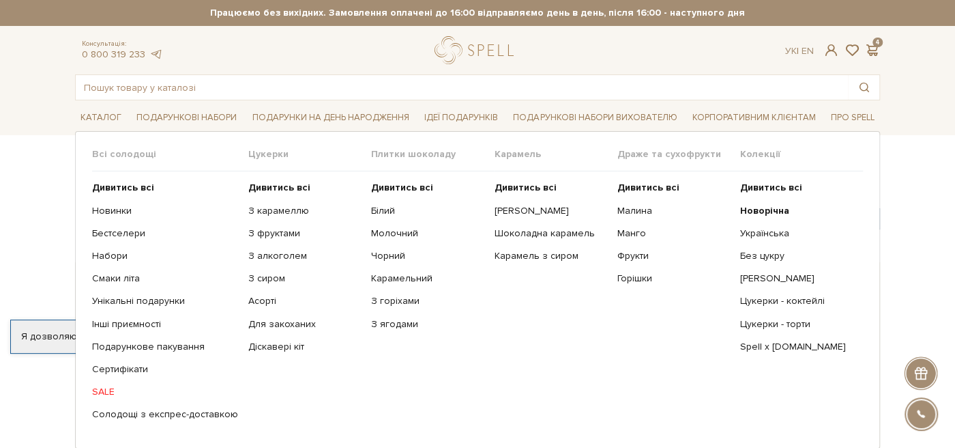
click at [105, 389] on link "SALE" at bounding box center [165, 391] width 146 height 12
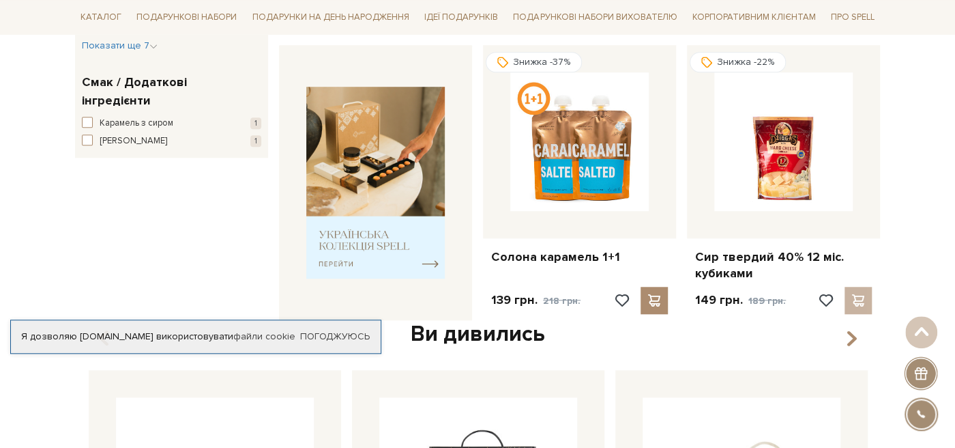
scroll to position [503, 0]
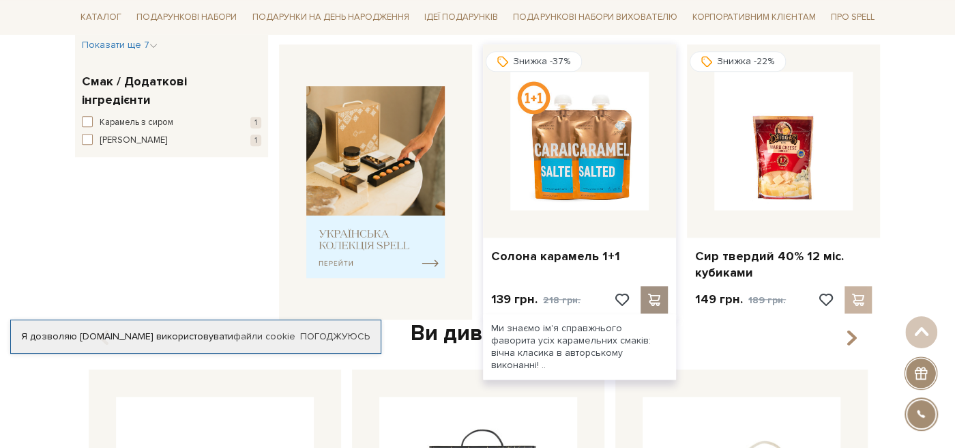
click at [654, 299] on span at bounding box center [653, 299] width 17 height 12
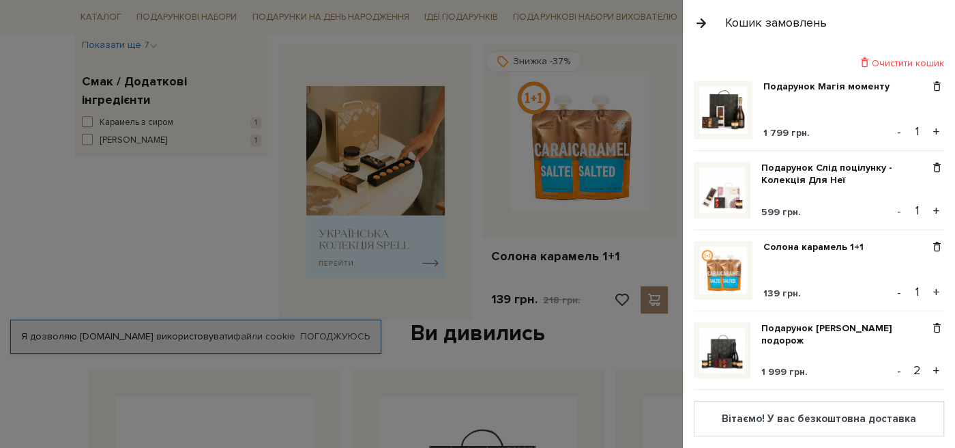
click at [450, 175] on div at bounding box center [477, 224] width 955 height 448
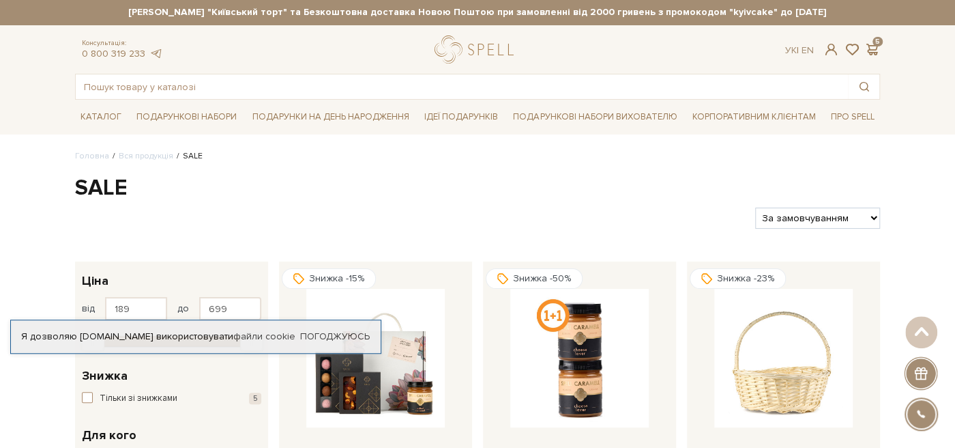
scroll to position [0, 0]
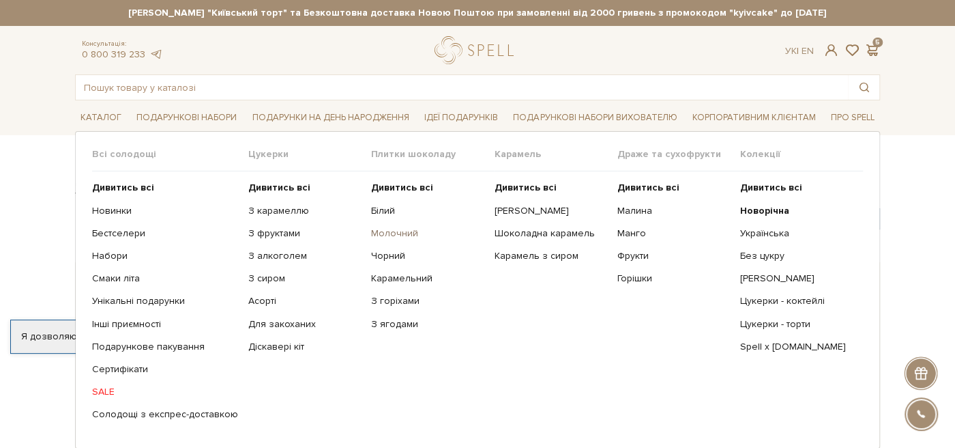
click at [401, 230] on link "Молочний" at bounding box center [427, 233] width 113 height 12
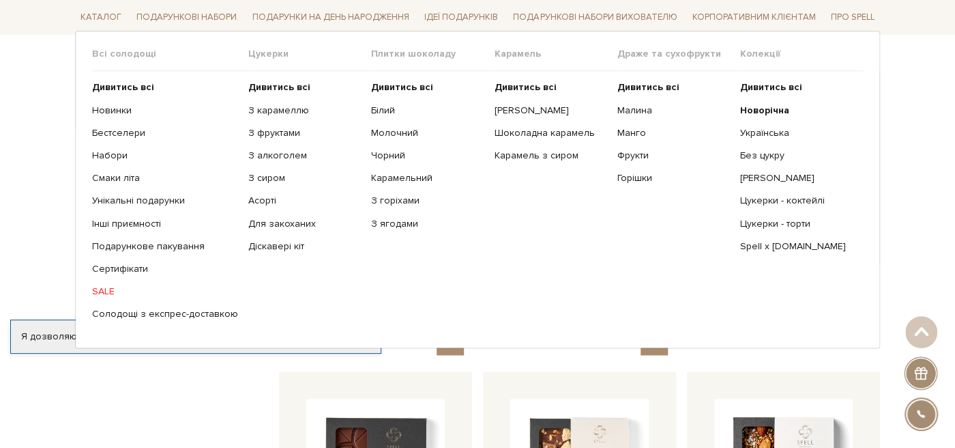
scroll to position [659, 0]
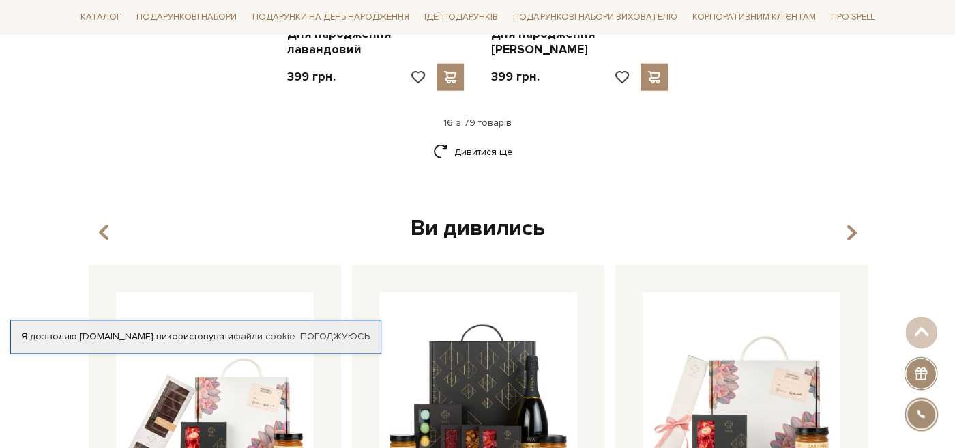
scroll to position [1954, 0]
click at [469, 141] on link "Дивитися ще" at bounding box center [477, 153] width 89 height 24
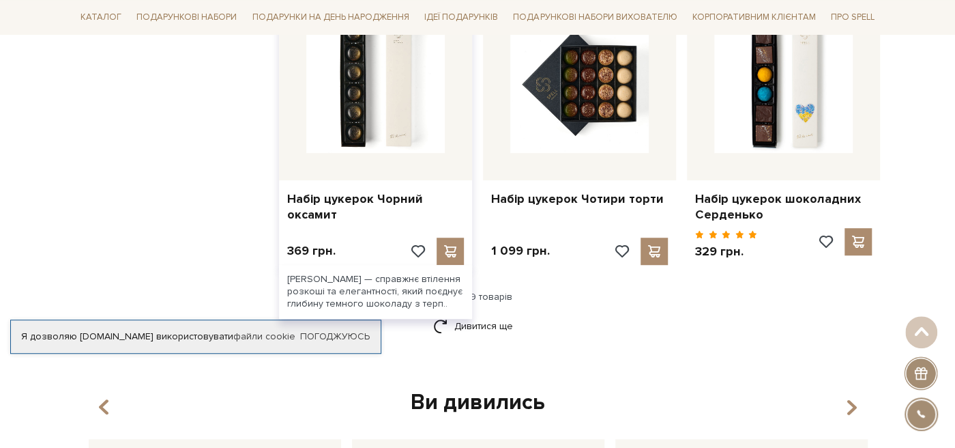
scroll to position [3248, 0]
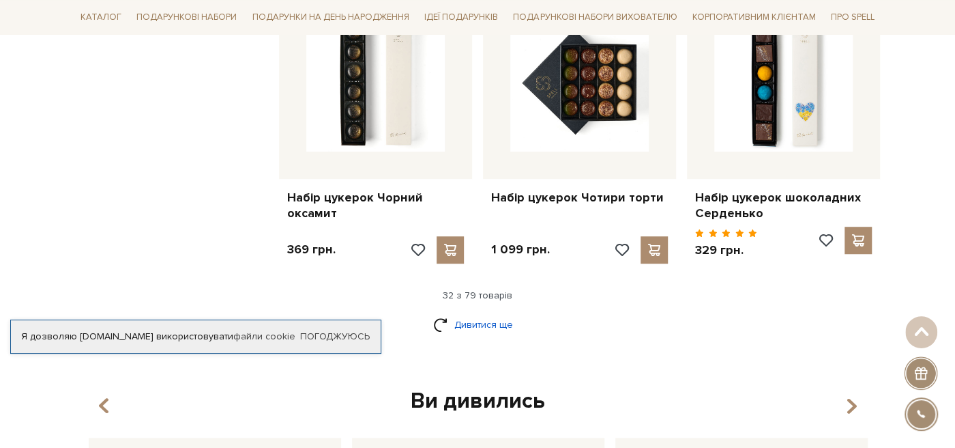
click at [499, 312] on link "Дивитися ще" at bounding box center [477, 324] width 89 height 24
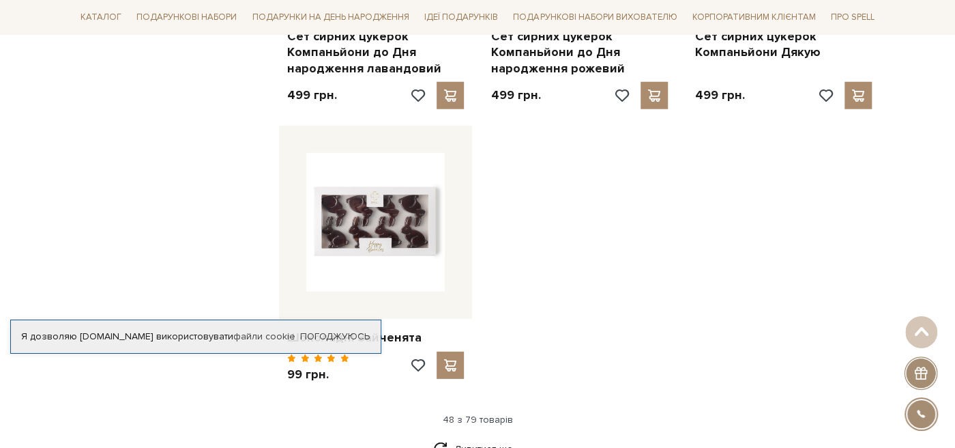
scroll to position [5045, 0]
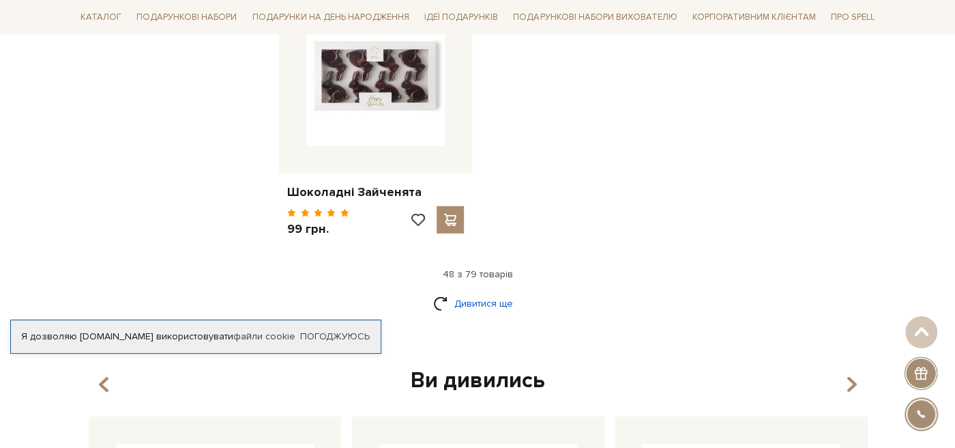
click at [468, 291] on link "Дивитися ще" at bounding box center [477, 303] width 89 height 24
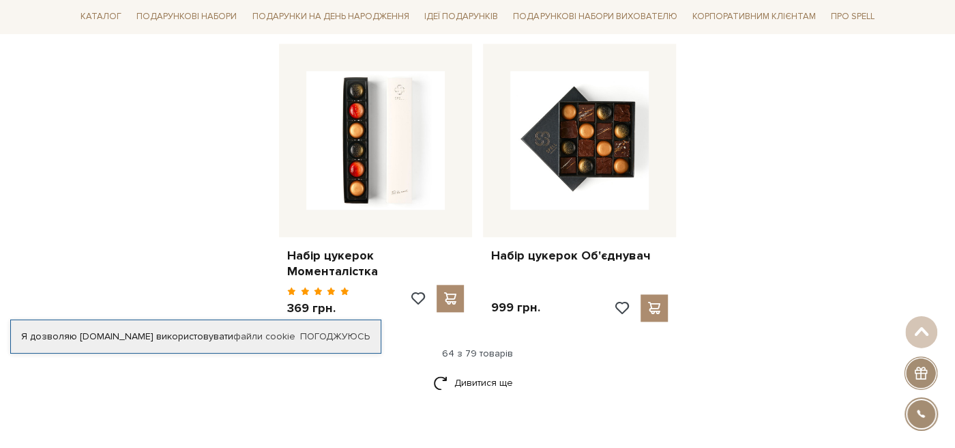
scroll to position [6699, 0]
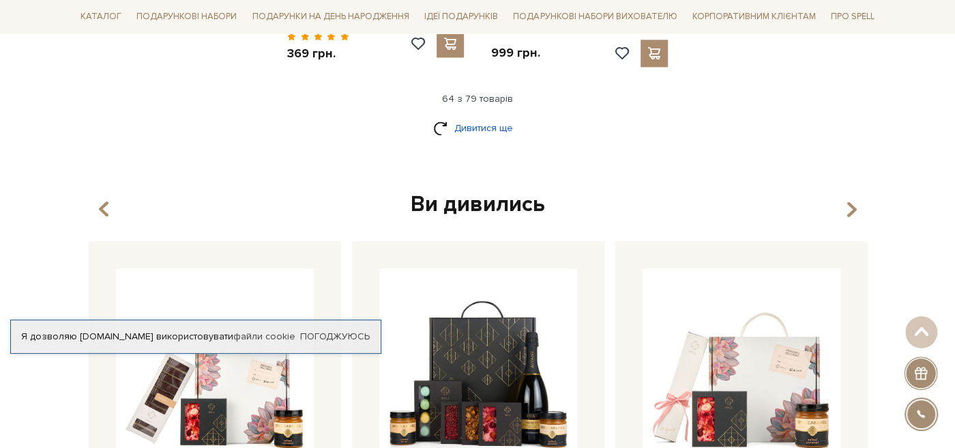
click at [477, 116] on link "Дивитися ще" at bounding box center [477, 128] width 89 height 24
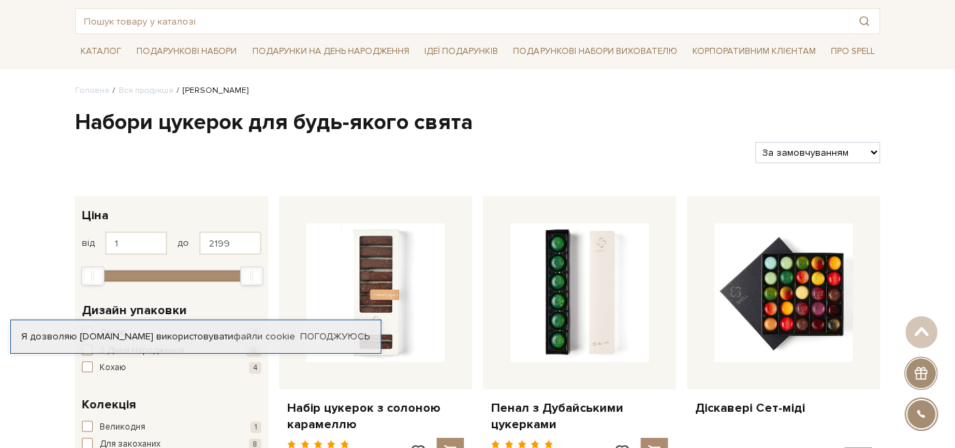
scroll to position [0, 0]
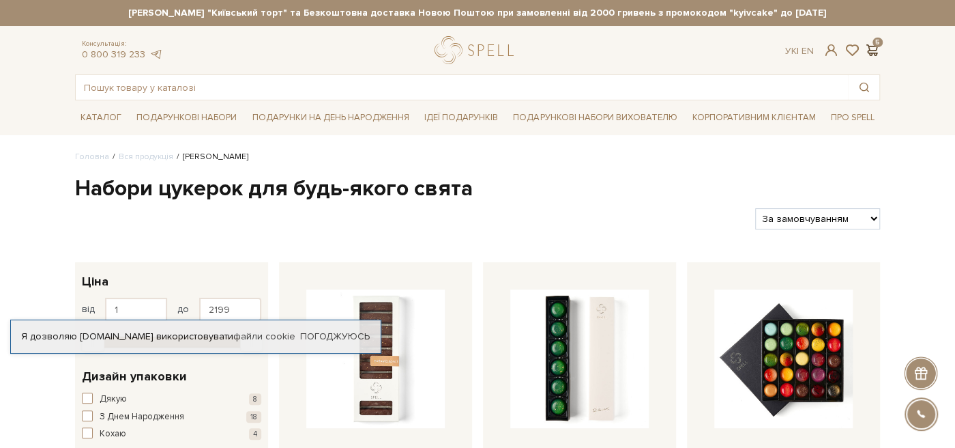
click at [870, 44] on span at bounding box center [872, 50] width 16 height 14
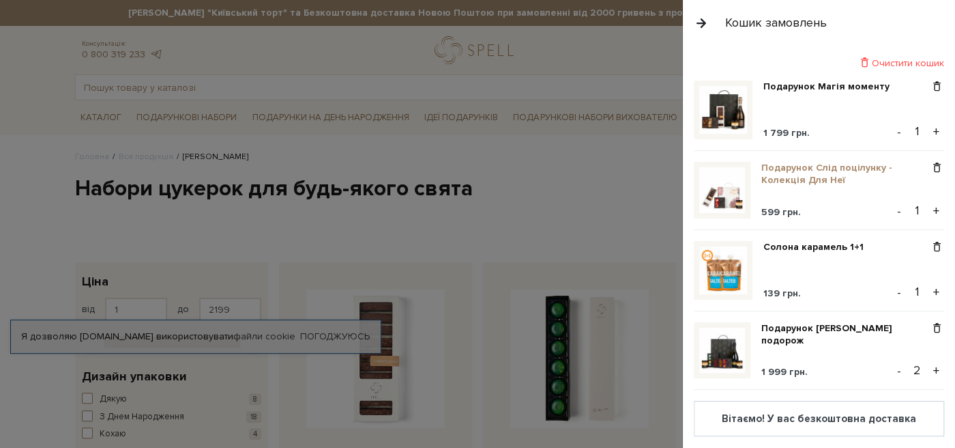
click at [789, 176] on link "Подарунок Слід поцілунку - Колекція Для Неї" at bounding box center [845, 174] width 168 height 25
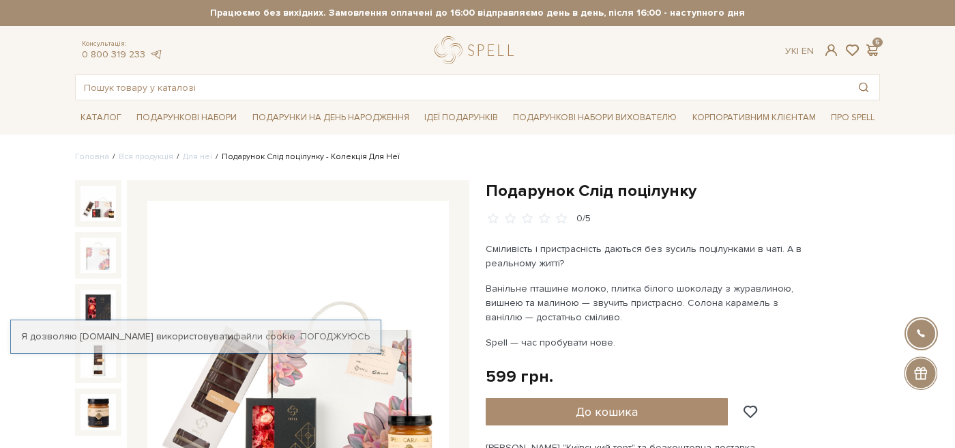
scroll to position [72, 0]
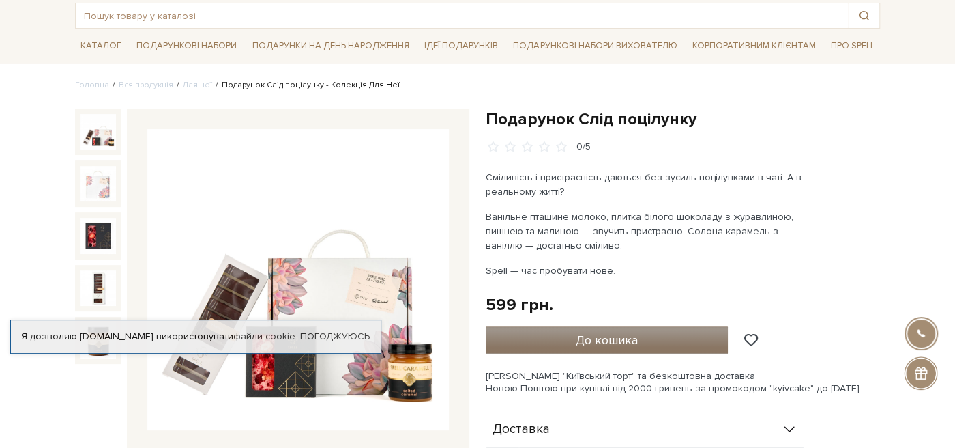
click at [615, 336] on span "До кошика" at bounding box center [607, 339] width 62 height 15
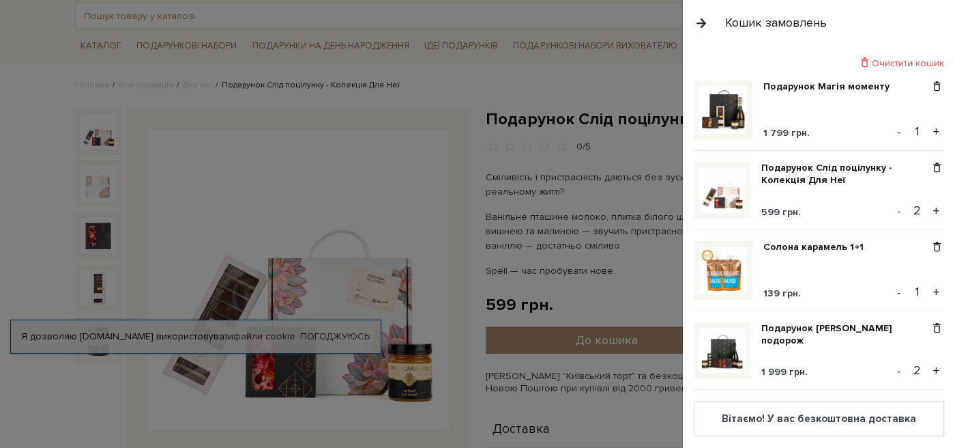
click at [568, 131] on div at bounding box center [477, 224] width 955 height 448
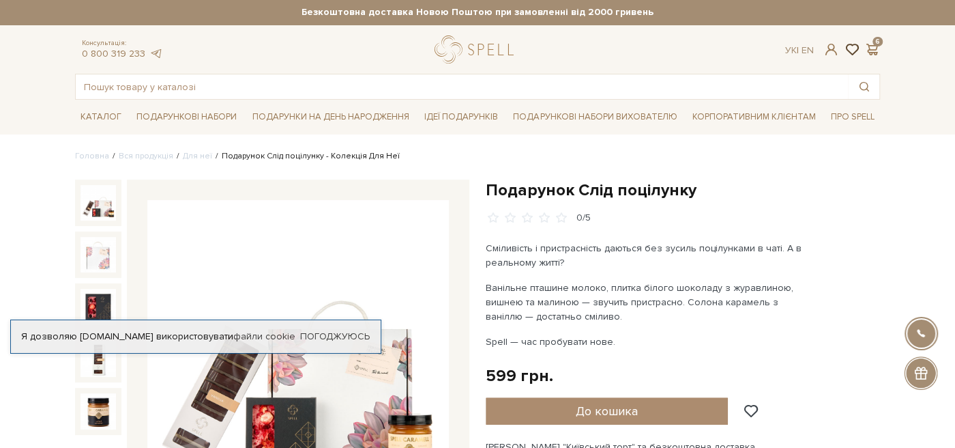
scroll to position [0, 0]
click at [875, 43] on span at bounding box center [872, 50] width 16 height 14
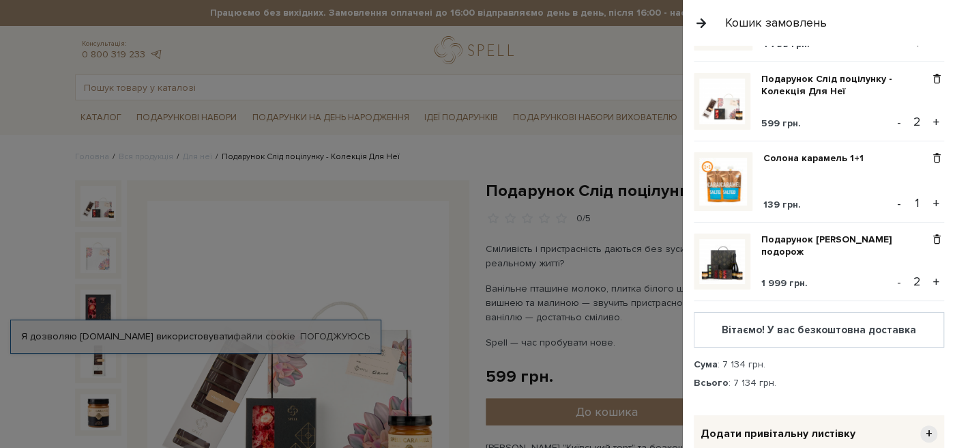
scroll to position [139, 0]
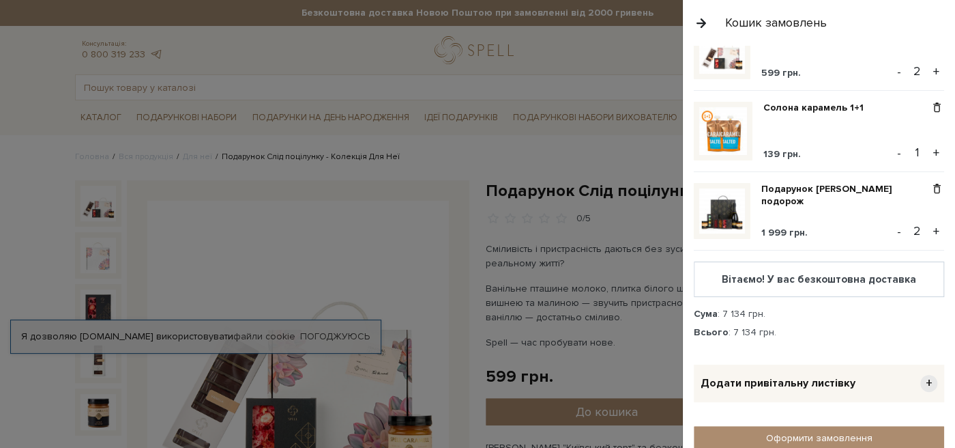
click at [779, 234] on span "1 999 грн." at bounding box center [784, 232] width 46 height 12
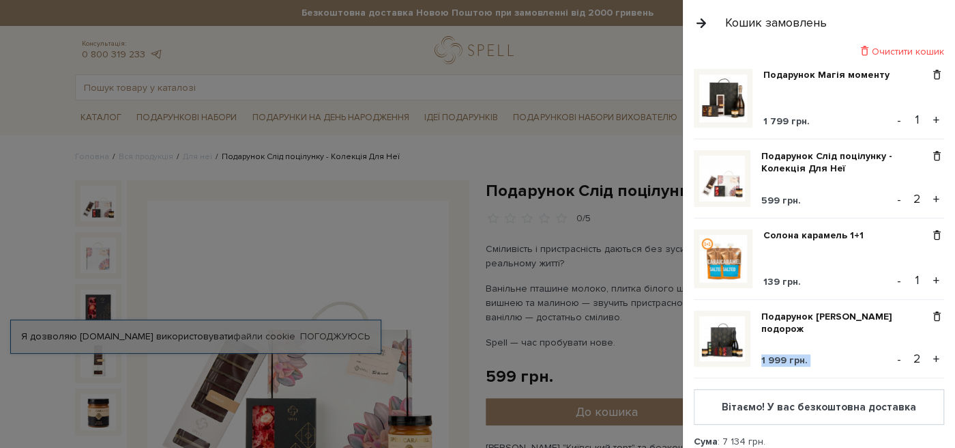
scroll to position [0, 0]
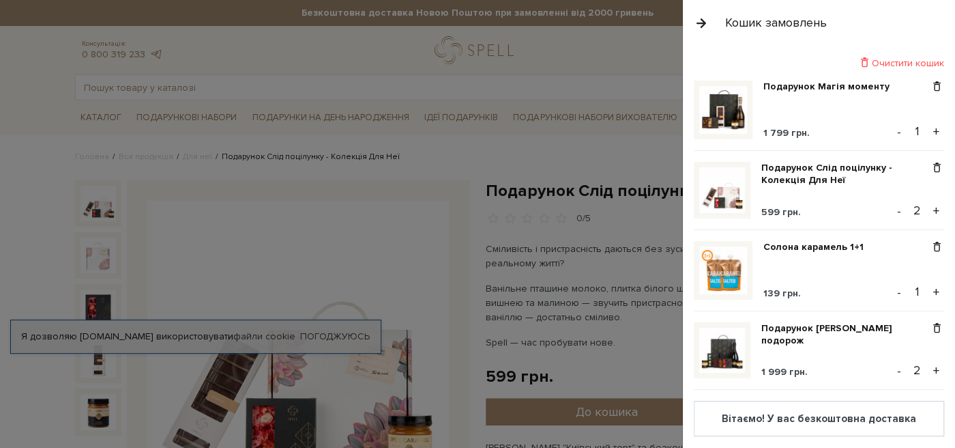
click at [772, 135] on span "1 799 грн." at bounding box center [786, 133] width 46 height 12
click at [834, 320] on div "Подарунок Магія моменту 1 799 грн. - 1 + Подарунок Слід поцілунку - Колекція Дл…" at bounding box center [824, 281] width 261 height 402
click at [900, 373] on button "-" at bounding box center [899, 370] width 14 height 20
click at [810, 82] on link "Подарунок Магія моменту" at bounding box center [831, 86] width 136 height 12
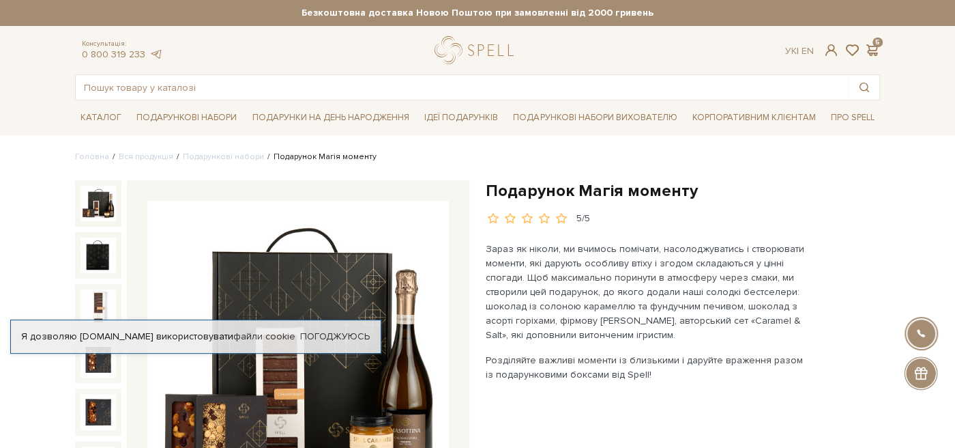
click at [877, 42] on div "Консультація: 0 800 319 233 Ук | En | 5" at bounding box center [477, 50] width 821 height 28
click at [872, 50] on span at bounding box center [872, 50] width 16 height 14
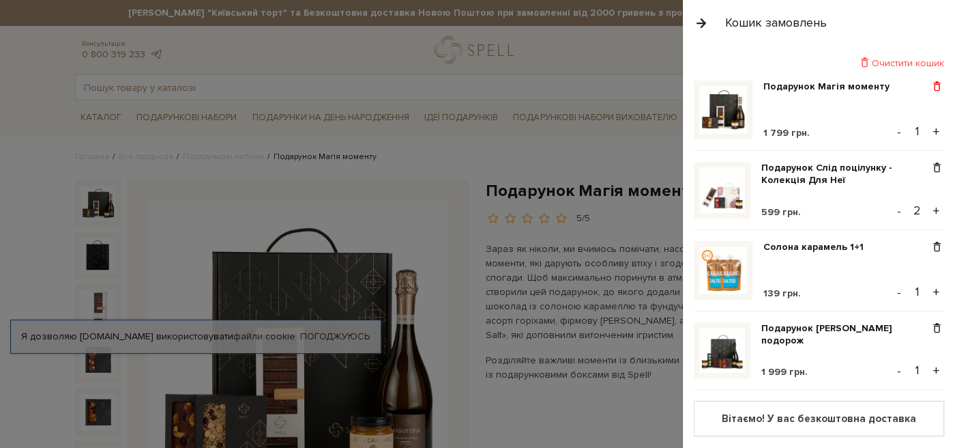
click at [941, 85] on span at bounding box center [937, 86] width 14 height 12
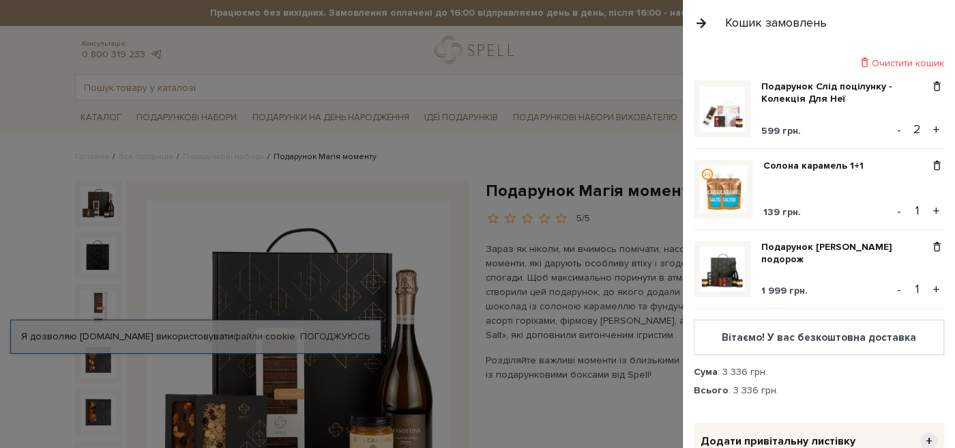
click at [284, 34] on div at bounding box center [477, 224] width 955 height 448
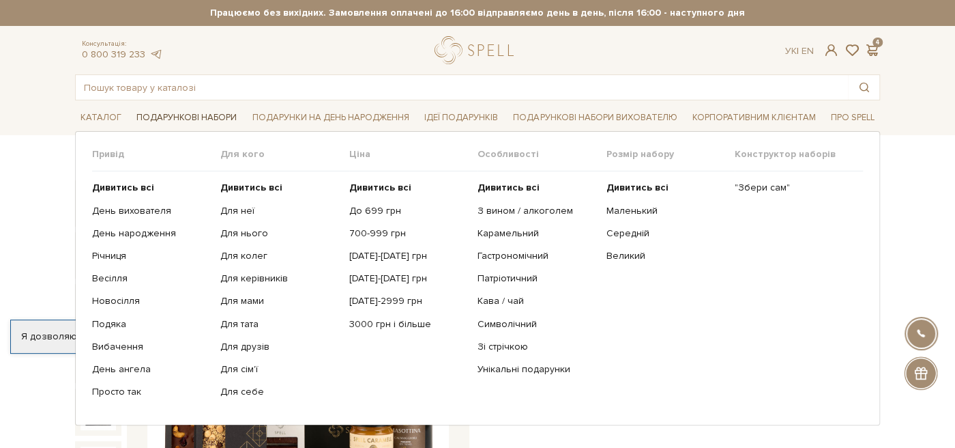
click at [154, 117] on link "Подарункові набори" at bounding box center [186, 117] width 111 height 21
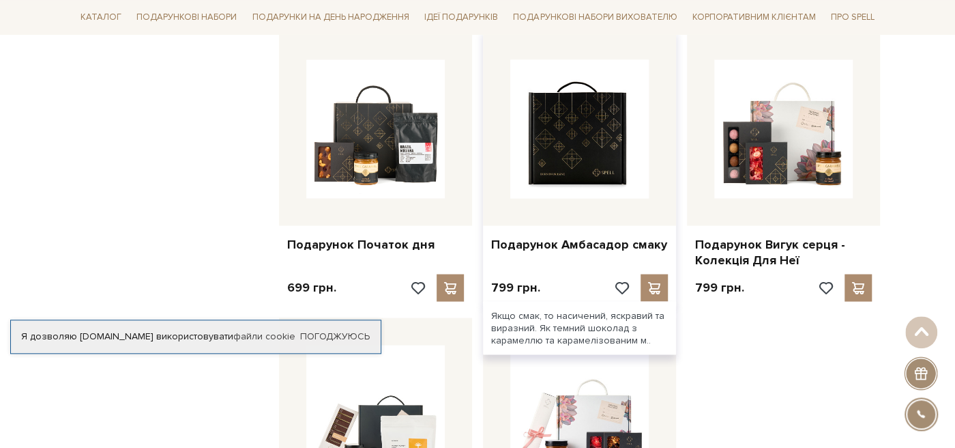
scroll to position [1737, 0]
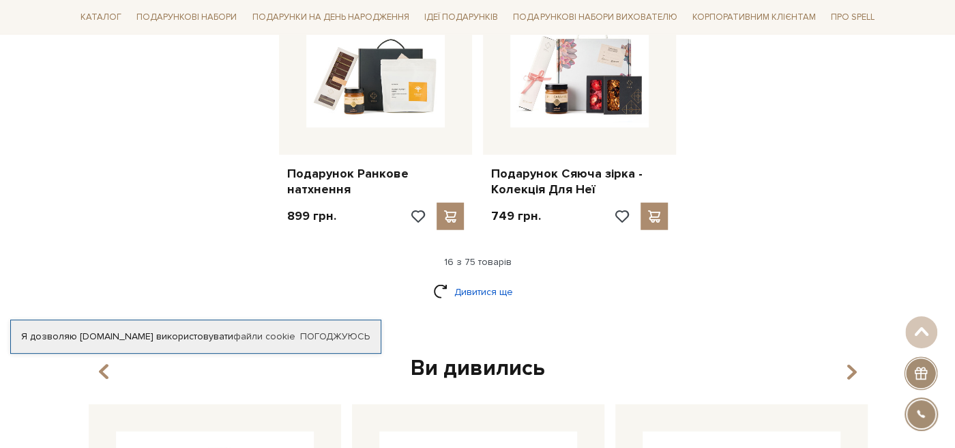
click at [475, 286] on link "Дивитися ще" at bounding box center [477, 292] width 89 height 24
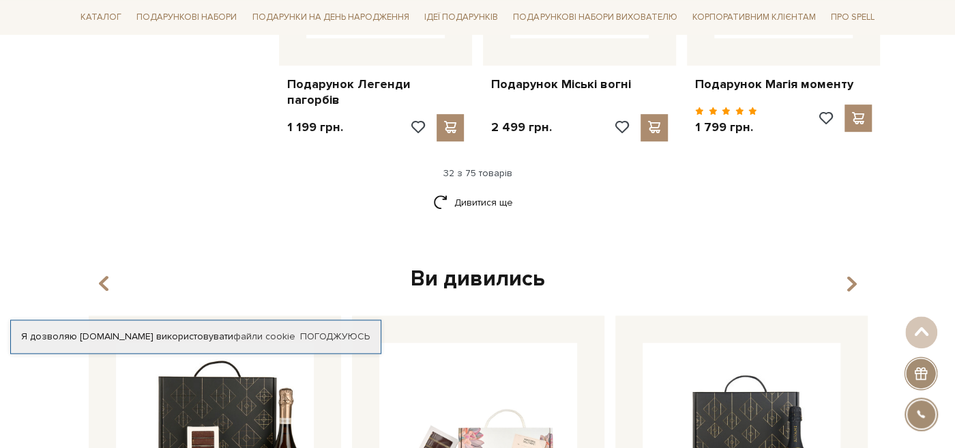
scroll to position [3248, 0]
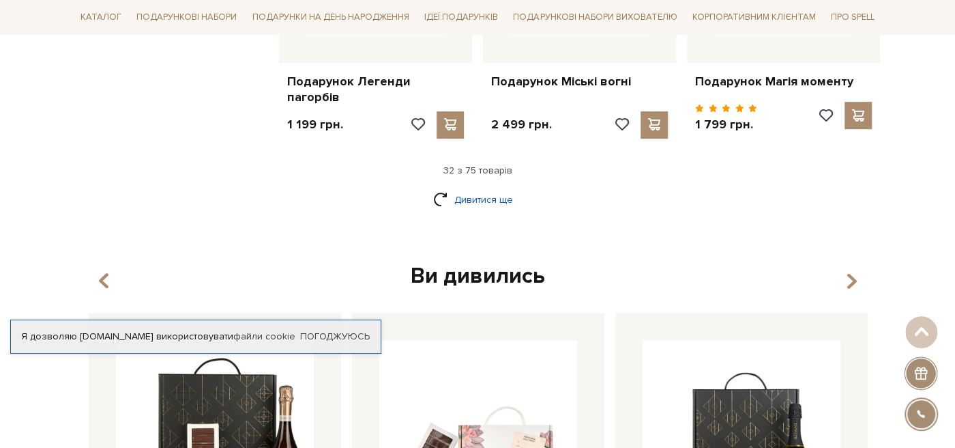
click at [488, 197] on link "Дивитися ще" at bounding box center [477, 200] width 89 height 24
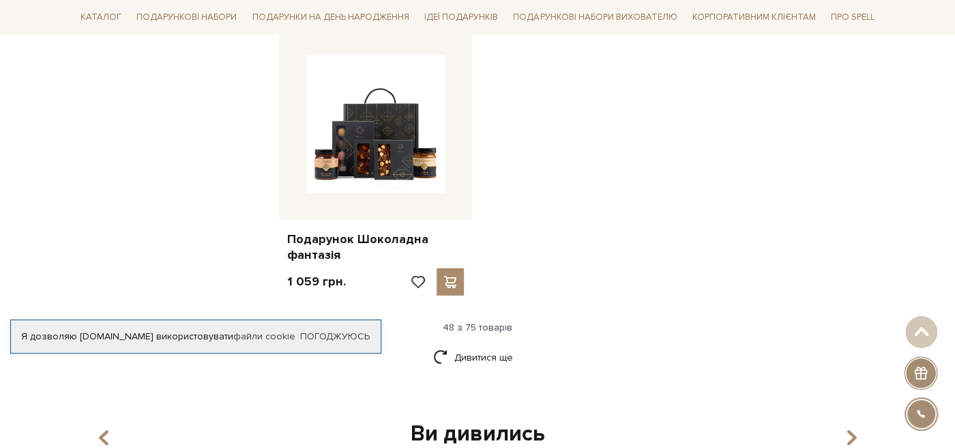
scroll to position [4830, 0]
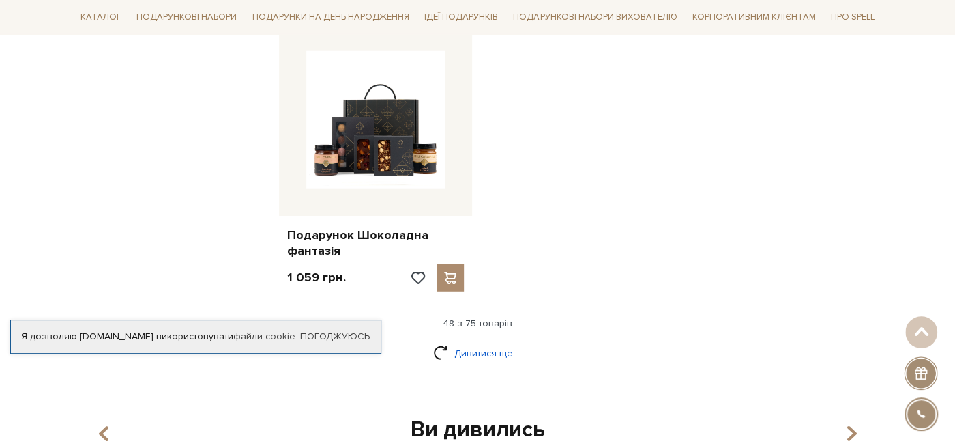
click at [488, 341] on link "Дивитися ще" at bounding box center [477, 353] width 89 height 24
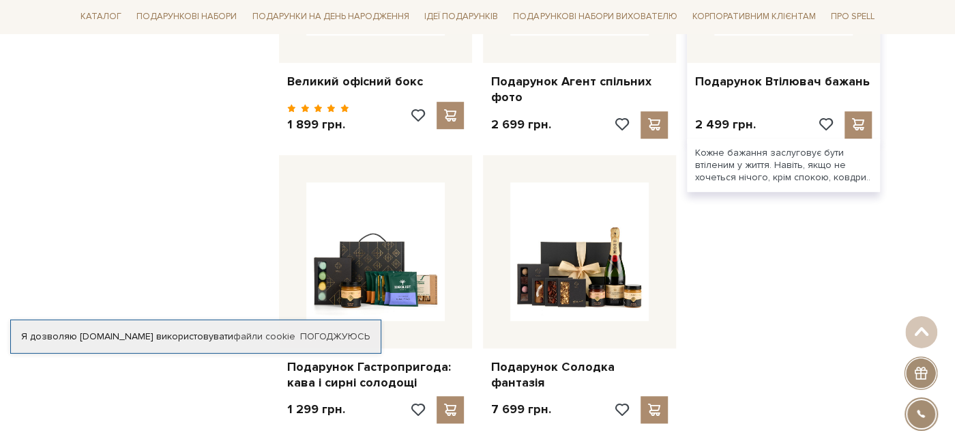
scroll to position [6268, 0]
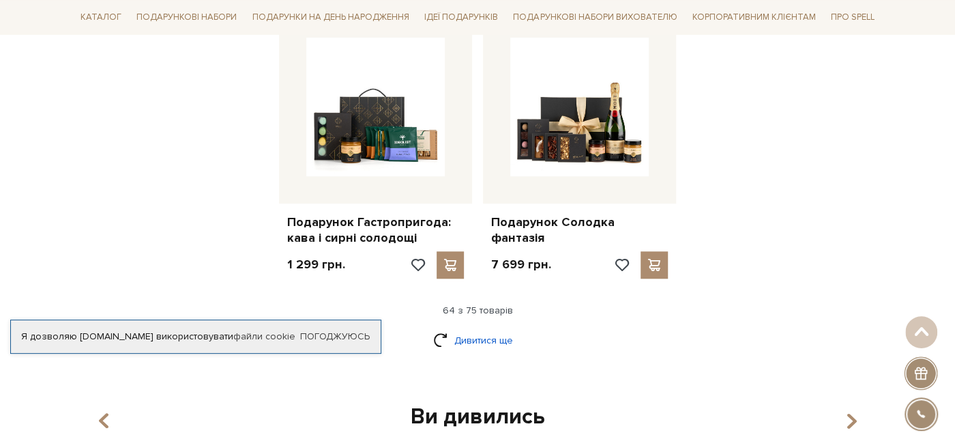
click at [503, 328] on link "Дивитися ще" at bounding box center [477, 340] width 89 height 24
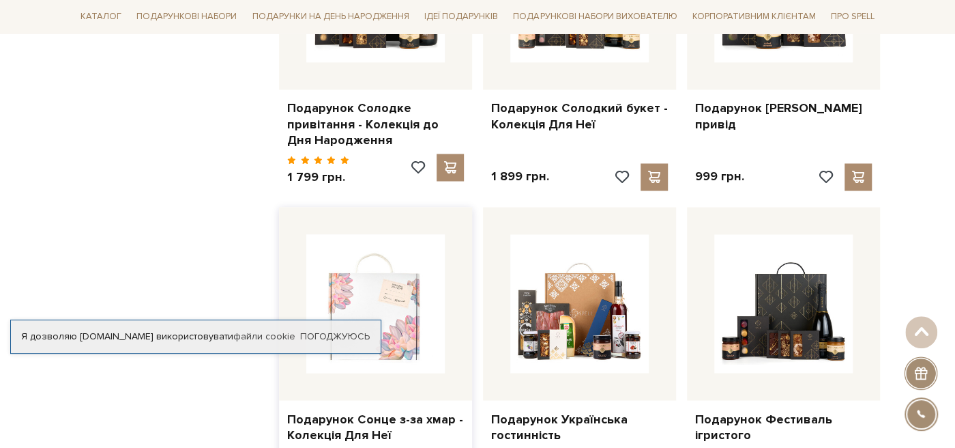
scroll to position [4111, 0]
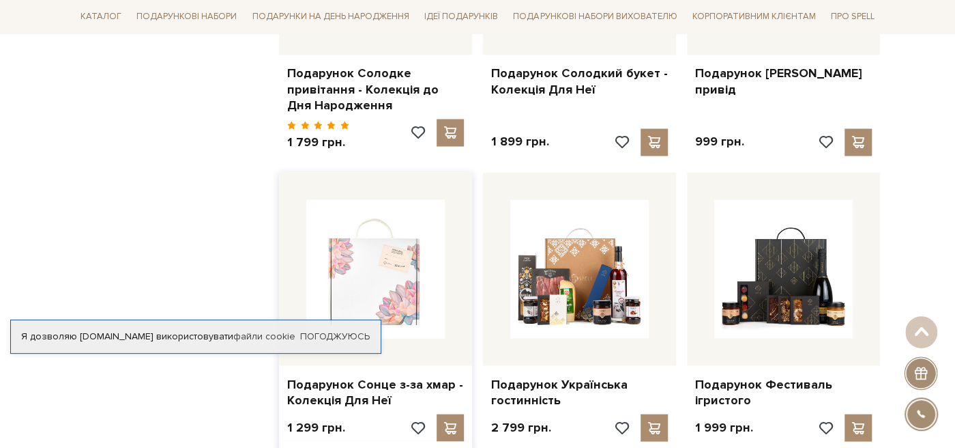
click at [368, 285] on img at bounding box center [375, 268] width 138 height 138
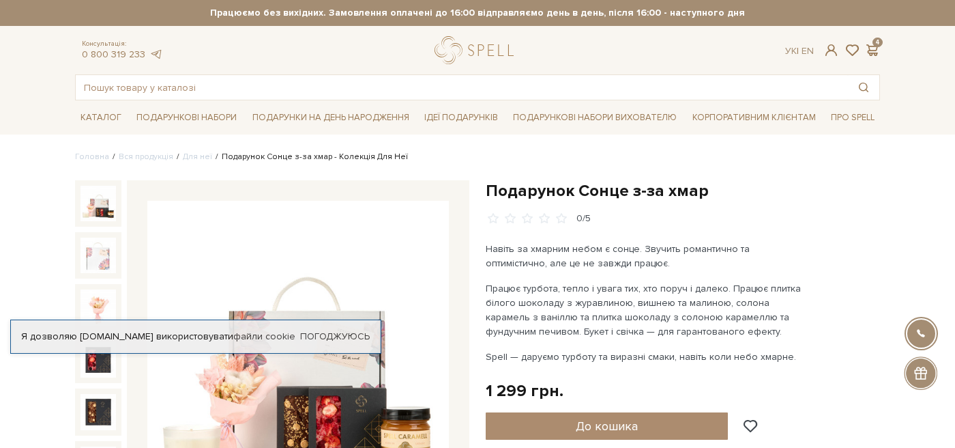
scroll to position [72, 0]
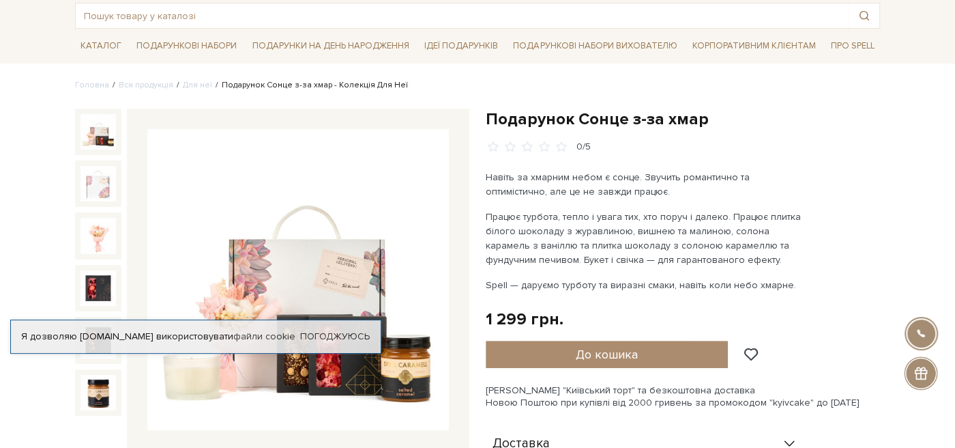
click at [394, 304] on img at bounding box center [298, 280] width 302 height 302
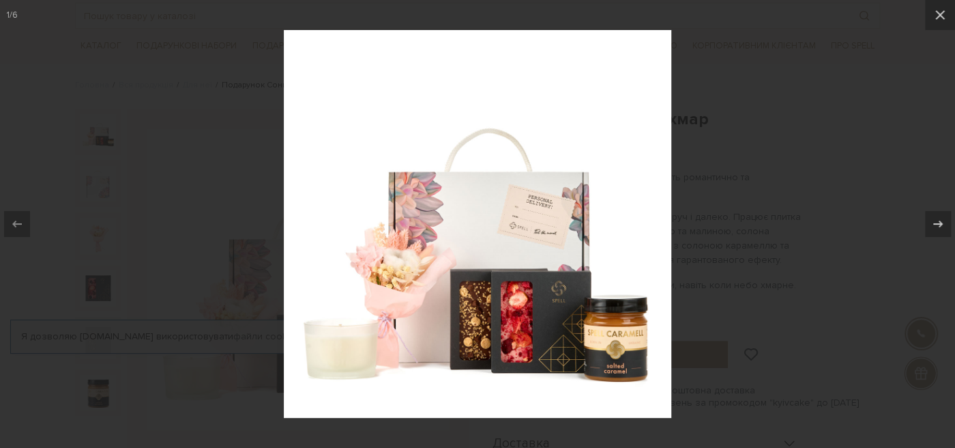
click at [404, 263] on img at bounding box center [477, 223] width 387 height 387
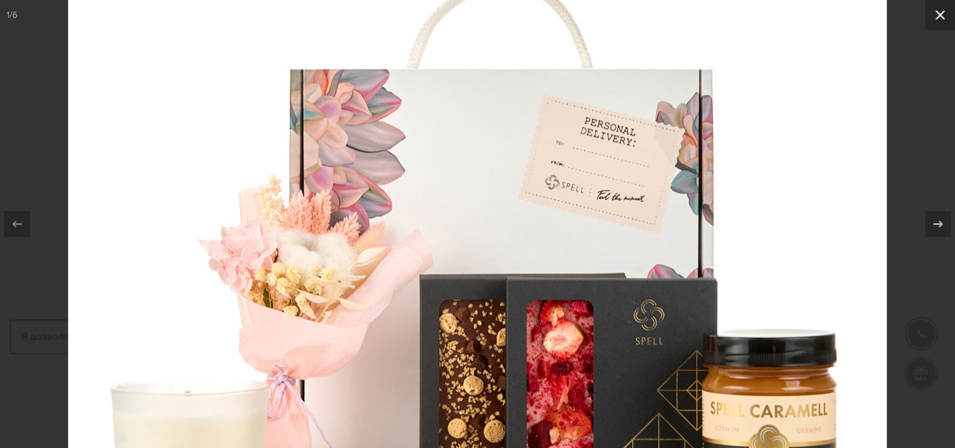
click at [931, 18] on button at bounding box center [940, 15] width 30 height 30
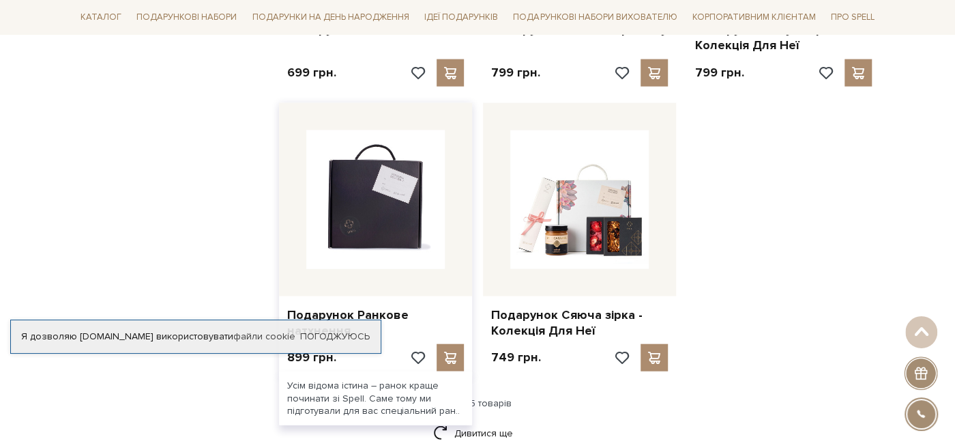
scroll to position [1892, 0]
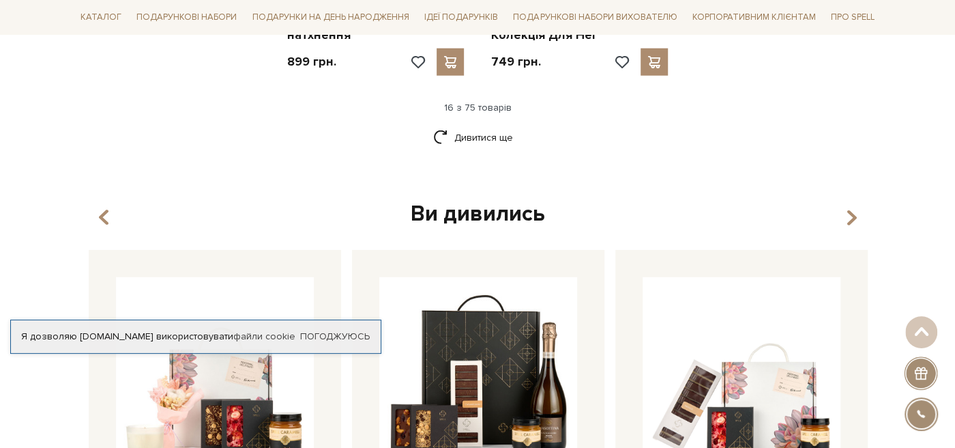
click at [475, 145] on div "Дивитися ще" at bounding box center [478, 146] width 816 height 40
click at [480, 126] on link "Дивитися ще" at bounding box center [477, 138] width 89 height 24
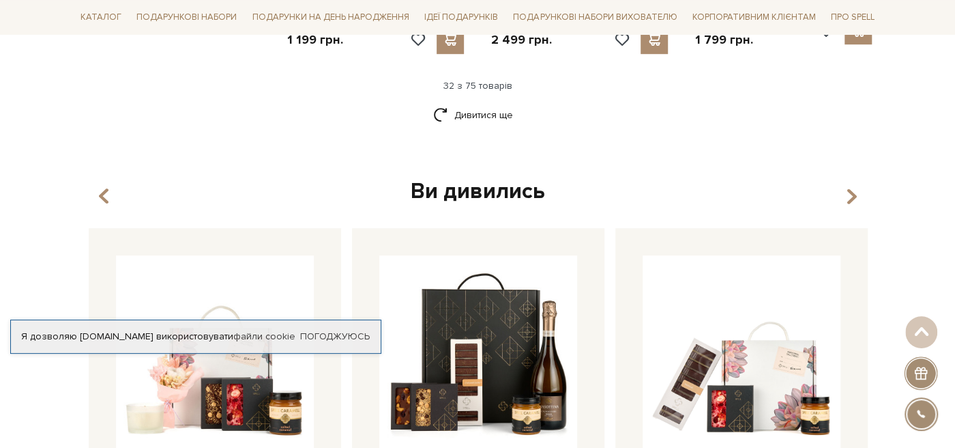
scroll to position [3330, 0]
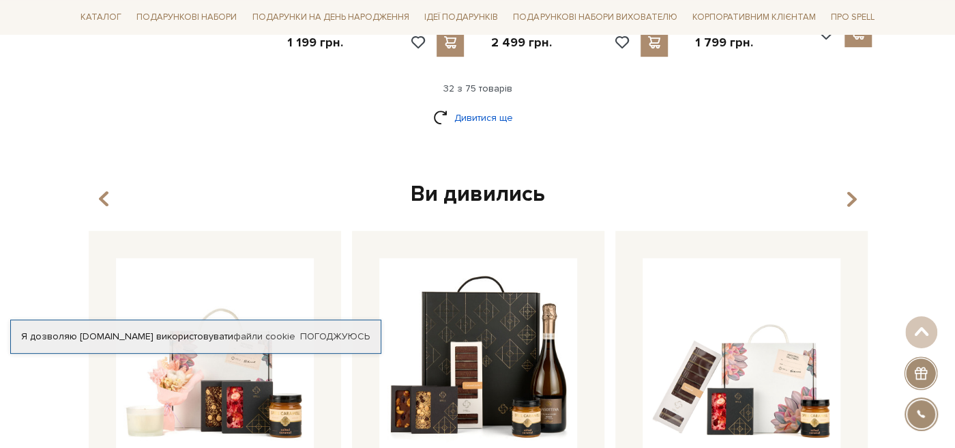
click at [480, 123] on link "Дивитися ще" at bounding box center [477, 118] width 89 height 24
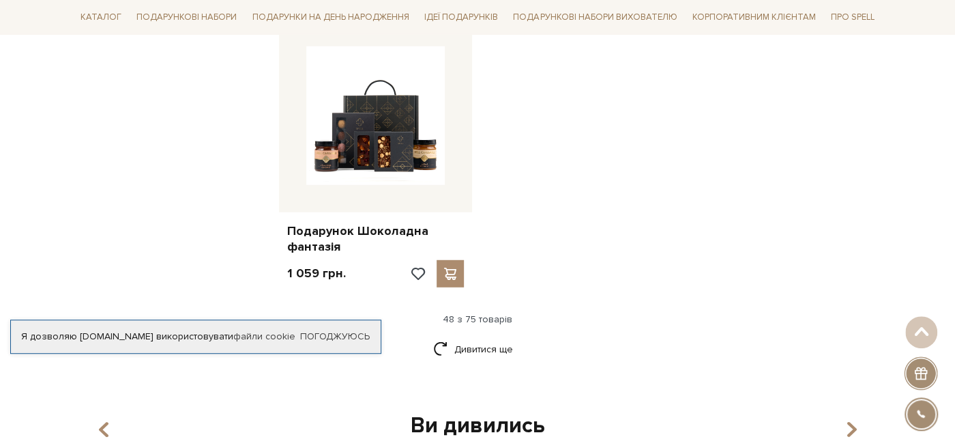
scroll to position [4912, 0]
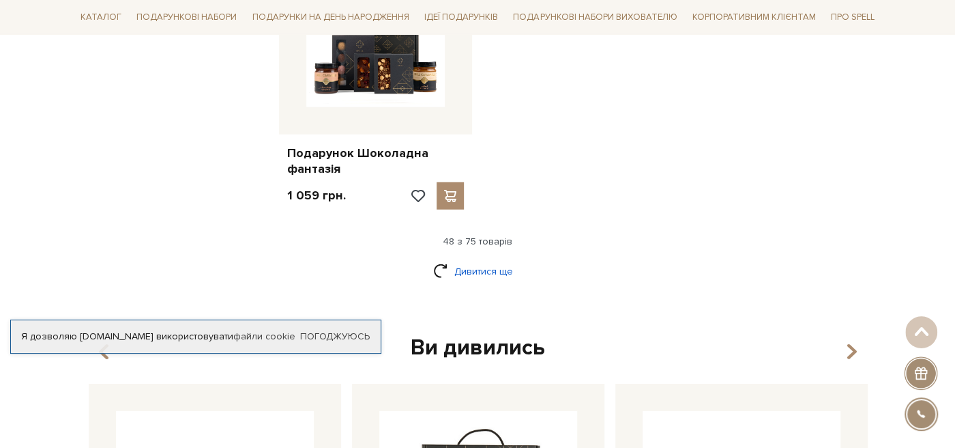
click at [485, 259] on link "Дивитися ще" at bounding box center [477, 271] width 89 height 24
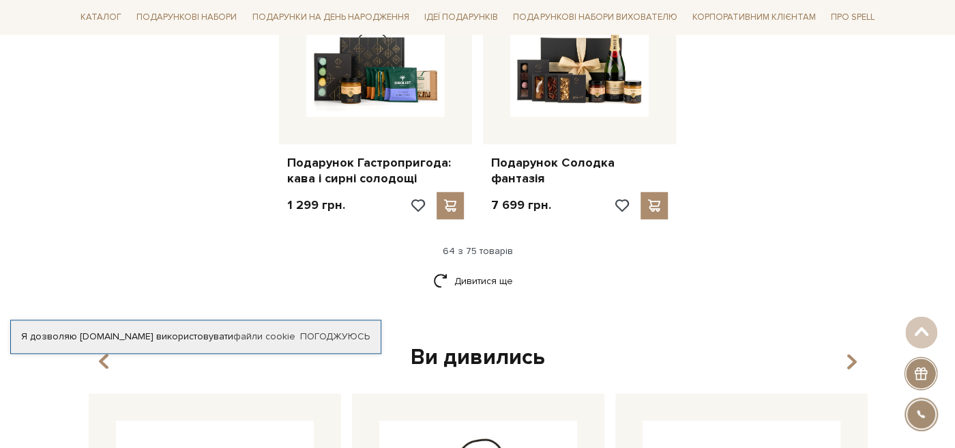
scroll to position [6350, 0]
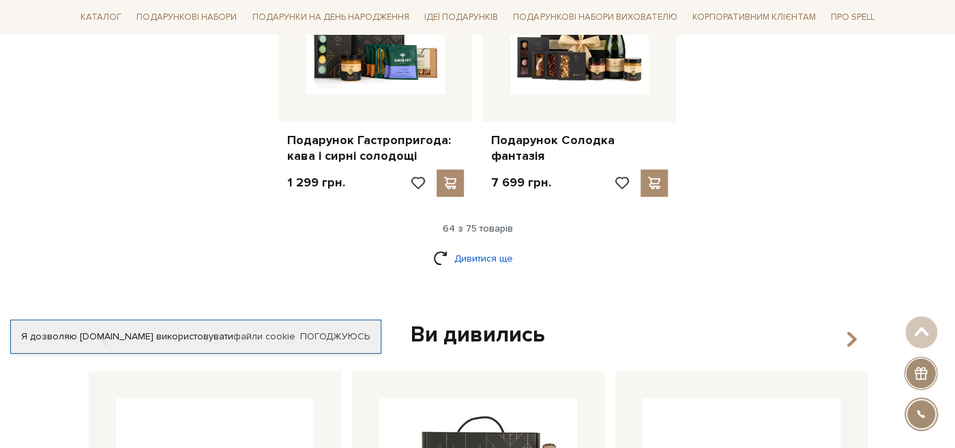
click at [472, 247] on link "Дивитися ще" at bounding box center [477, 258] width 89 height 24
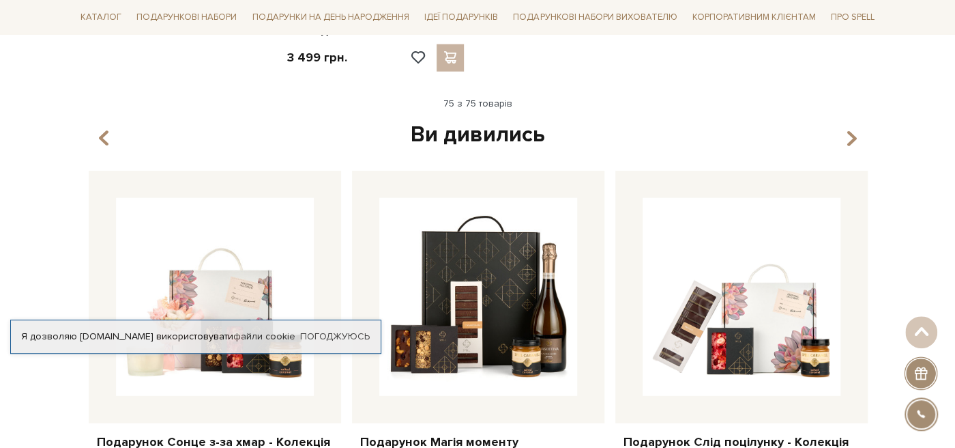
scroll to position [7644, 0]
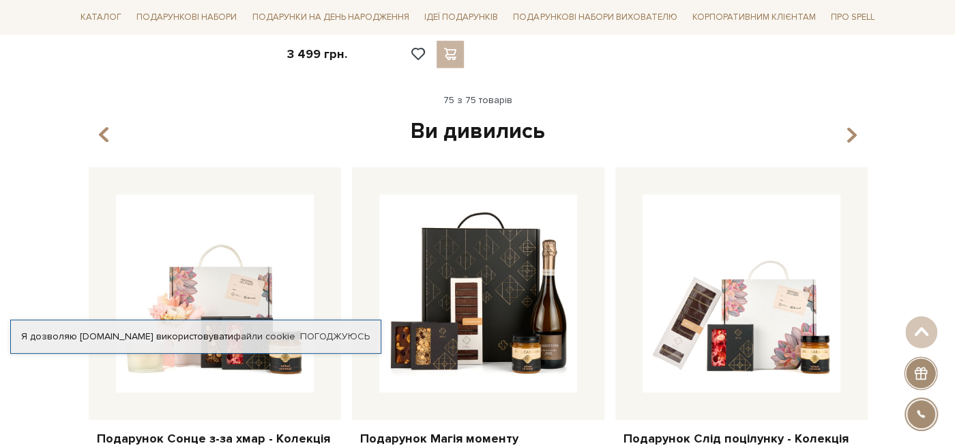
click at [863, 117] on div "Ви дивились" at bounding box center [477, 131] width 789 height 29
click at [857, 117] on div "Ви дивились" at bounding box center [477, 131] width 789 height 29
click at [854, 124] on icon "button" at bounding box center [852, 135] width 12 height 23
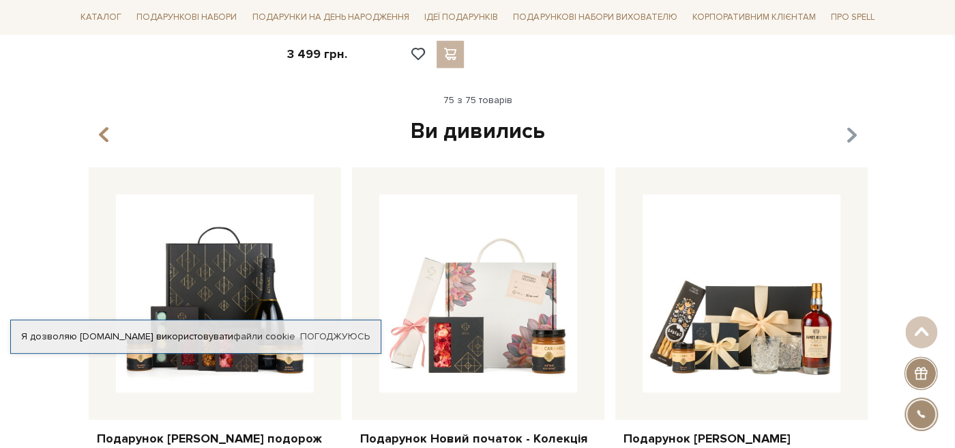
click at [854, 124] on icon "button" at bounding box center [852, 135] width 12 height 23
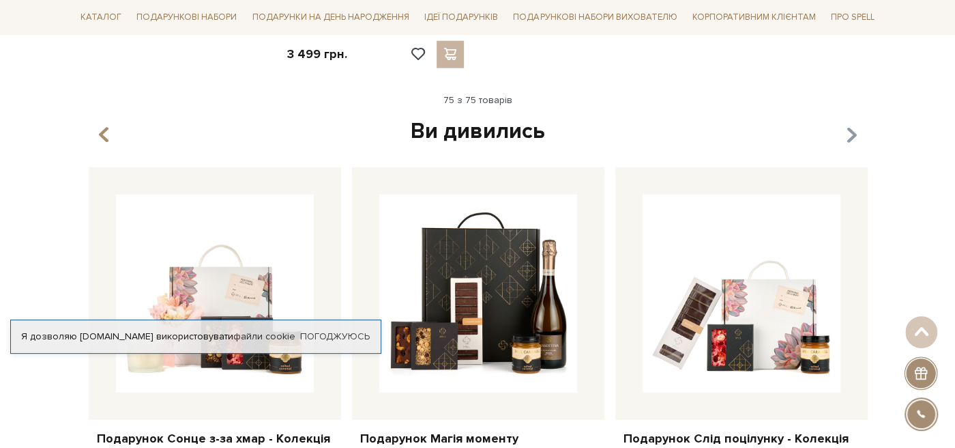
click at [854, 124] on icon "button" at bounding box center [852, 135] width 12 height 23
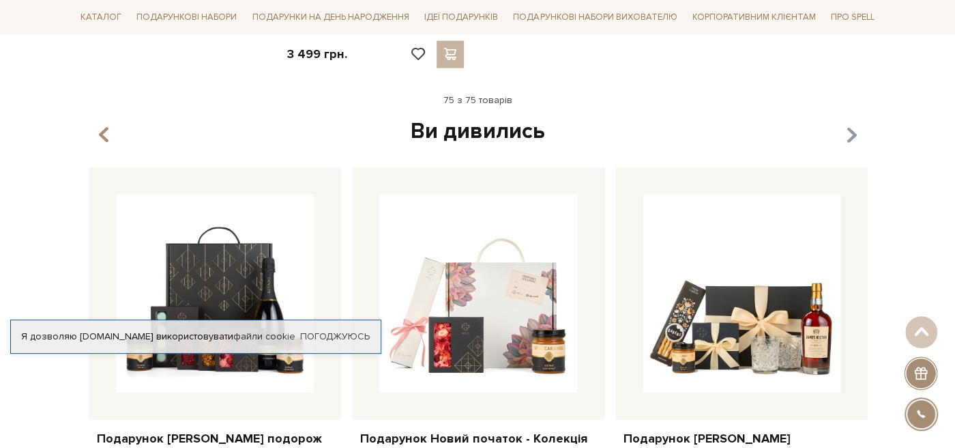
click at [854, 124] on icon "button" at bounding box center [852, 135] width 12 height 23
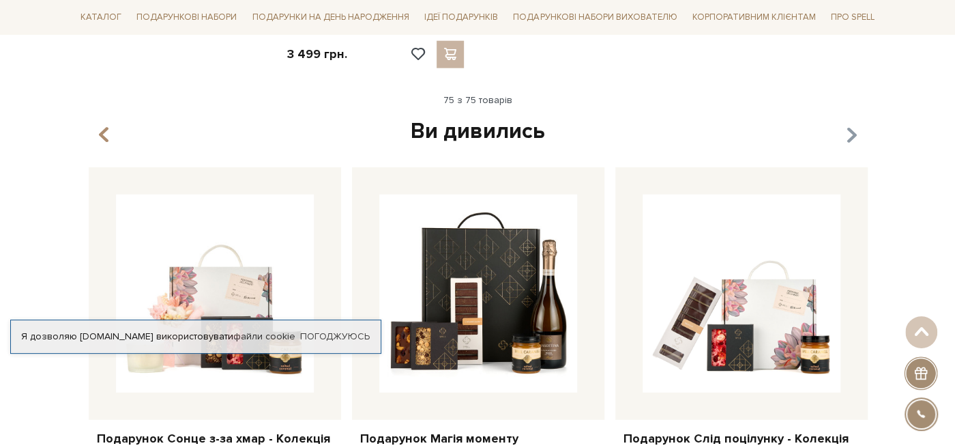
click at [854, 124] on icon "button" at bounding box center [852, 135] width 12 height 23
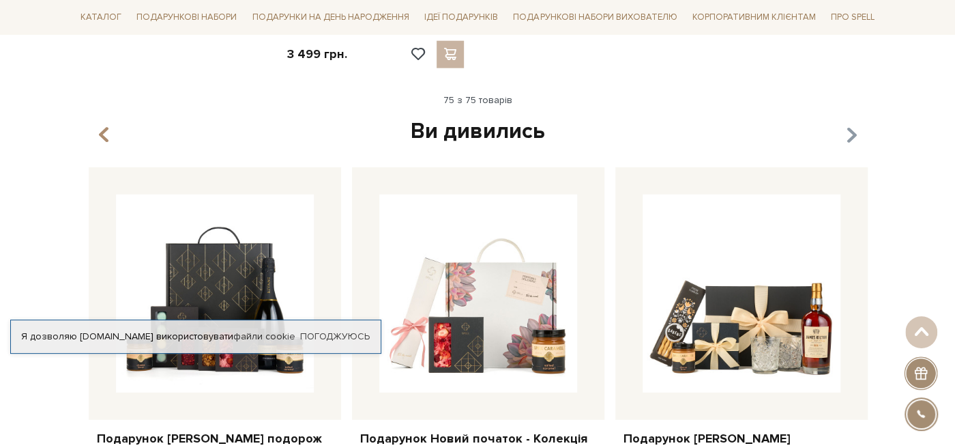
click at [851, 124] on icon "button" at bounding box center [852, 135] width 12 height 23
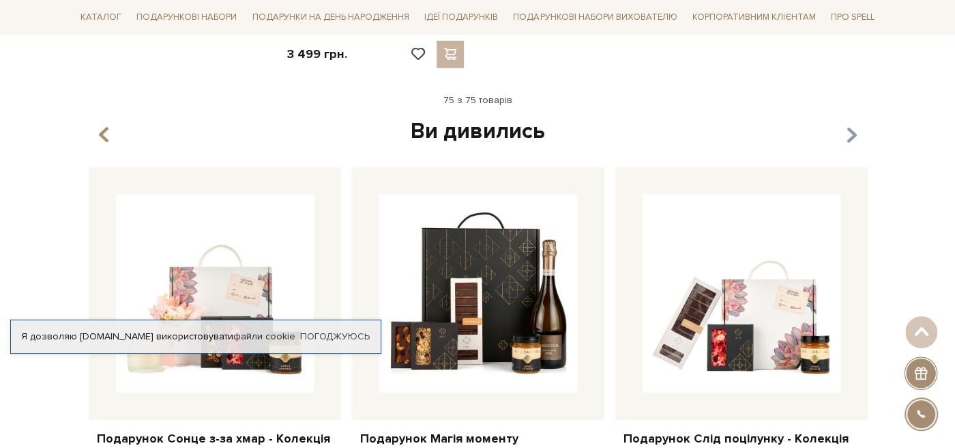
click at [851, 124] on icon "button" at bounding box center [852, 135] width 12 height 23
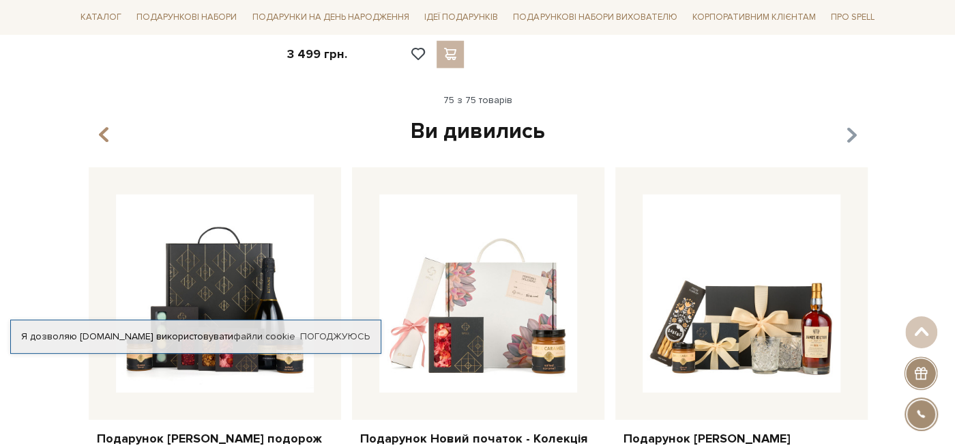
click at [851, 124] on icon "button" at bounding box center [852, 135] width 12 height 23
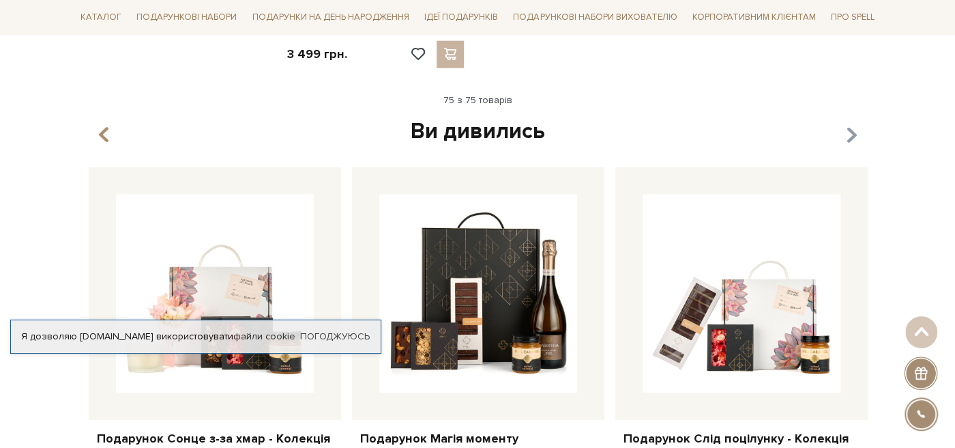
click at [851, 124] on icon "button" at bounding box center [852, 135] width 12 height 23
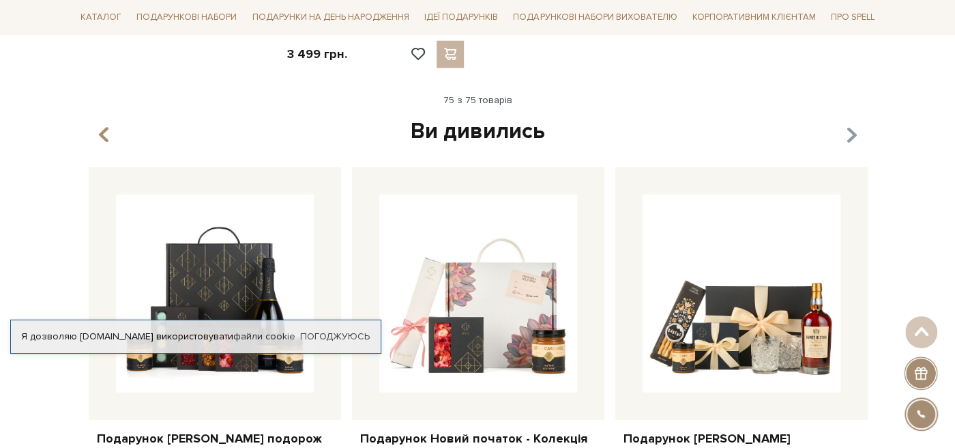
click at [851, 124] on icon "button" at bounding box center [852, 135] width 12 height 23
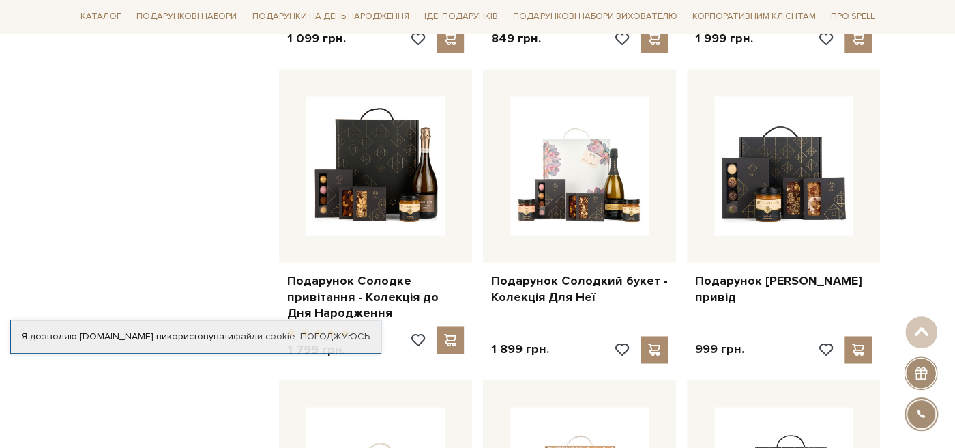
scroll to position [3833, 0]
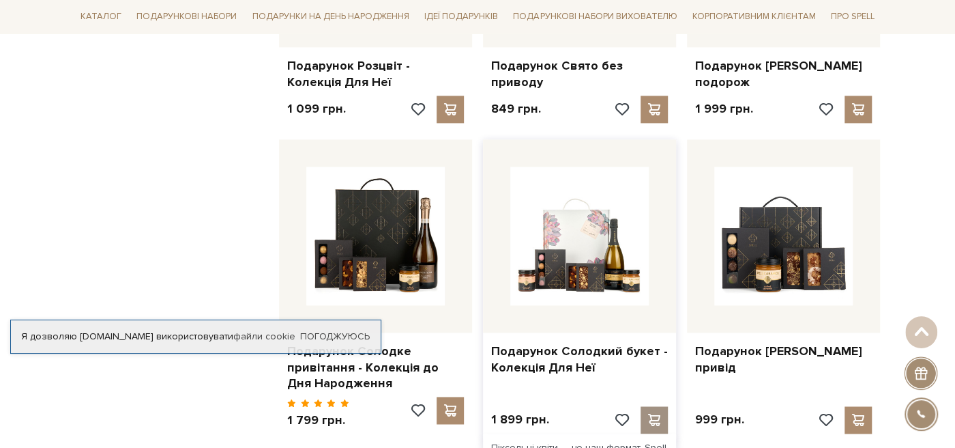
click at [658, 413] on span at bounding box center [653, 419] width 17 height 12
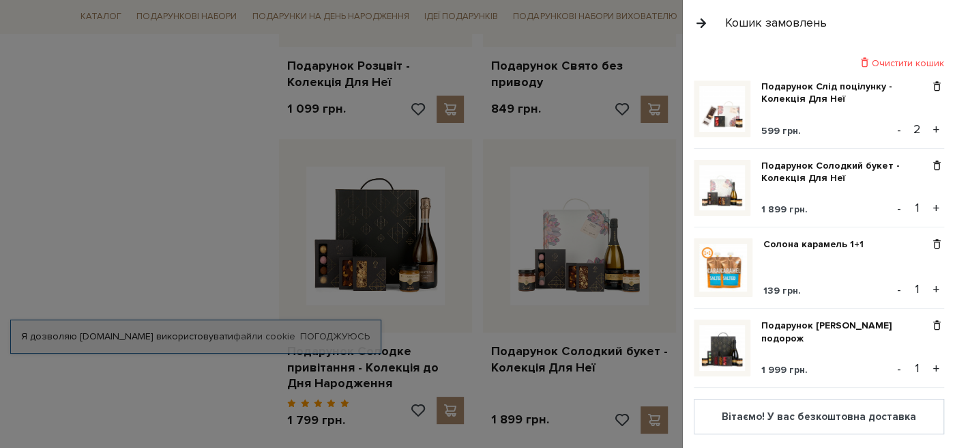
scroll to position [0, 0]
click at [800, 162] on link "Подарунок Солодкий букет - Колекція Для Неї" at bounding box center [845, 172] width 168 height 25
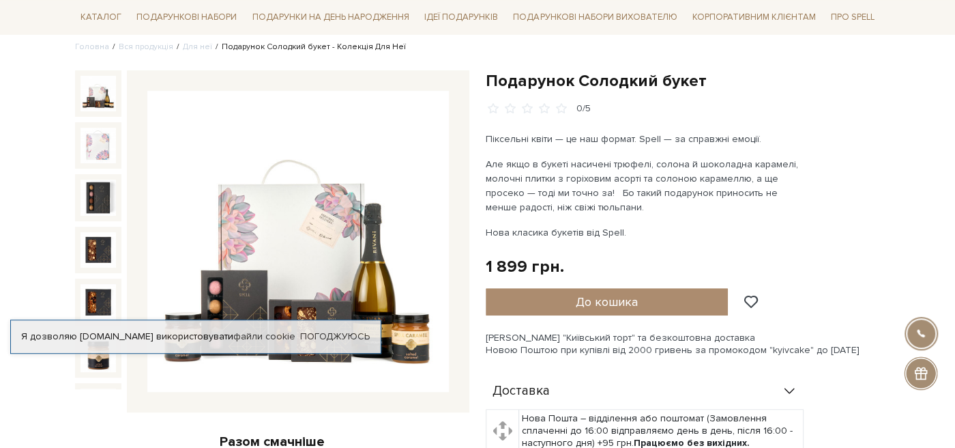
scroll to position [143, 0]
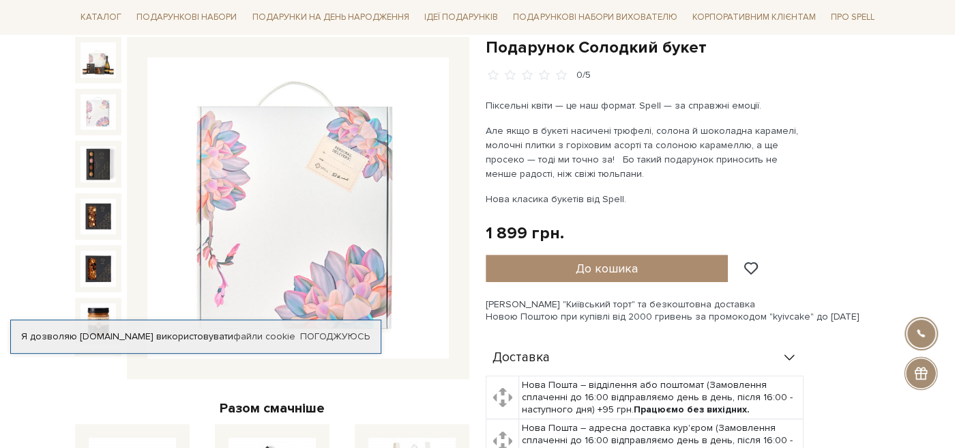
click at [96, 122] on img at bounding box center [97, 111] width 35 height 35
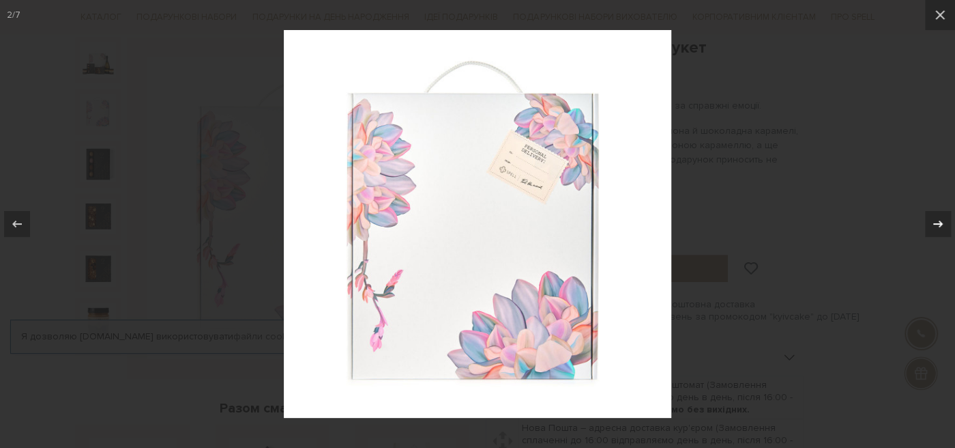
click at [928, 231] on div at bounding box center [938, 224] width 26 height 26
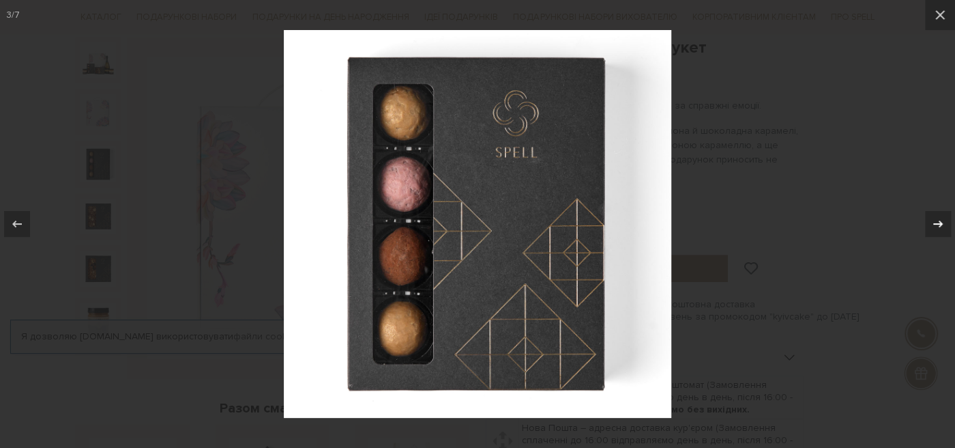
click at [936, 221] on icon at bounding box center [938, 224] width 16 height 16
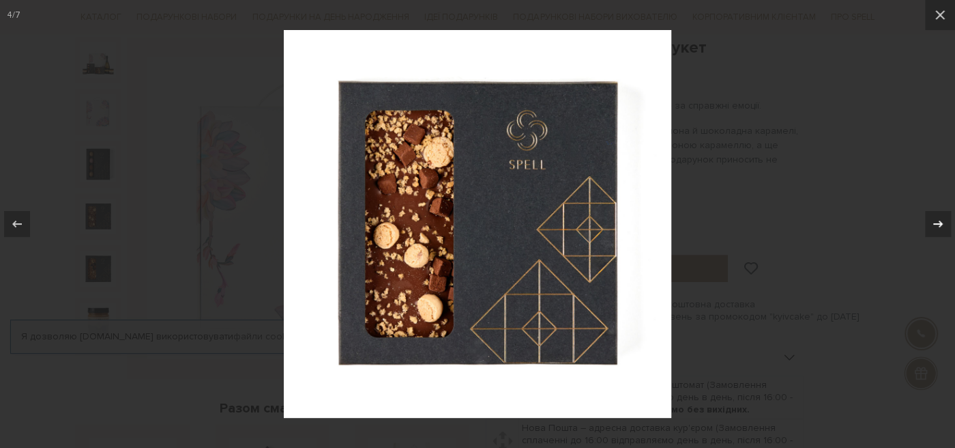
click at [936, 221] on icon at bounding box center [938, 224] width 16 height 16
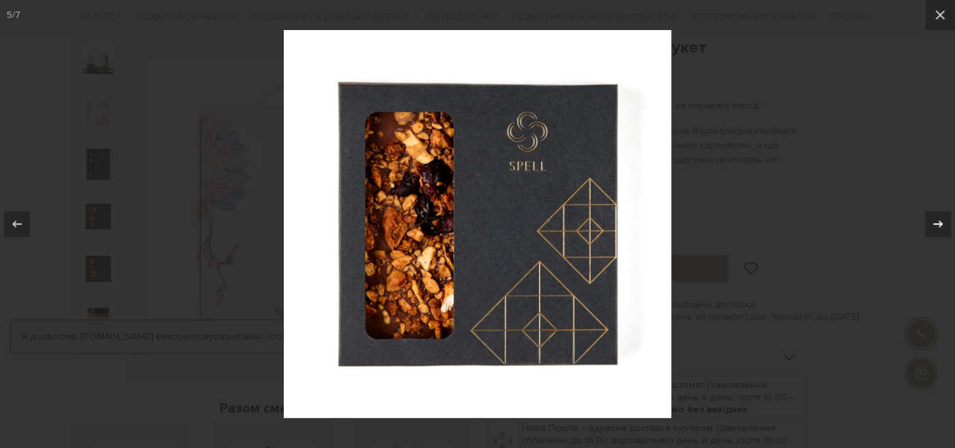
click at [936, 221] on icon at bounding box center [938, 224] width 16 height 16
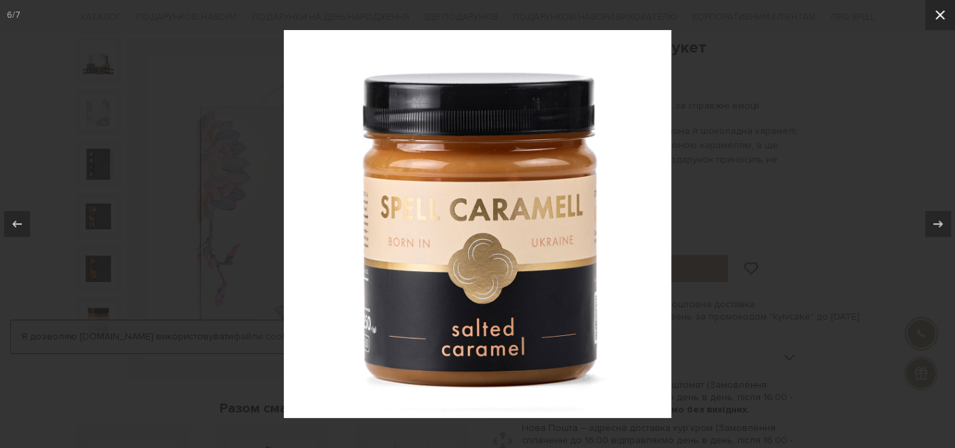
click at [927, 19] on button at bounding box center [940, 15] width 30 height 30
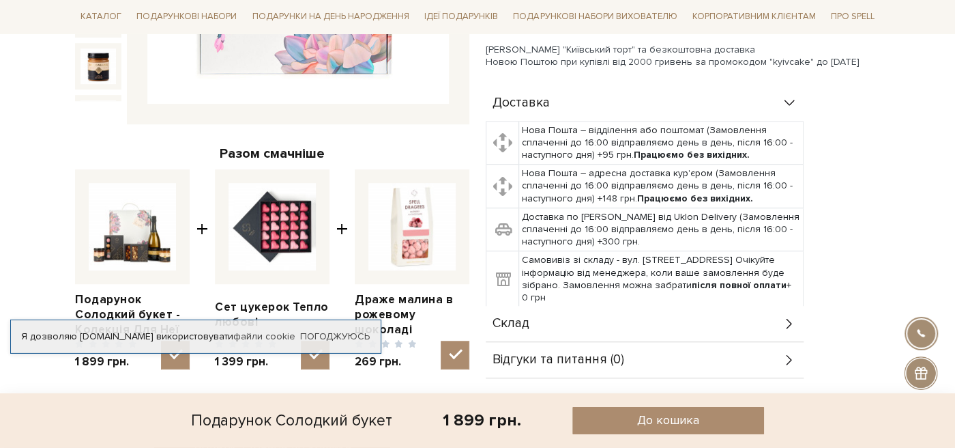
scroll to position [431, 0]
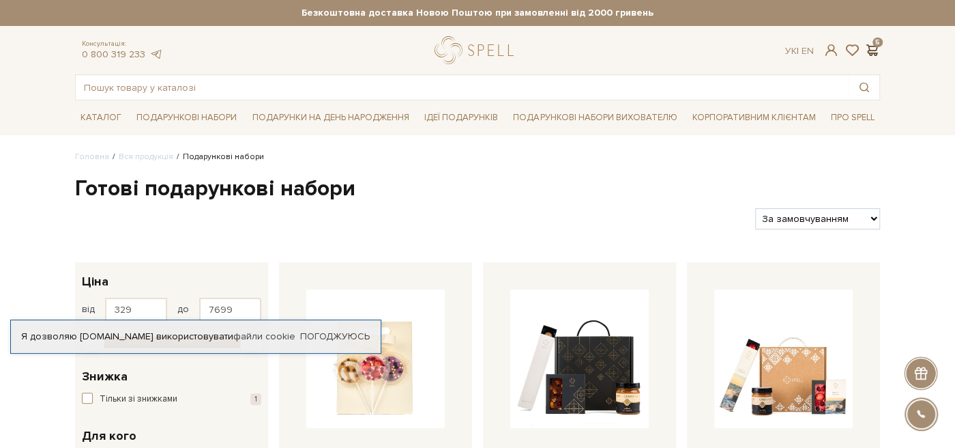
click at [866, 49] on span at bounding box center [872, 50] width 16 height 14
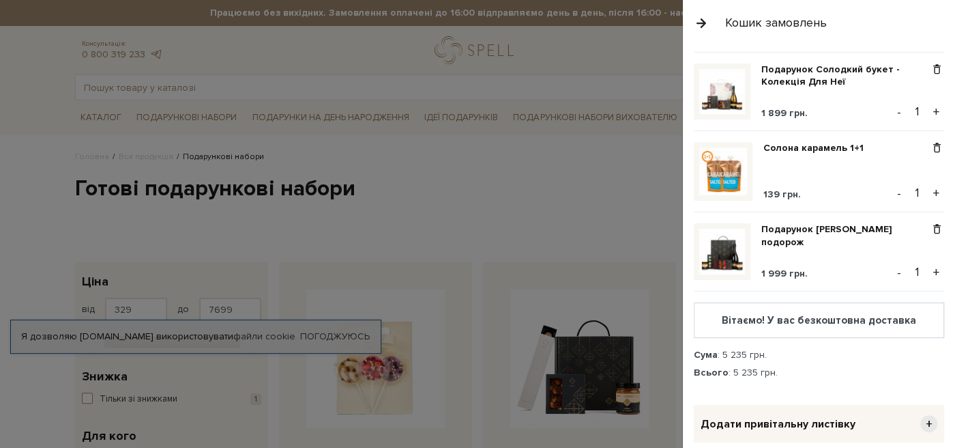
scroll to position [149, 0]
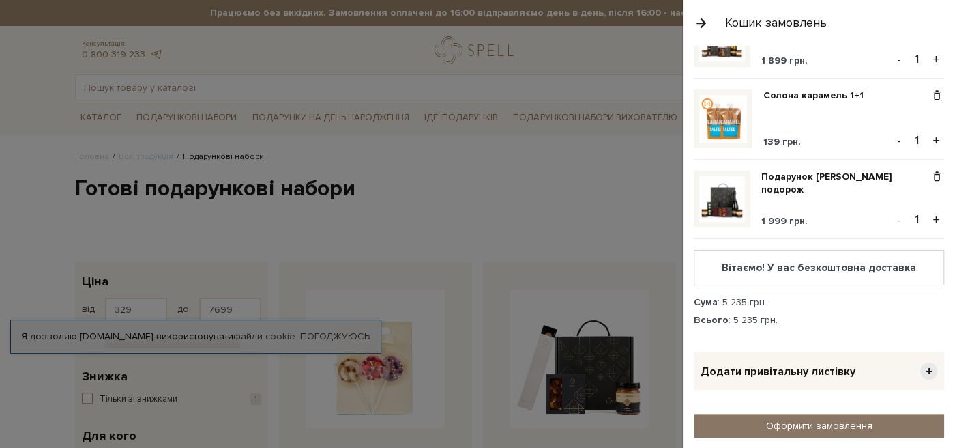
click at [821, 422] on link "Оформити замовлення" at bounding box center [819, 425] width 250 height 24
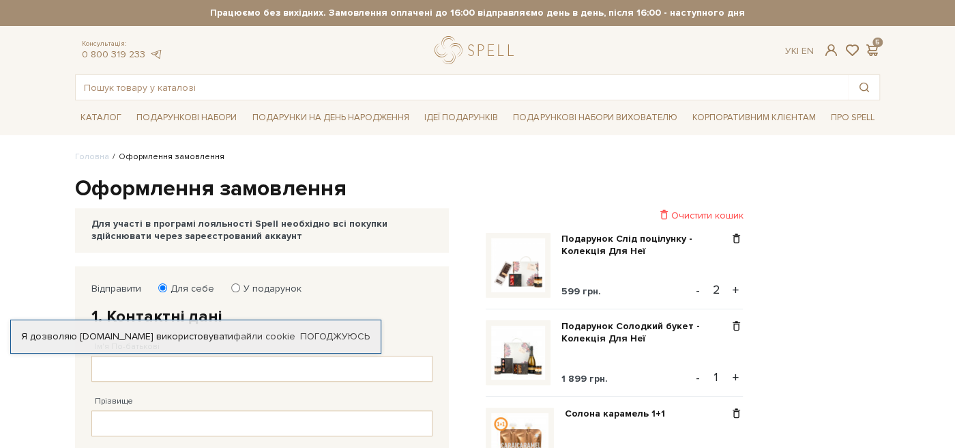
click at [823, 50] on div "Ук | En | 5" at bounding box center [832, 50] width 95 height 12
click at [827, 50] on span at bounding box center [831, 50] width 16 height 14
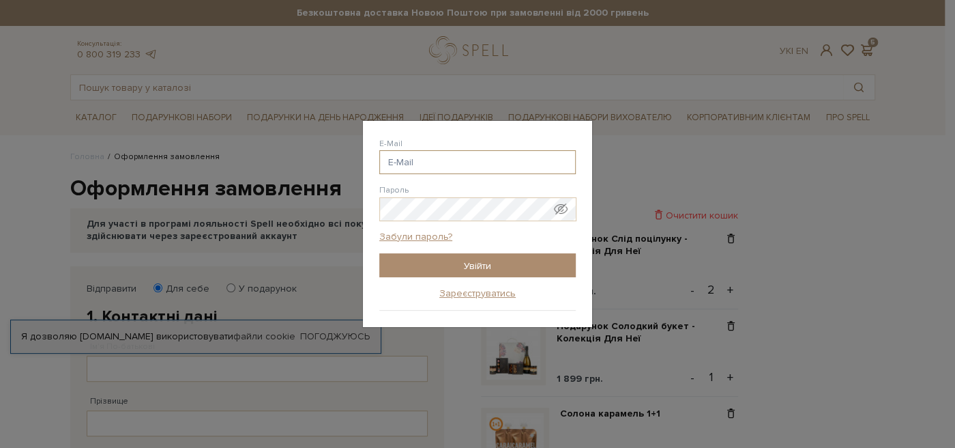
click at [416, 157] on input "E-Mail" at bounding box center [477, 162] width 196 height 24
type input "innka0206@gmail.com"
click at [379, 253] on input "Увійти" at bounding box center [477, 265] width 196 height 24
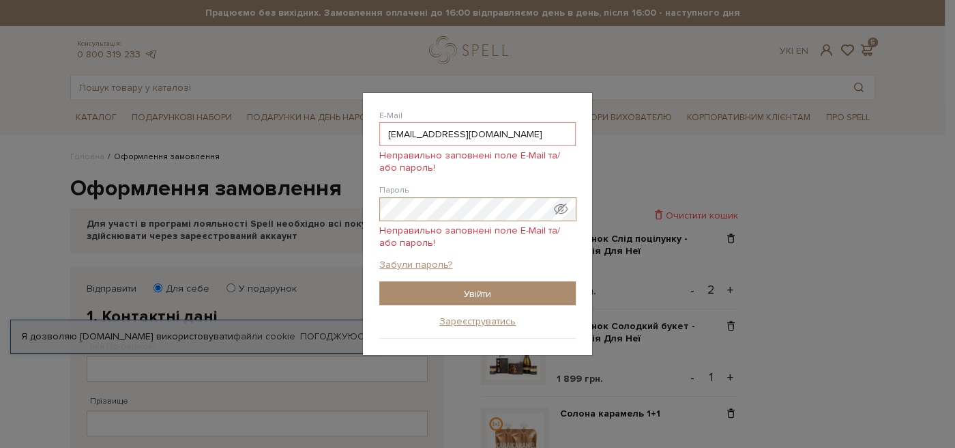
click at [379, 281] on input "Увійти" at bounding box center [477, 293] width 196 height 24
click at [432, 265] on link "Забули пароль?" at bounding box center [415, 265] width 73 height 12
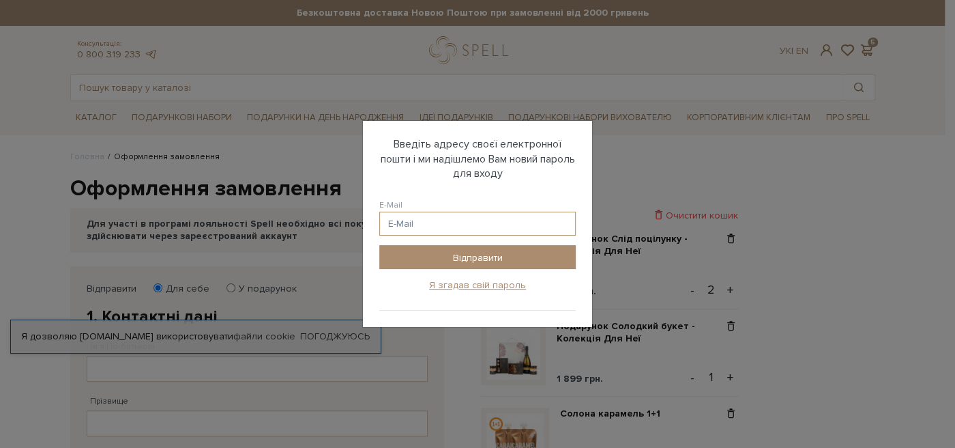
click at [442, 228] on input "E-Mail" at bounding box center [477, 223] width 196 height 24
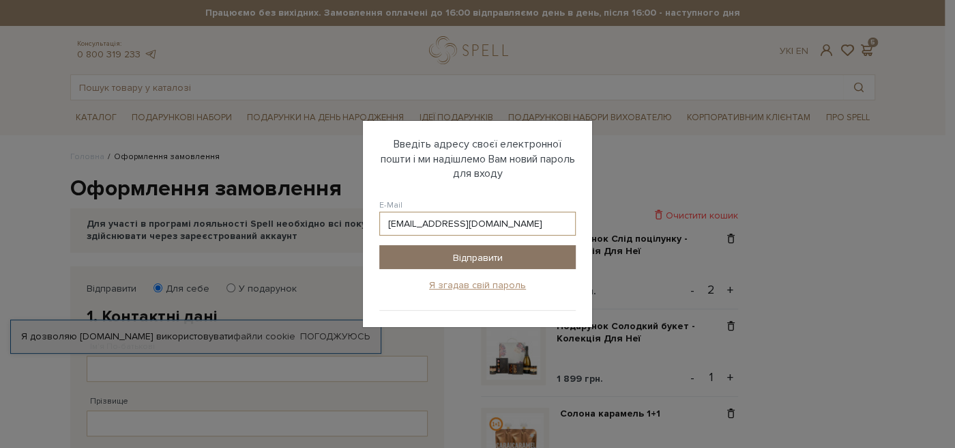
type input "innka0206@gmail.com"
click at [457, 254] on input "Відправити" at bounding box center [477, 257] width 196 height 24
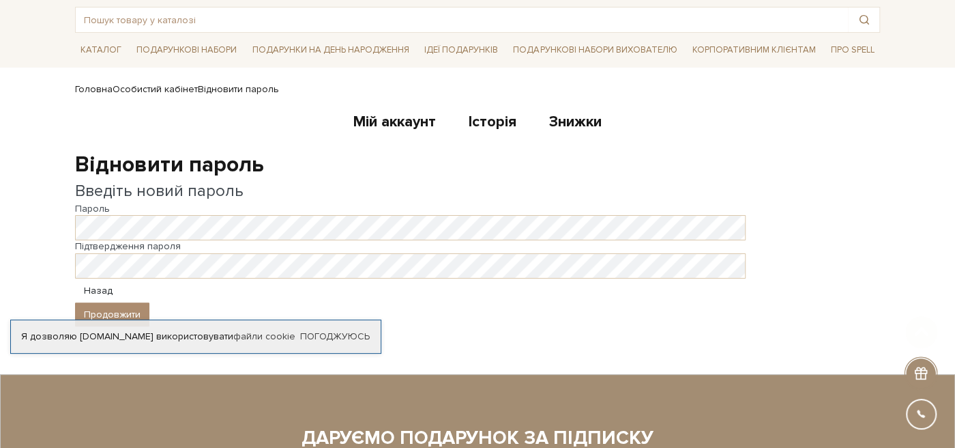
scroll to position [72, 0]
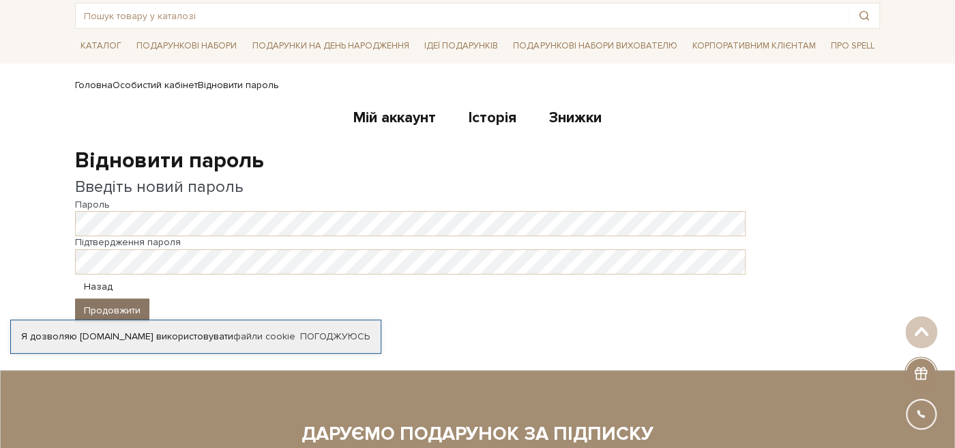
click at [145, 300] on button "Продовжити" at bounding box center [112, 310] width 74 height 24
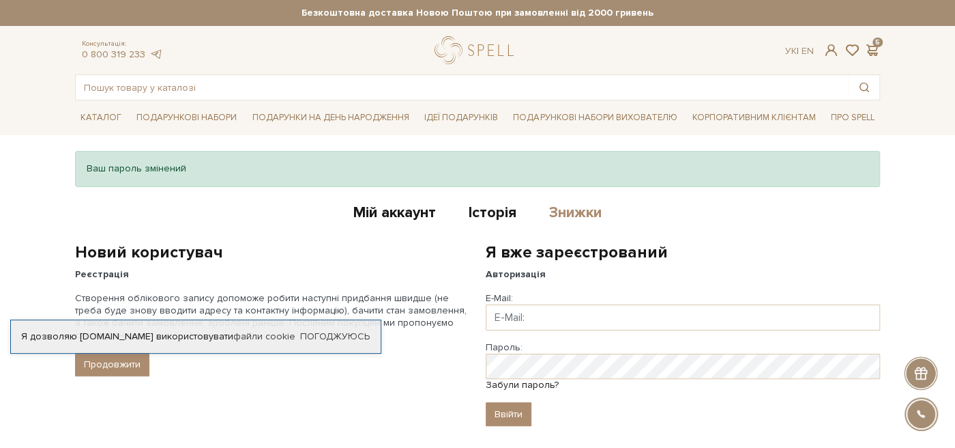
click at [561, 203] on link "Знижки" at bounding box center [575, 214] width 53 height 23
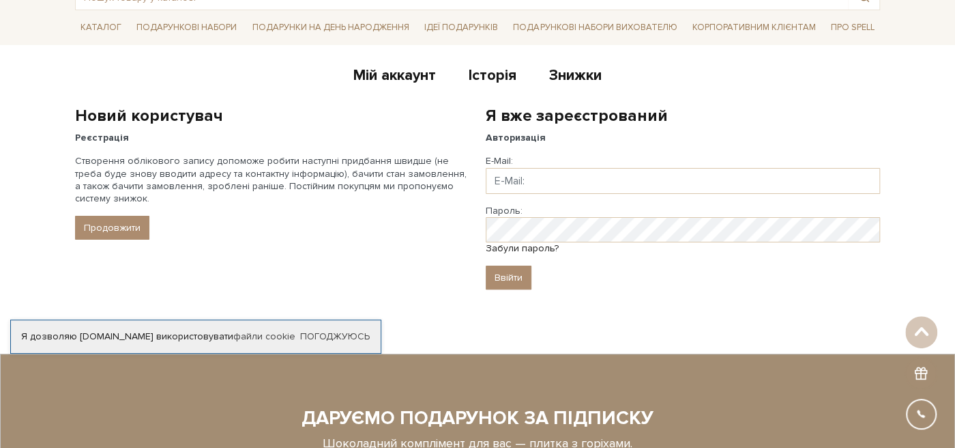
scroll to position [72, 0]
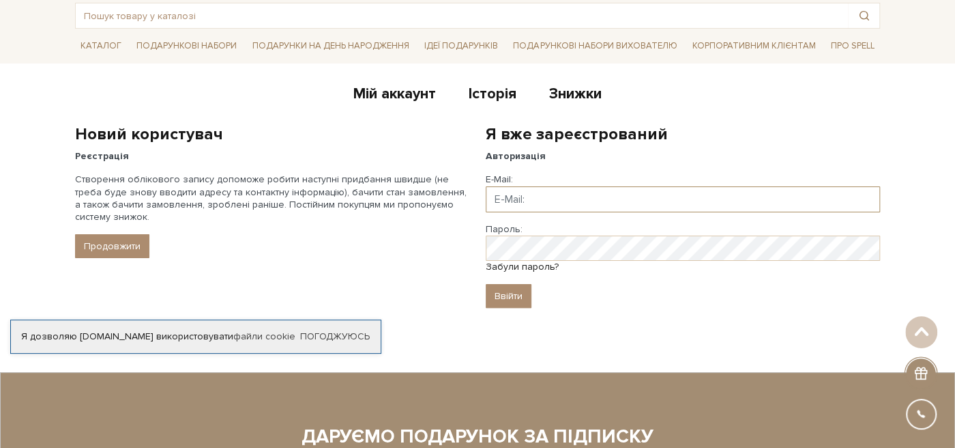
click at [544, 198] on input "Email" at bounding box center [683, 199] width 394 height 26
type input "[EMAIL_ADDRESS][DOMAIN_NAME]"
click at [525, 294] on input "Ввійти" at bounding box center [509, 296] width 46 height 24
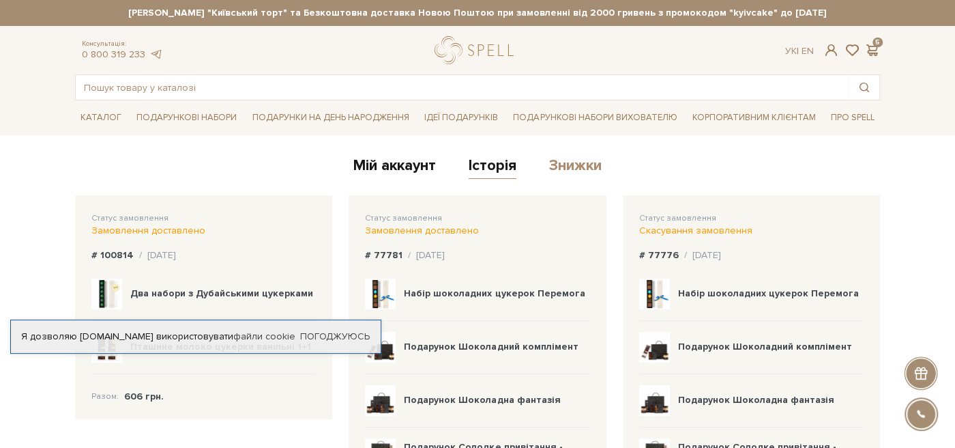
click at [553, 171] on link "Знижки" at bounding box center [575, 167] width 53 height 23
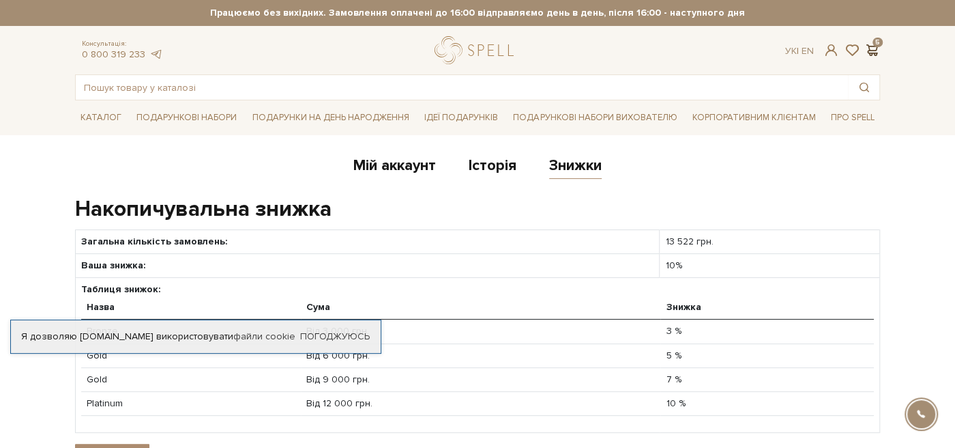
click at [868, 48] on span at bounding box center [872, 50] width 16 height 14
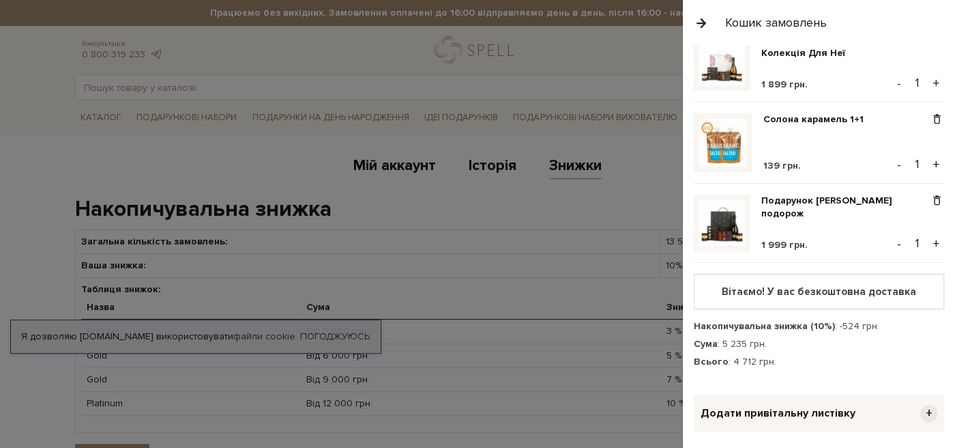
scroll to position [166, 0]
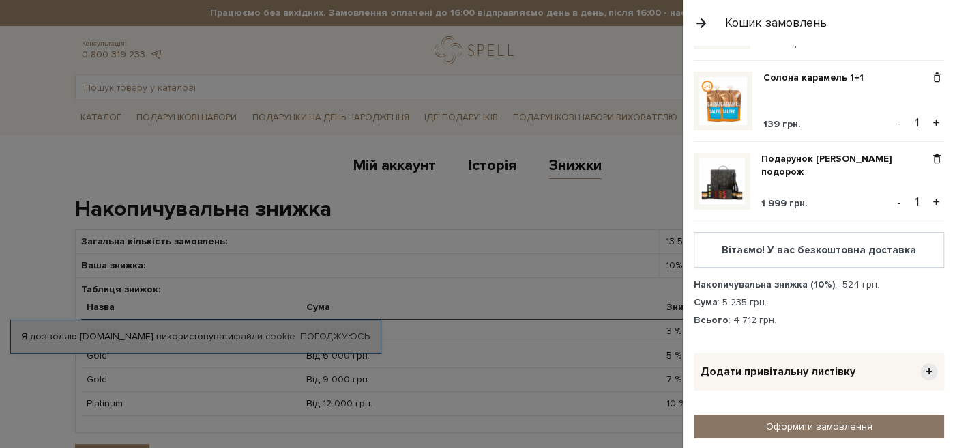
click at [789, 422] on link "Оформити замовлення" at bounding box center [819, 426] width 250 height 24
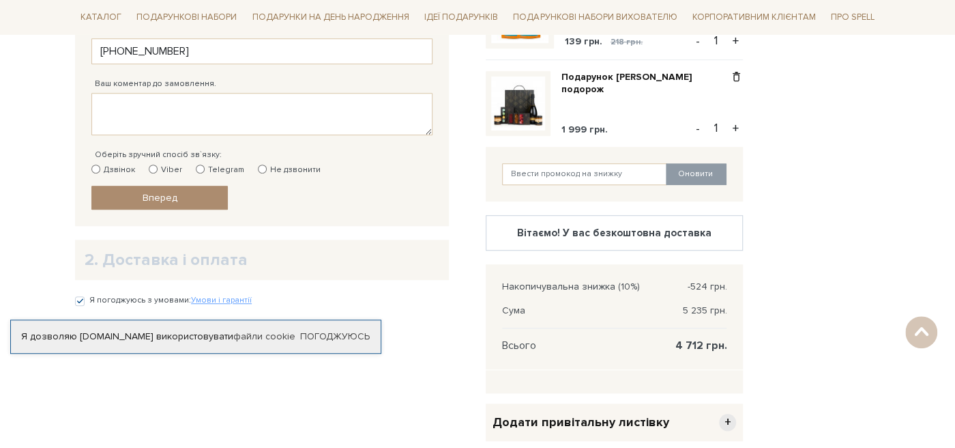
scroll to position [431, 0]
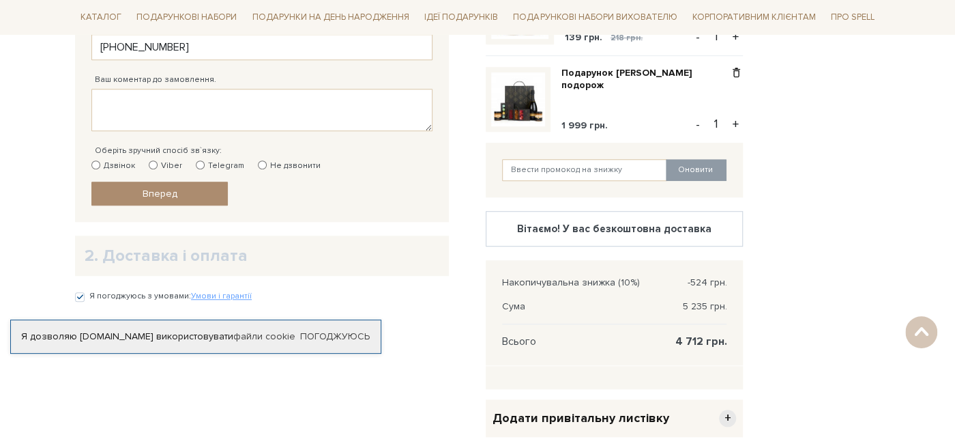
click at [154, 160] on input "Viber" at bounding box center [153, 164] width 9 height 9
radio input "true"
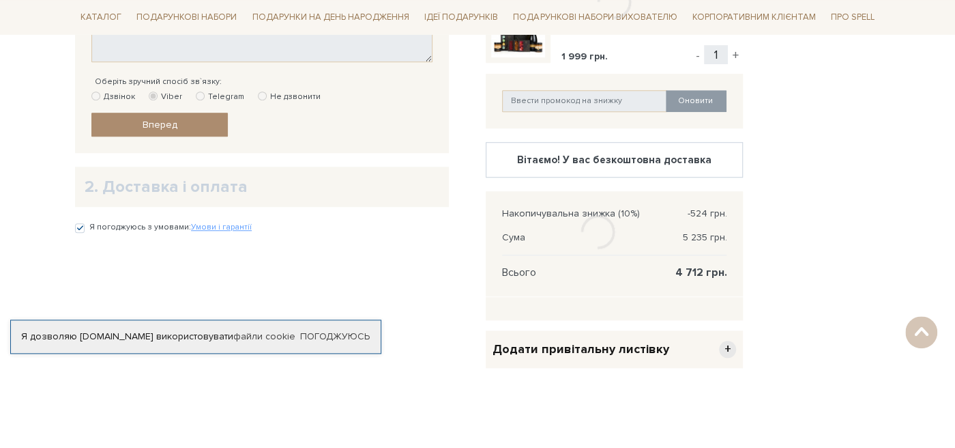
scroll to position [503, 0]
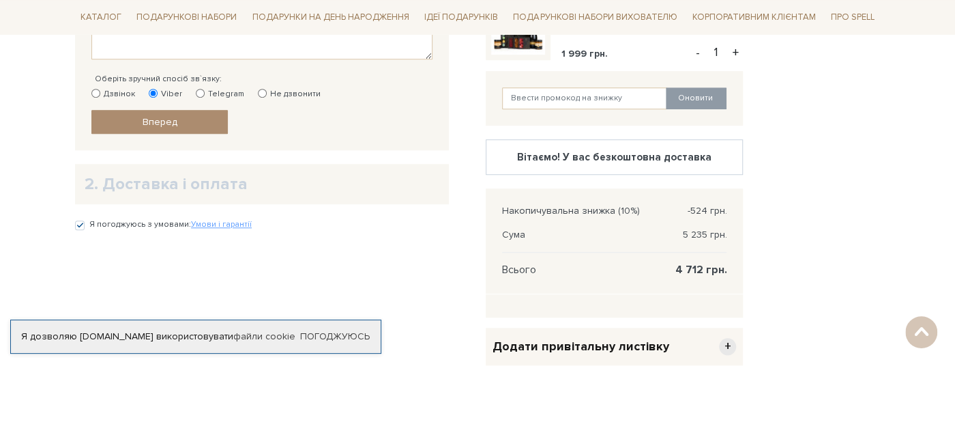
click at [168, 117] on span "Вперед" at bounding box center [160, 122] width 35 height 12
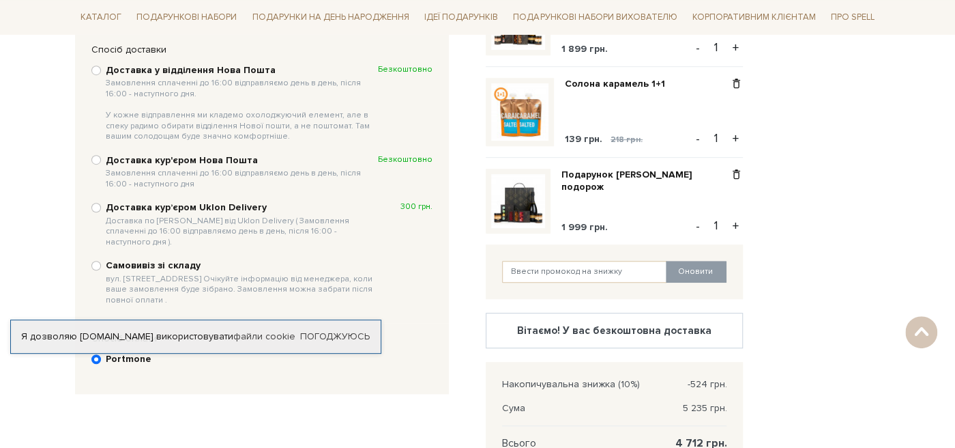
scroll to position [336, 0]
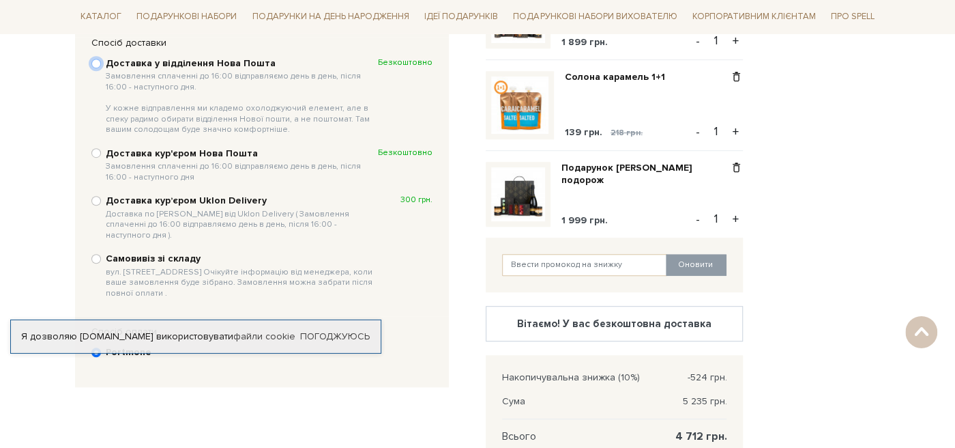
click at [99, 63] on input "Доставка у відділення Нова Пошта Замовлення сплаченні до 16:00 відправляємо ден…" at bounding box center [96, 64] width 10 height 10
radio input "true"
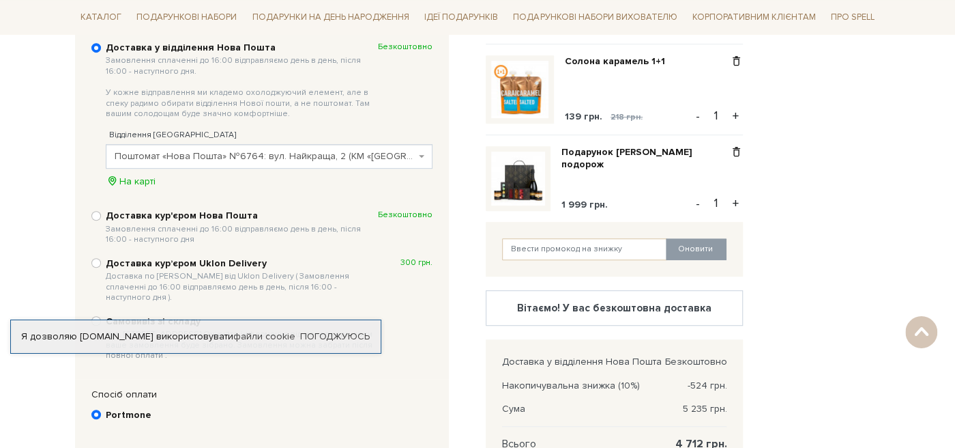
scroll to position [360, 0]
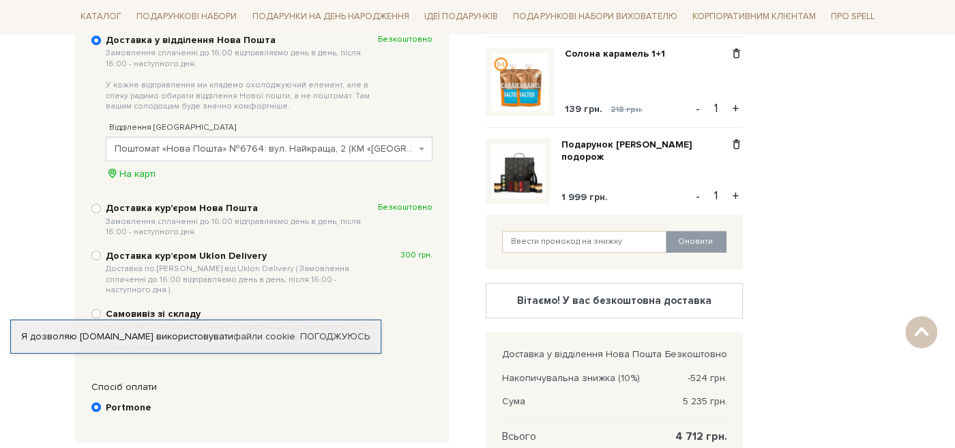
click at [318, 147] on span "Поштомат «Нова Пошта» №6764: вул. Найкраща, 2 (КМ «Loft City»)" at bounding box center [265, 149] width 301 height 14
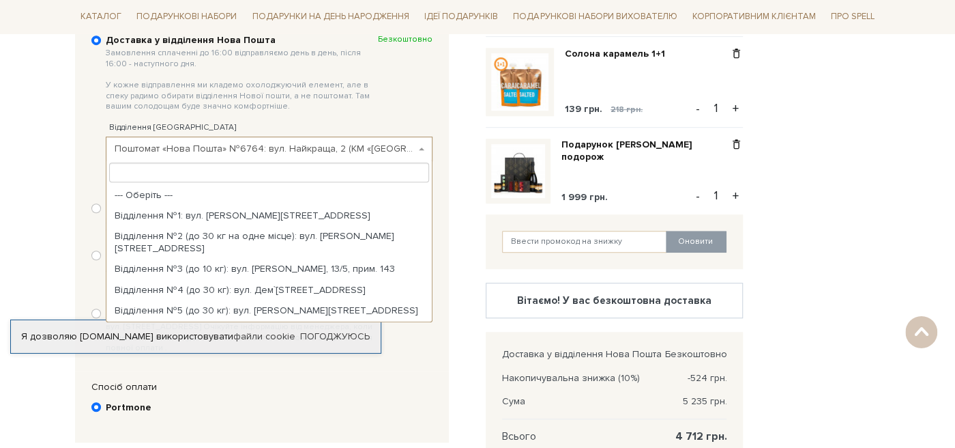
scroll to position [952, 0]
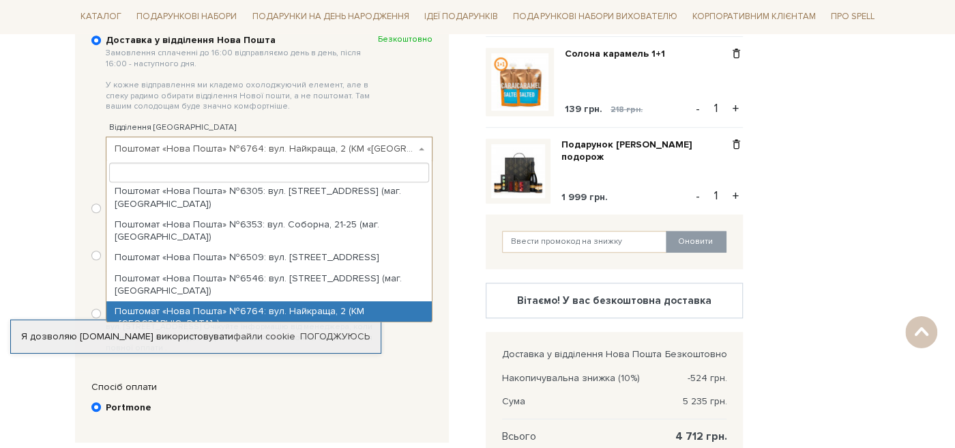
click at [233, 176] on input "search" at bounding box center [269, 171] width 320 height 19
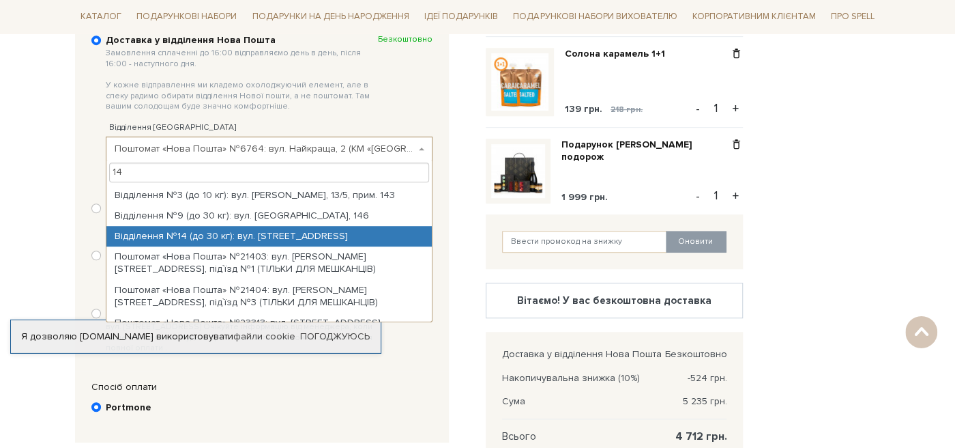
type input "14"
select select "Відділення №14 (до 30 кг): вул. Северинівська, 70"
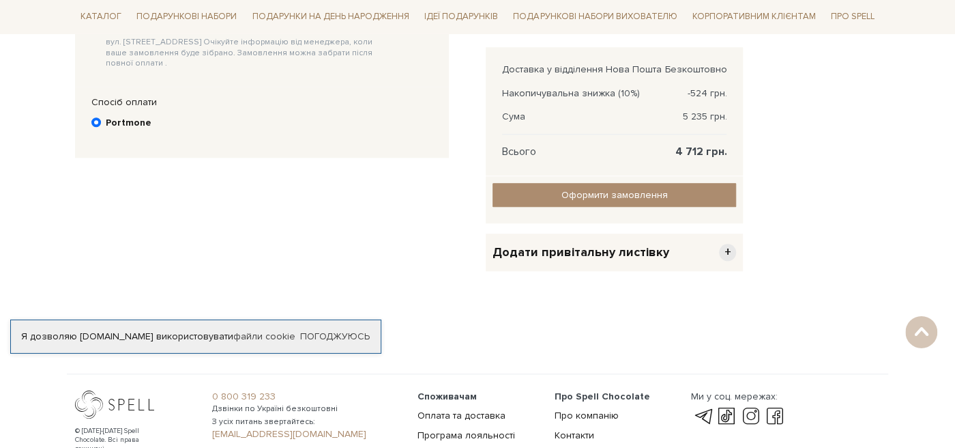
scroll to position [647, 0]
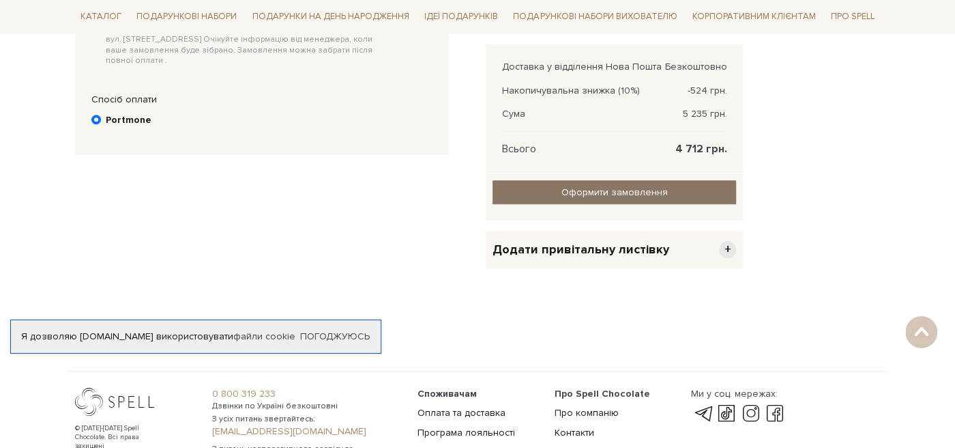
click at [656, 192] on input "Оформити замовлення" at bounding box center [615, 192] width 244 height 24
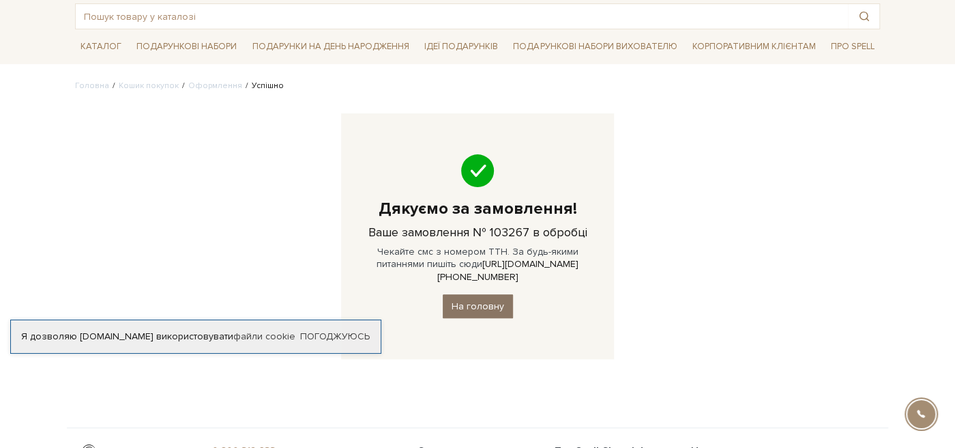
scroll to position [72, 0]
click at [480, 293] on link "На головну" at bounding box center [478, 305] width 70 height 24
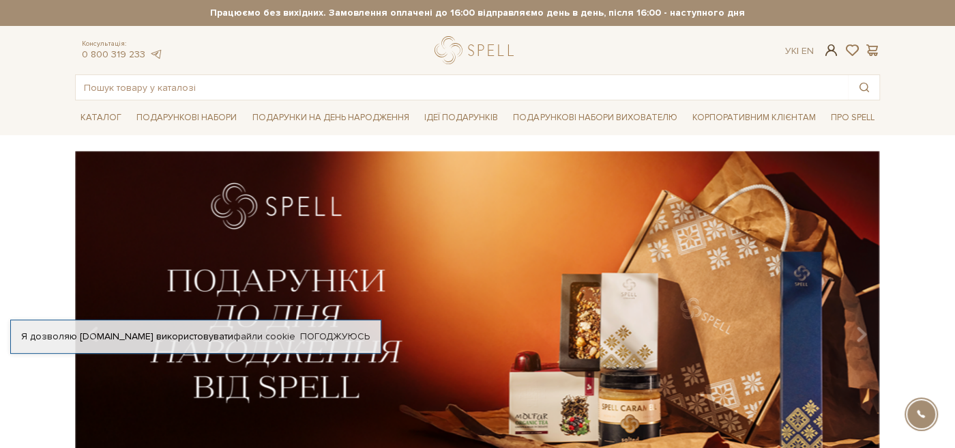
click at [834, 46] on span at bounding box center [831, 50] width 16 height 14
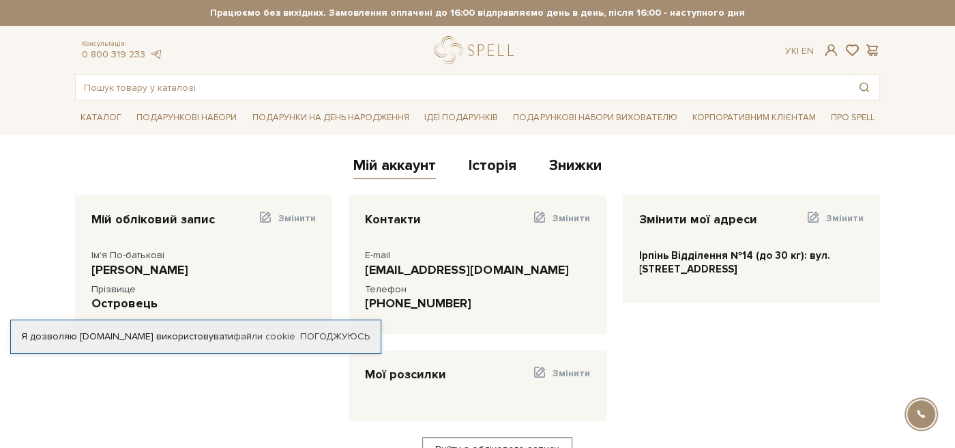
click at [447, 305] on div "[PHONE_NUMBER]" at bounding box center [477, 303] width 224 height 16
drag, startPoint x: 447, startPoint y: 305, endPoint x: 479, endPoint y: 304, distance: 32.1
click at [448, 303] on div "[PHONE_NUMBER]" at bounding box center [477, 303] width 224 height 16
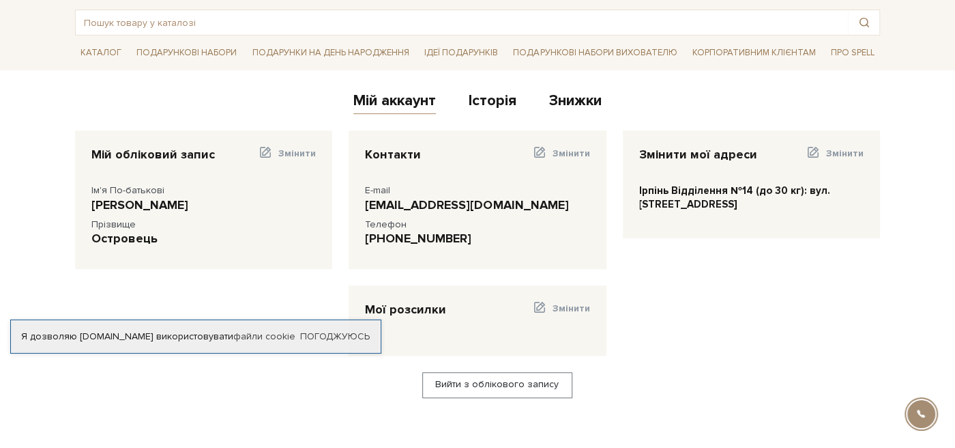
scroll to position [72, 0]
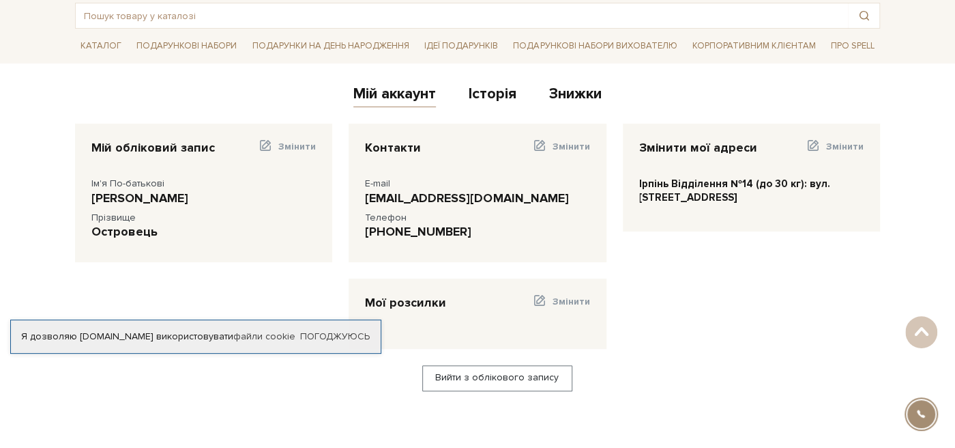
click at [511, 220] on div "Контакти Змінити E-mail [EMAIL_ADDRESS][DOMAIN_NAME] Телефон" at bounding box center [477, 192] width 257 height 138
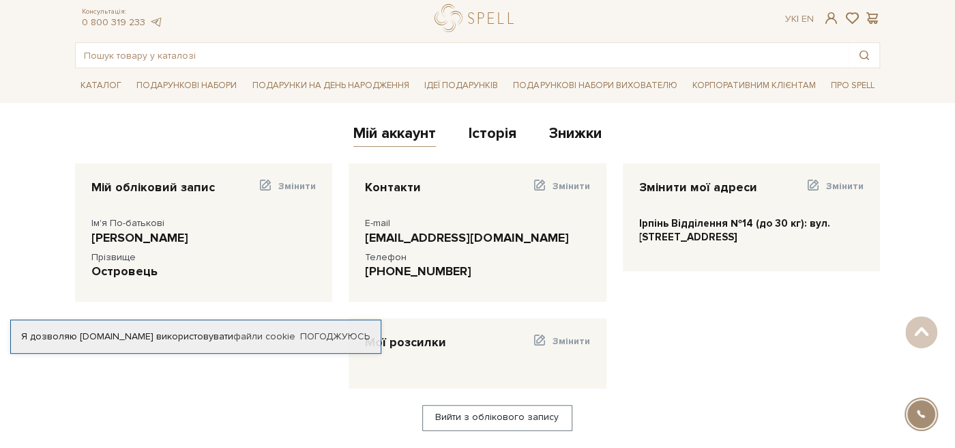
scroll to position [0, 0]
